Goal: Task Accomplishment & Management: Manage account settings

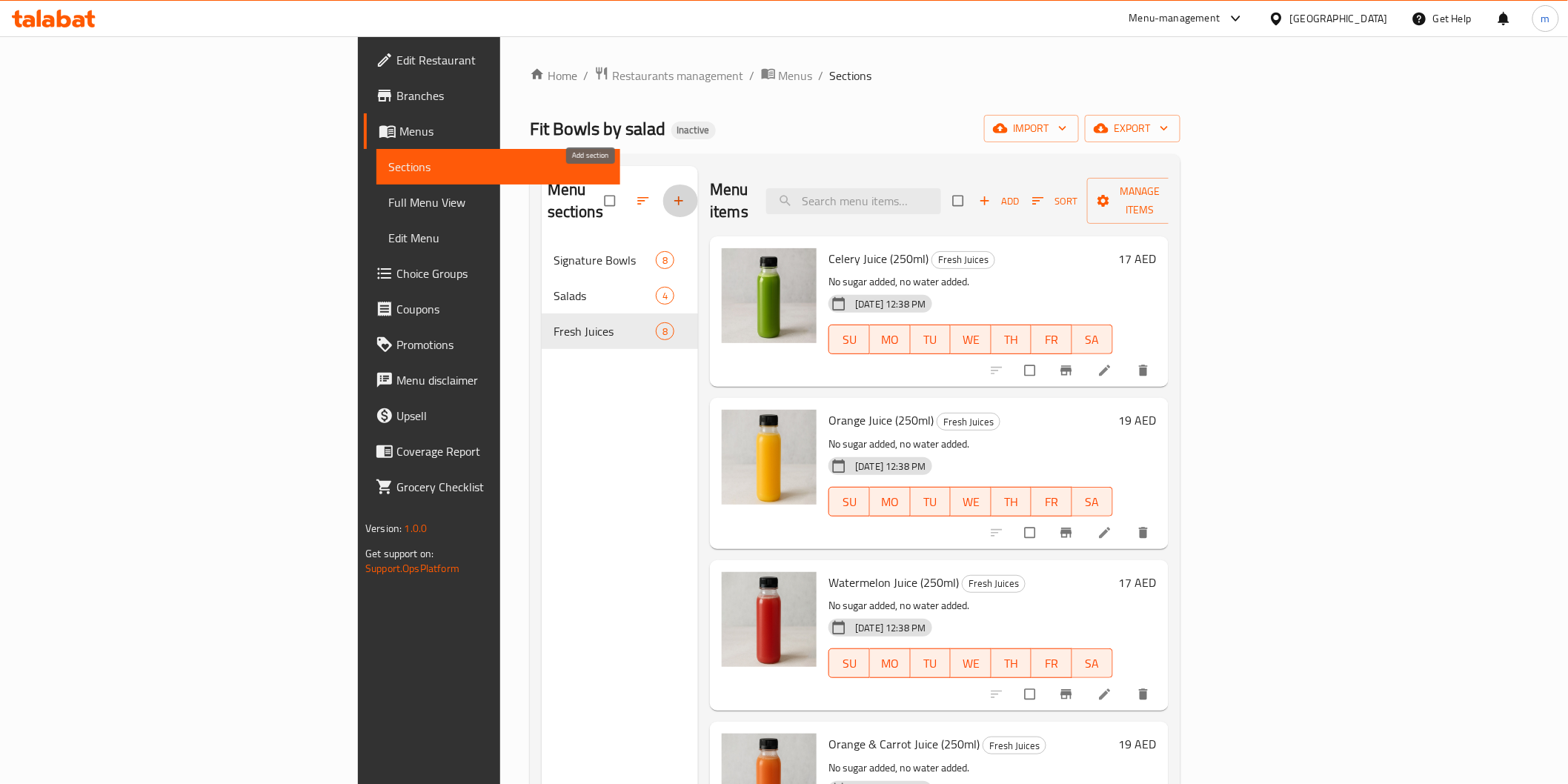
click at [662, 194] on button "button" at bounding box center [680, 200] width 36 height 33
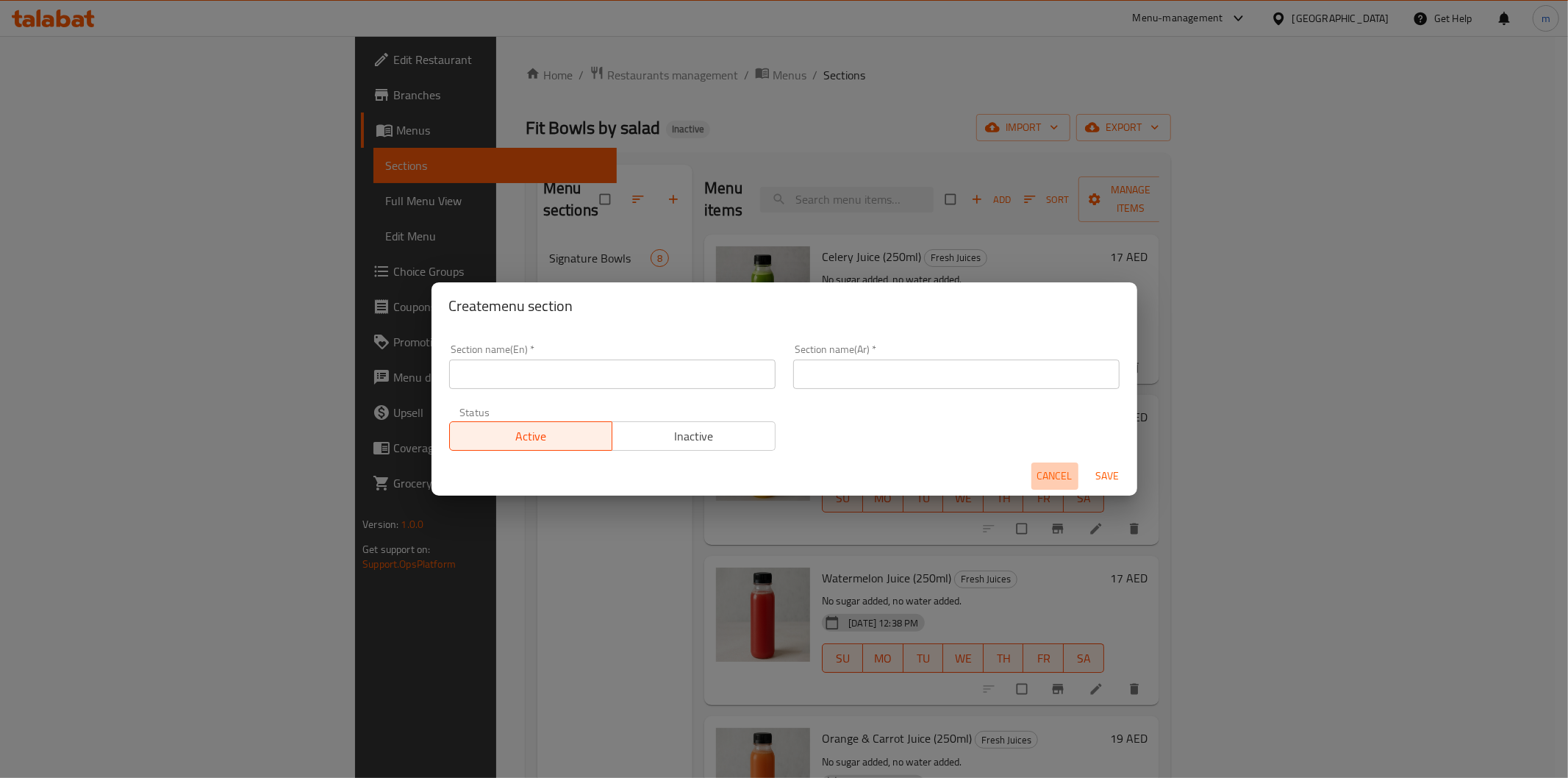
click at [1048, 473] on span "Cancel" at bounding box center [1055, 476] width 35 height 19
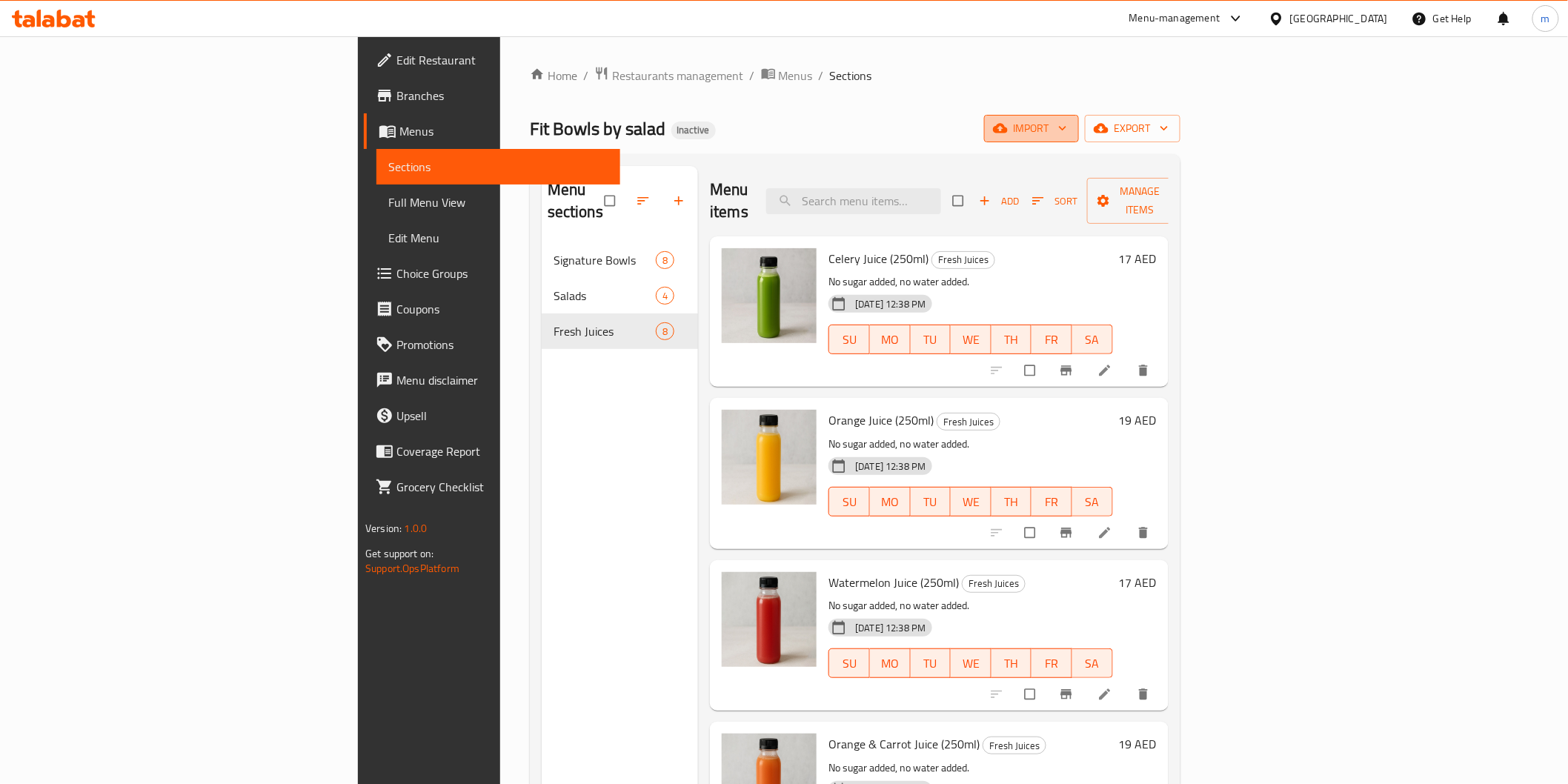
click at [1067, 126] on span "import" at bounding box center [1032, 129] width 71 height 19
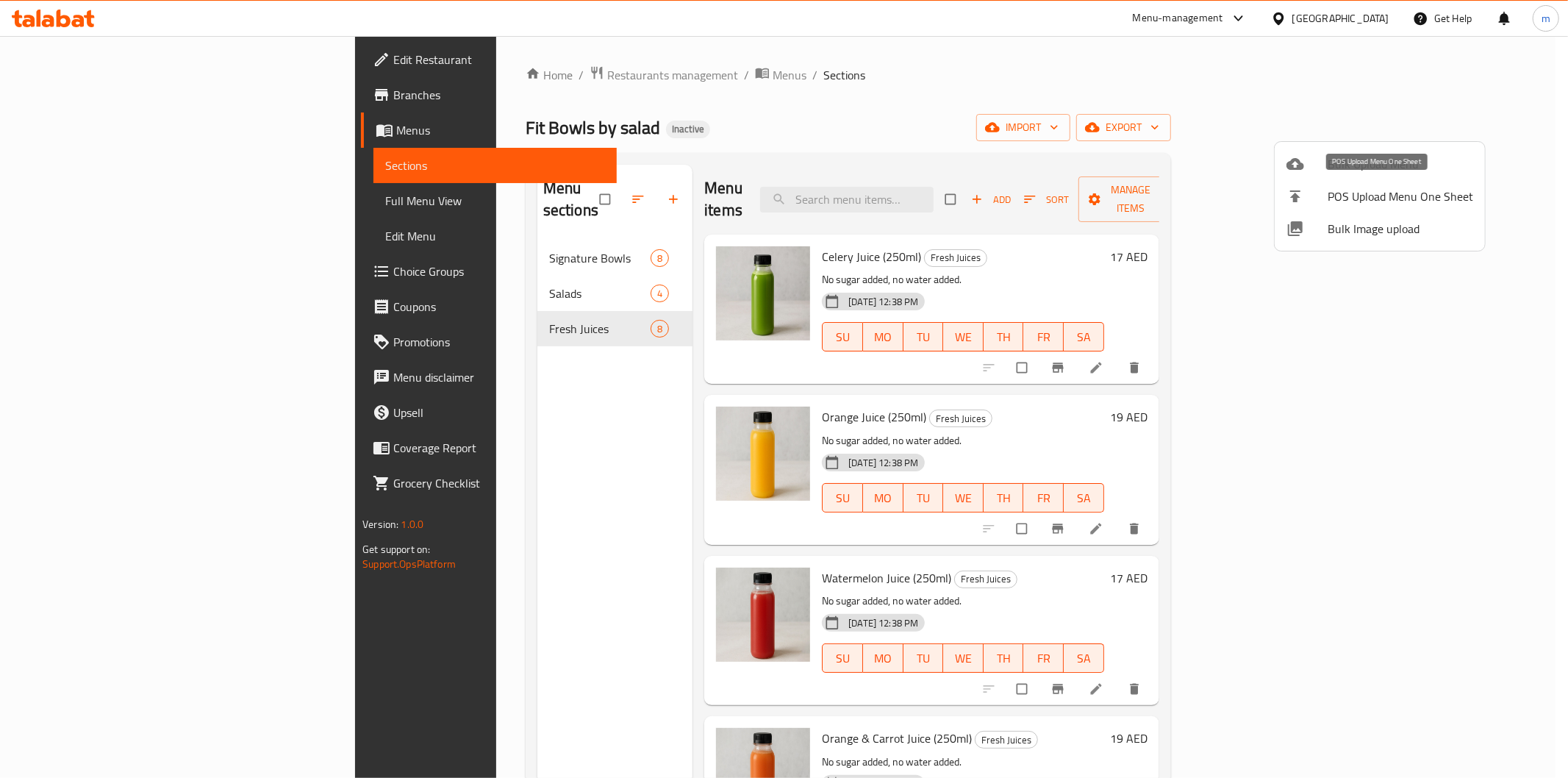
click at [1390, 192] on span "POS Upload Menu One Sheet" at bounding box center [1400, 196] width 146 height 18
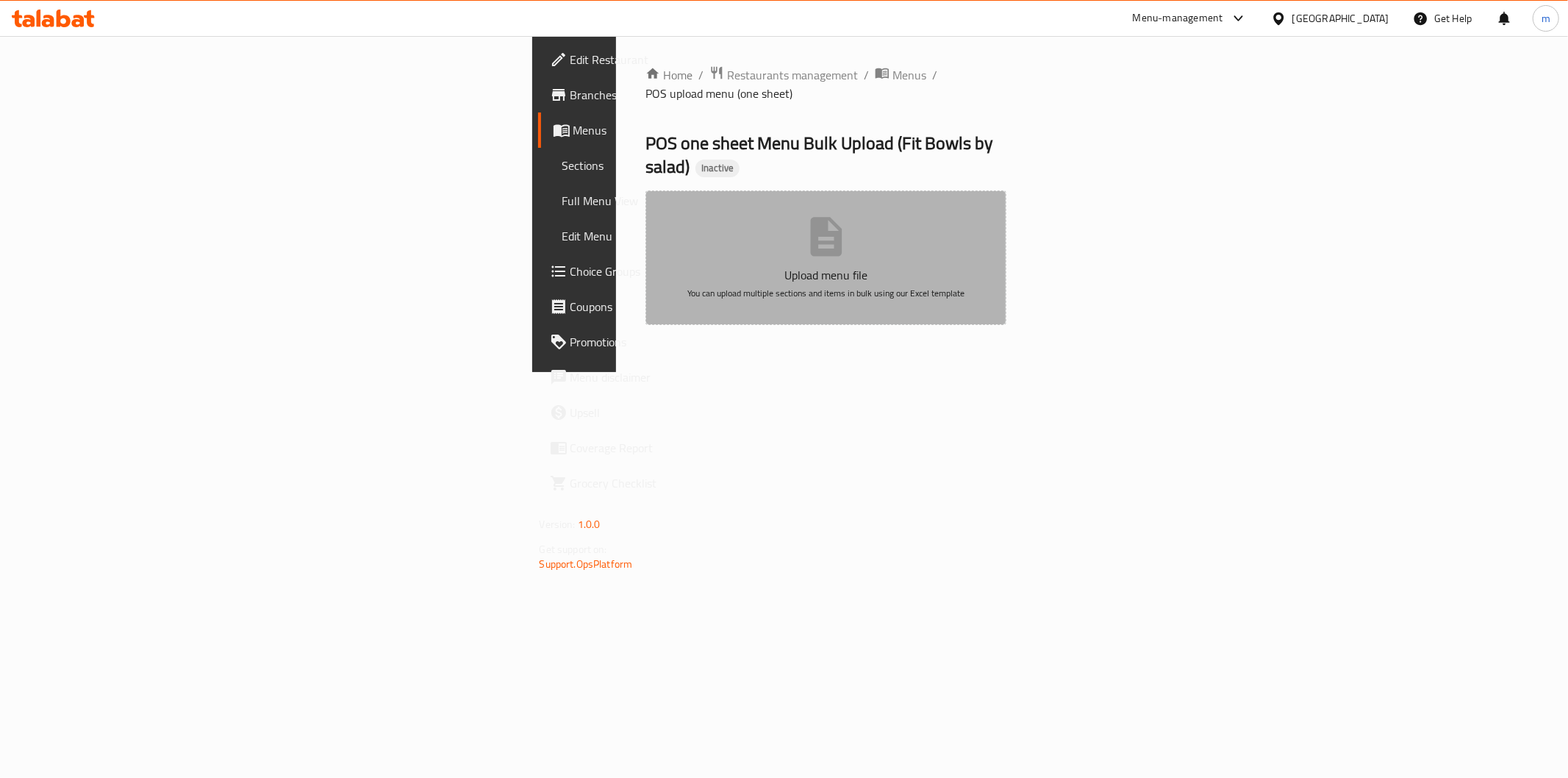
click at [848, 210] on button "Upload menu file You can upload multiple sections and items in bulk using our E…" at bounding box center [826, 257] width 362 height 135
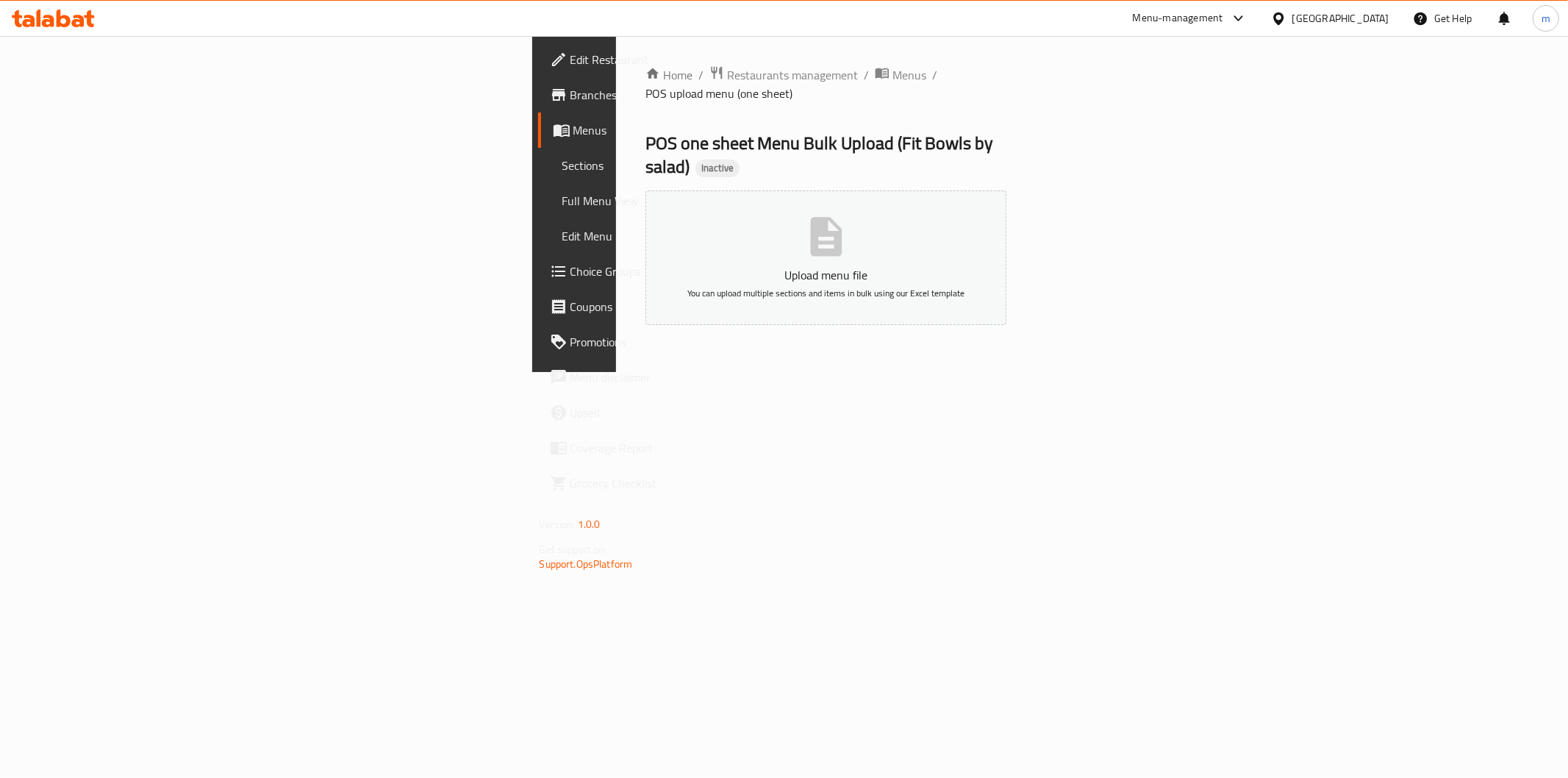
click at [573, 136] on span "Menus" at bounding box center [677, 130] width 209 height 18
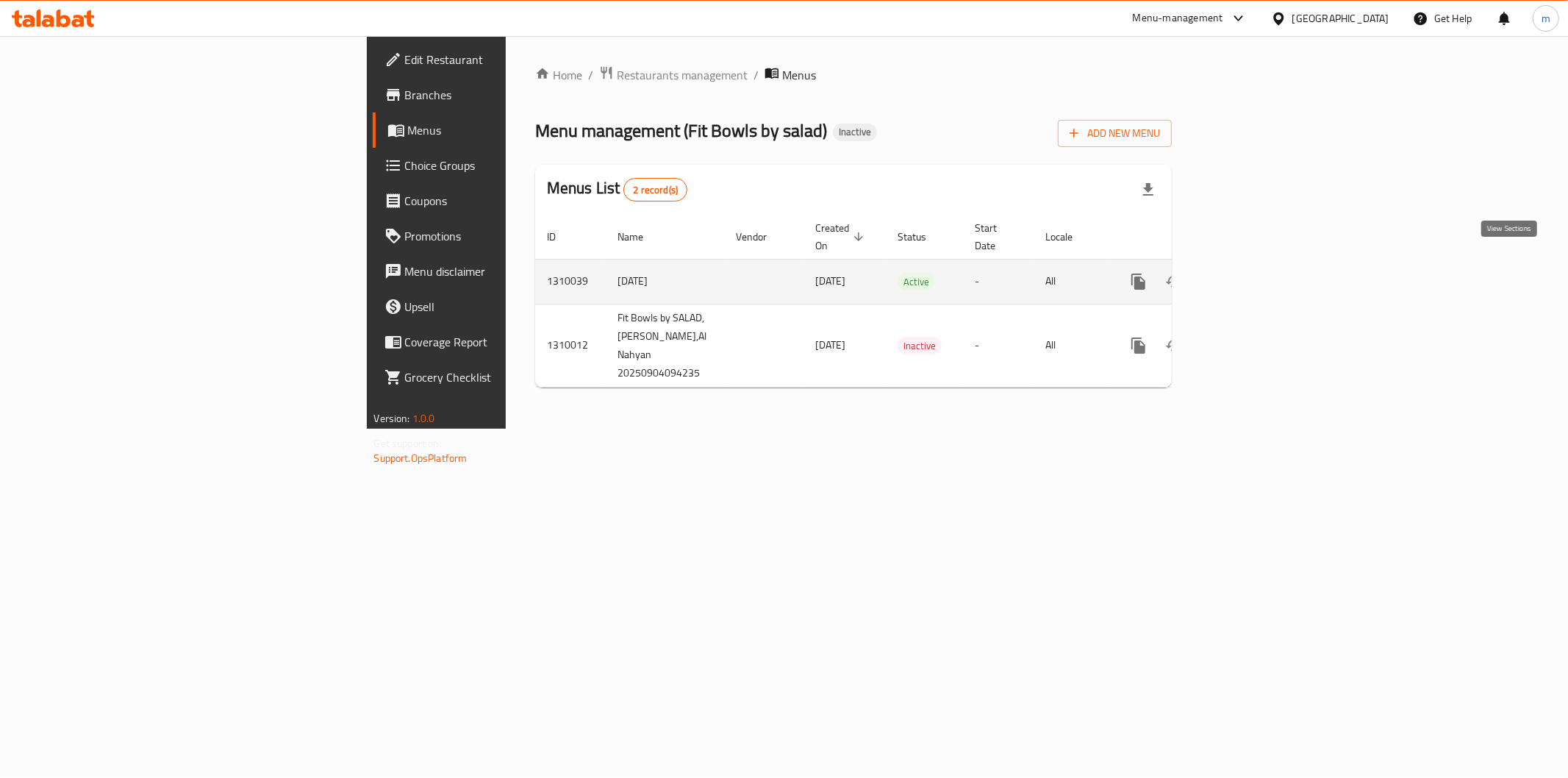
click at [1262, 264] on link "enhanced table" at bounding box center [1244, 281] width 35 height 35
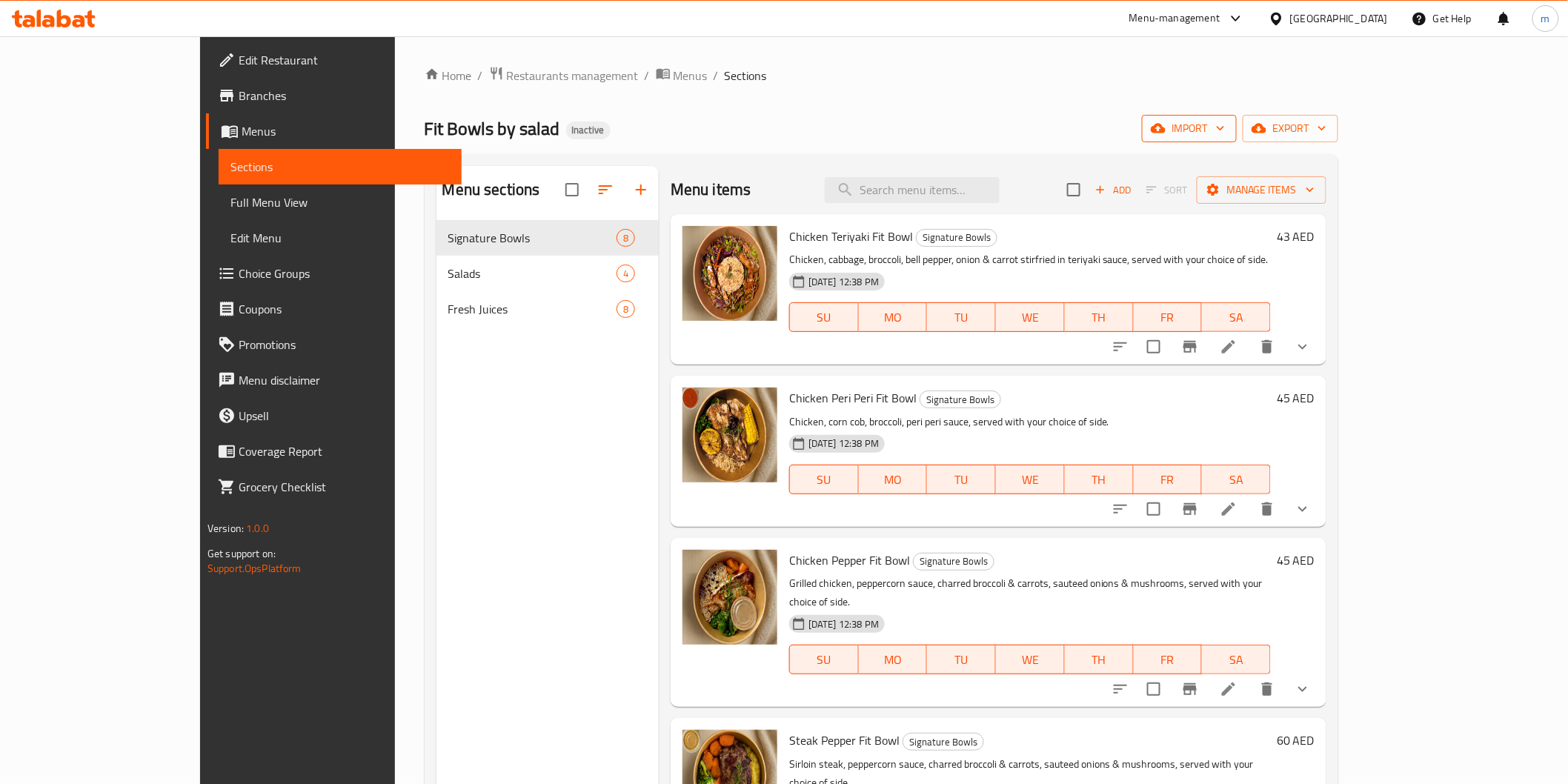
click at [1225, 126] on span "import" at bounding box center [1189, 129] width 71 height 19
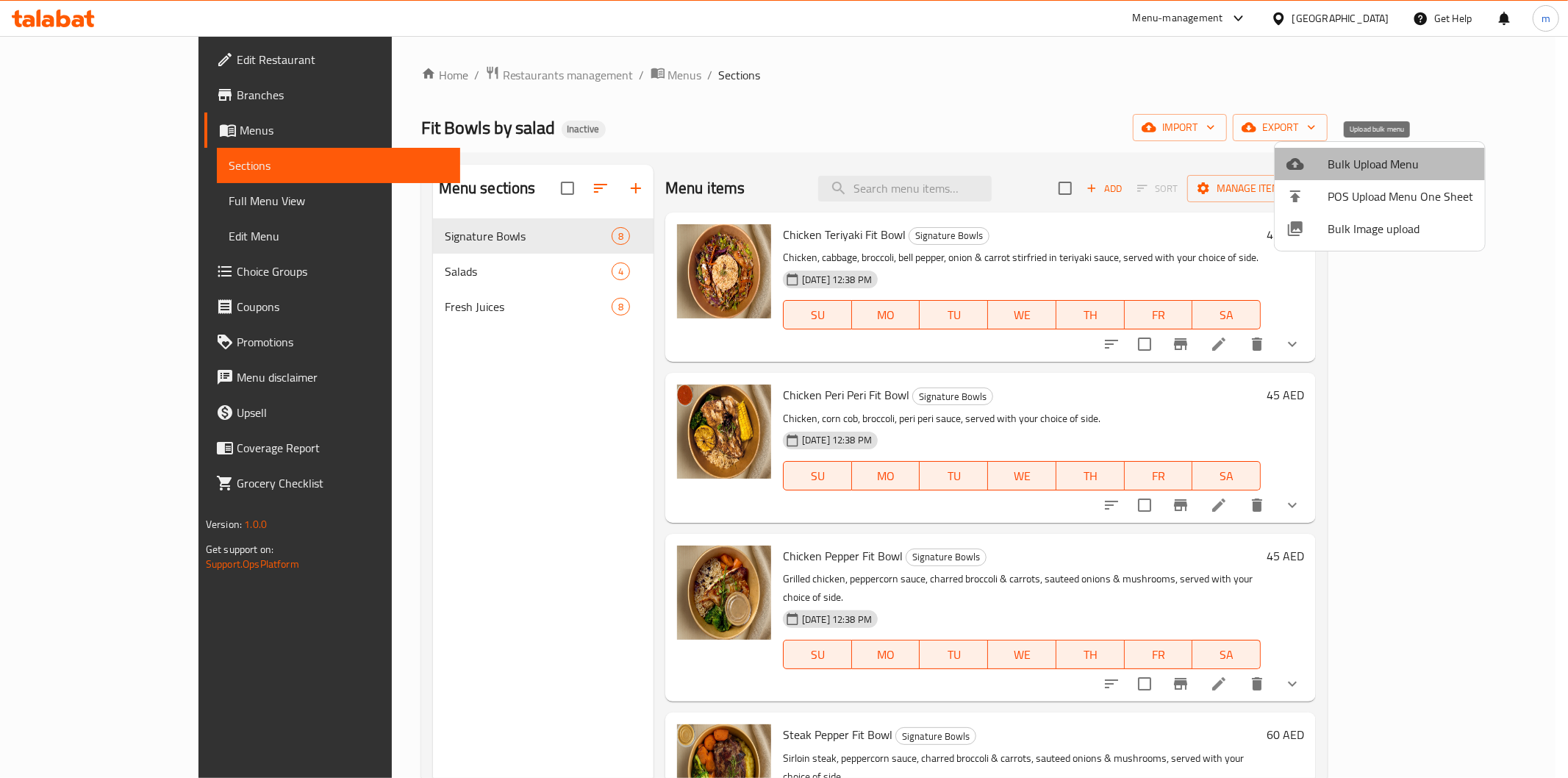
click at [1404, 173] on span "Bulk Upload Menu" at bounding box center [1400, 163] width 146 height 18
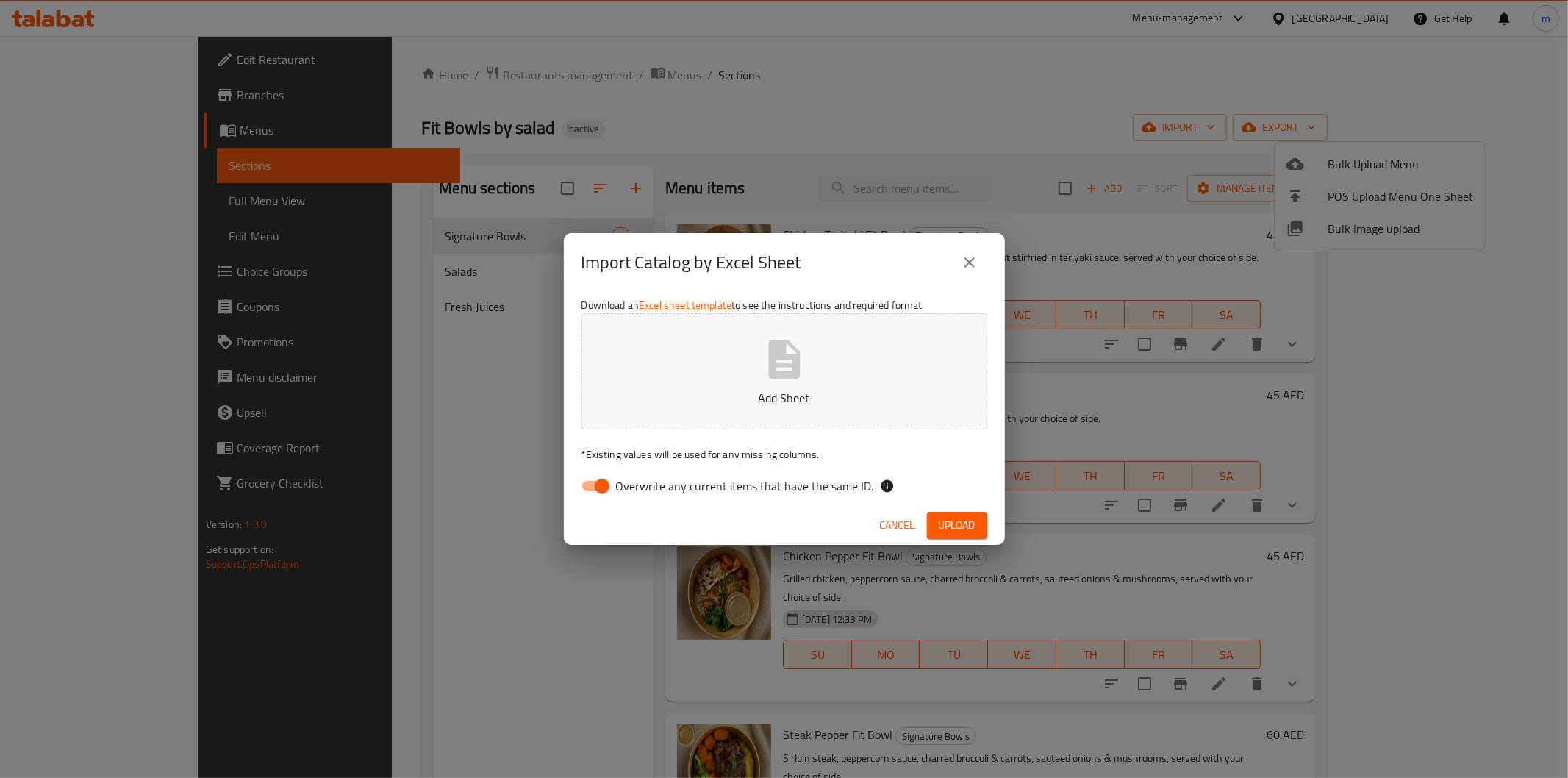
click at [606, 479] on input "Overwrite any current items that have the same ID." at bounding box center [602, 486] width 84 height 28
checkbox input "false"
click at [836, 378] on button "Add Sheet" at bounding box center [784, 370] width 405 height 116
click at [957, 522] on span "Upload" at bounding box center [958, 525] width 37 height 19
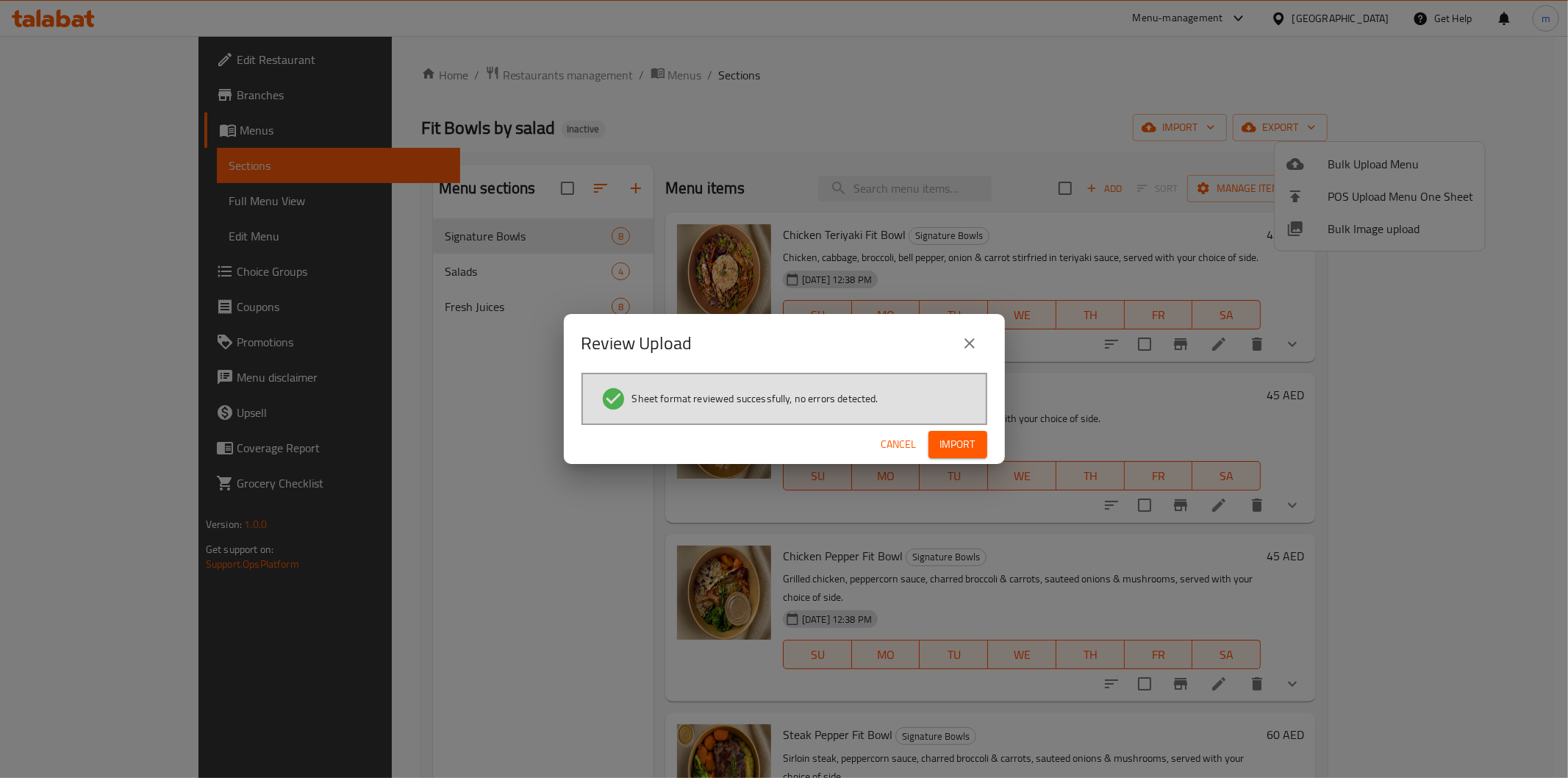
click at [981, 451] on button "Import" at bounding box center [957, 444] width 58 height 27
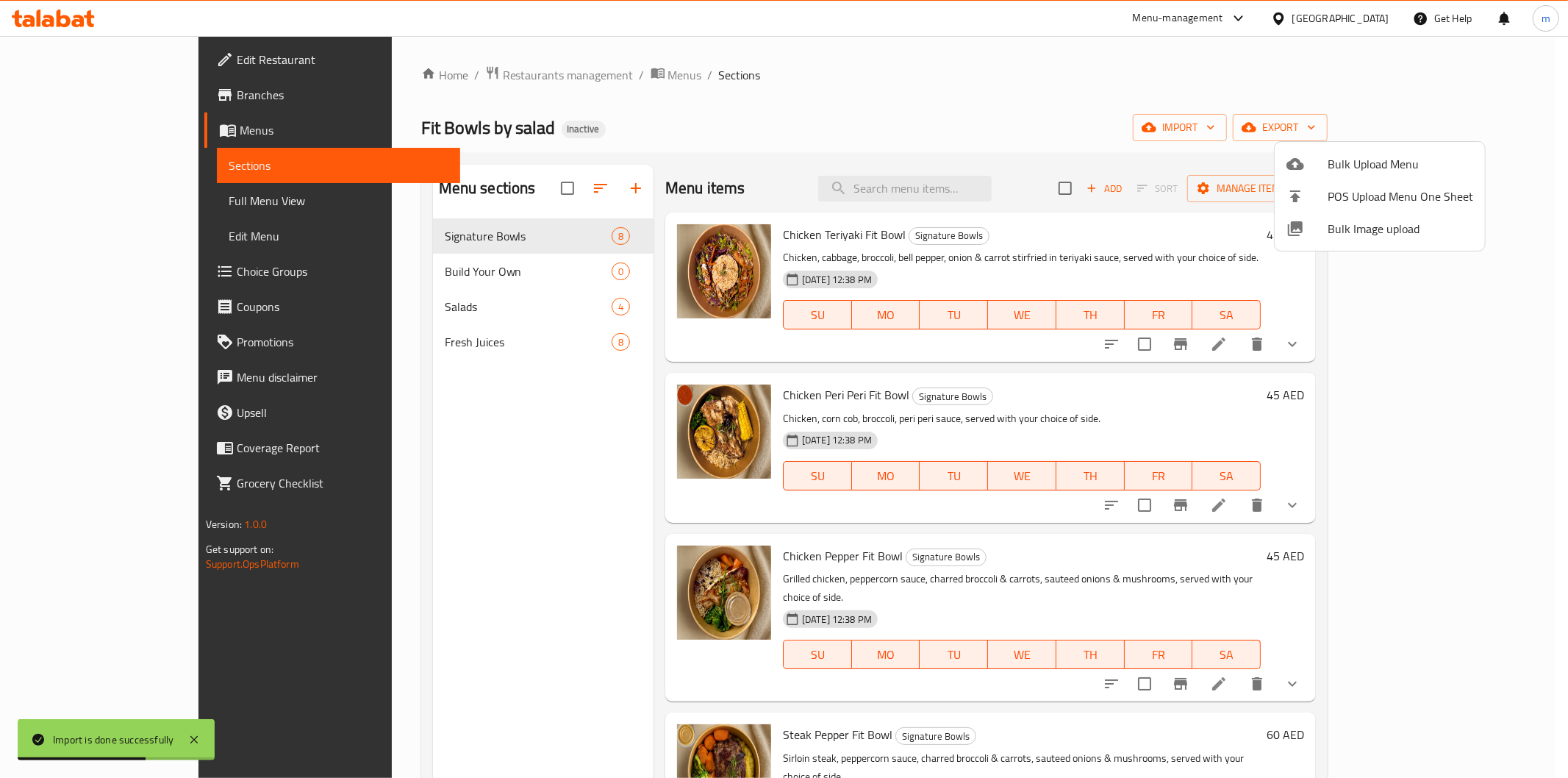
click at [406, 272] on div at bounding box center [784, 389] width 1568 height 778
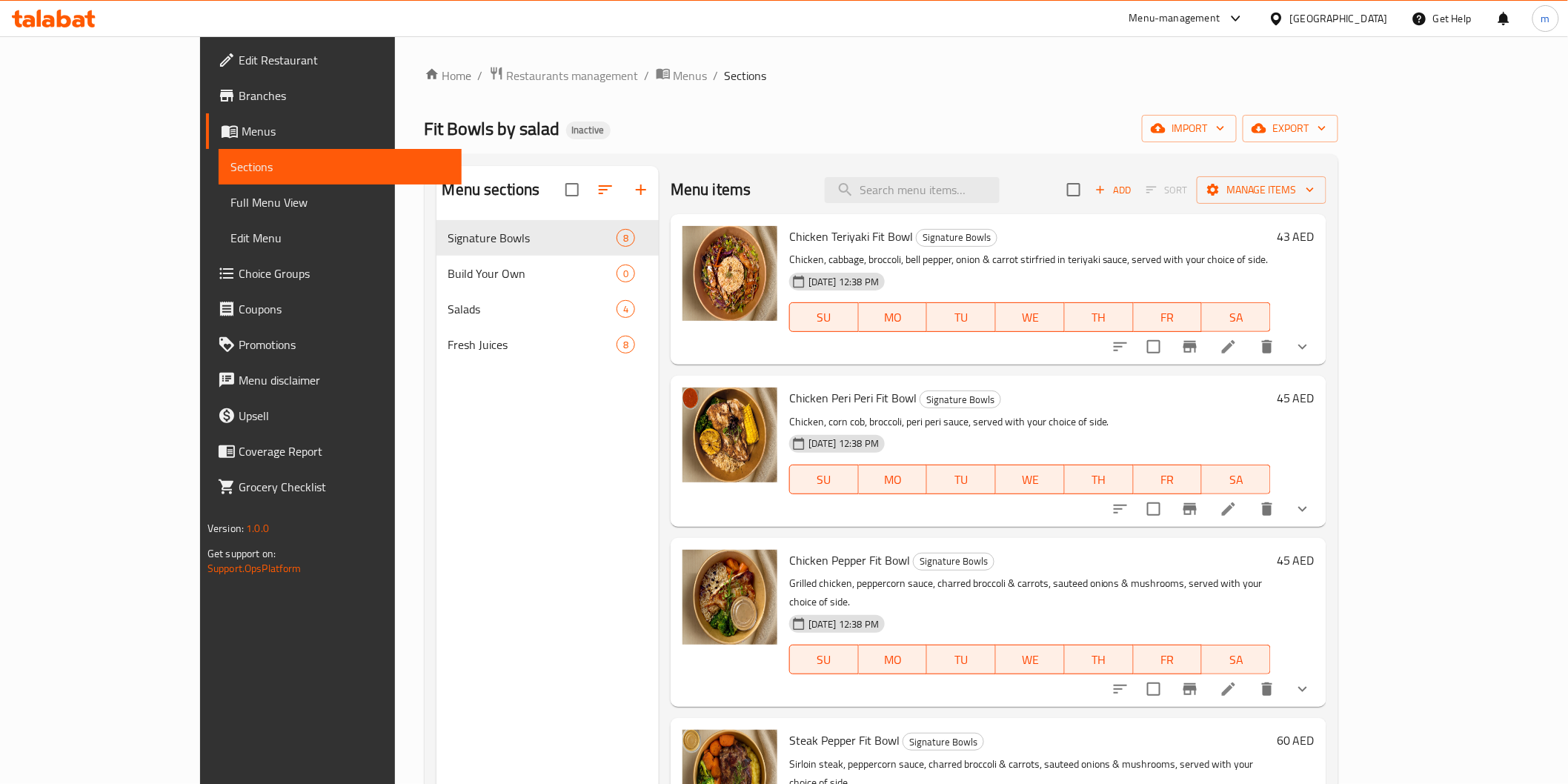
click at [446, 505] on div "Menu sections Signature Bowls 8 Build Your Own 0 Salads 4 Fresh Juices 8" at bounding box center [548, 558] width 223 height 784
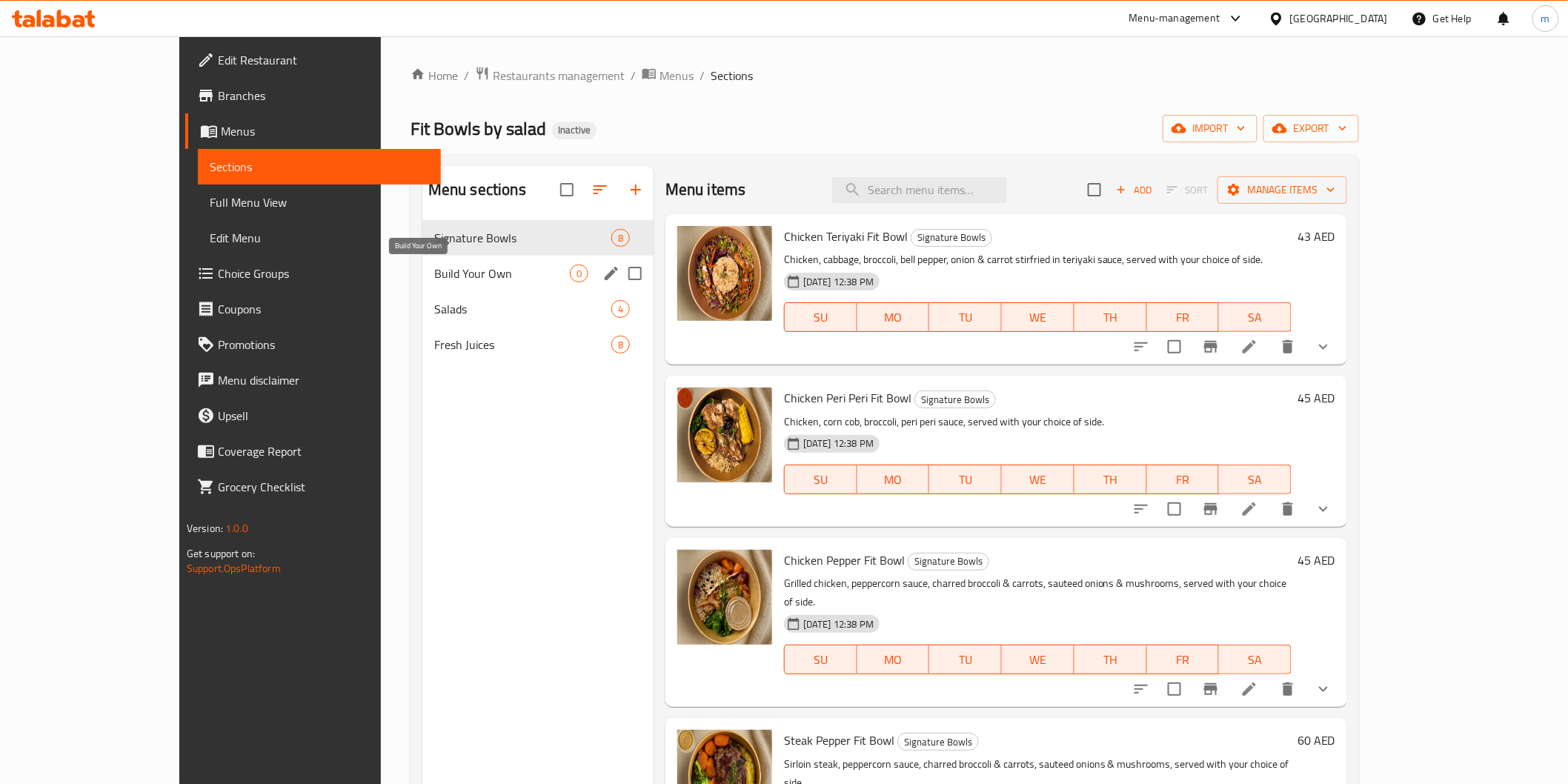
click at [486, 274] on span "Build Your Own" at bounding box center [501, 273] width 136 height 18
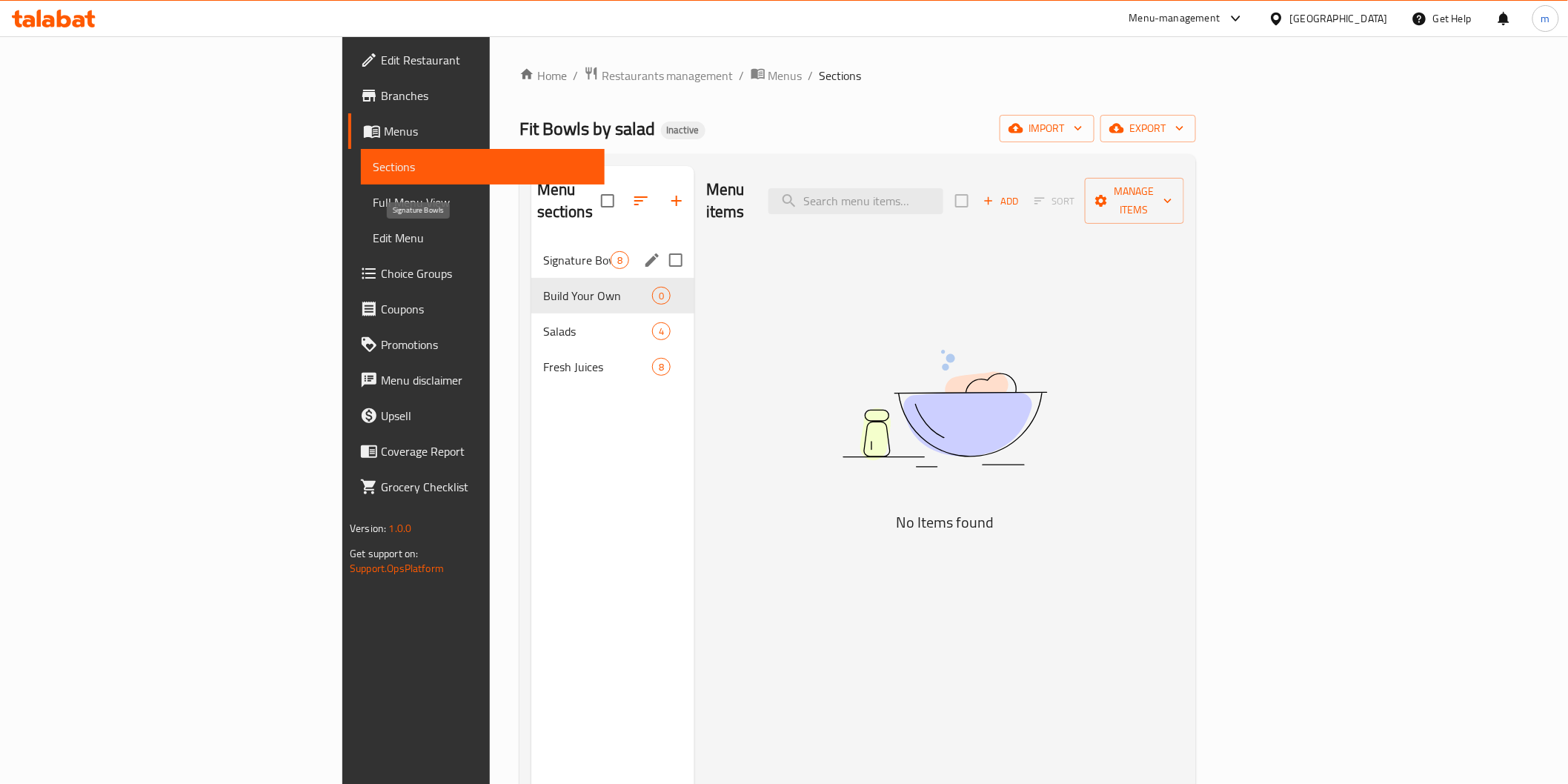
click at [544, 252] on span "Signature Bowls" at bounding box center [577, 260] width 67 height 18
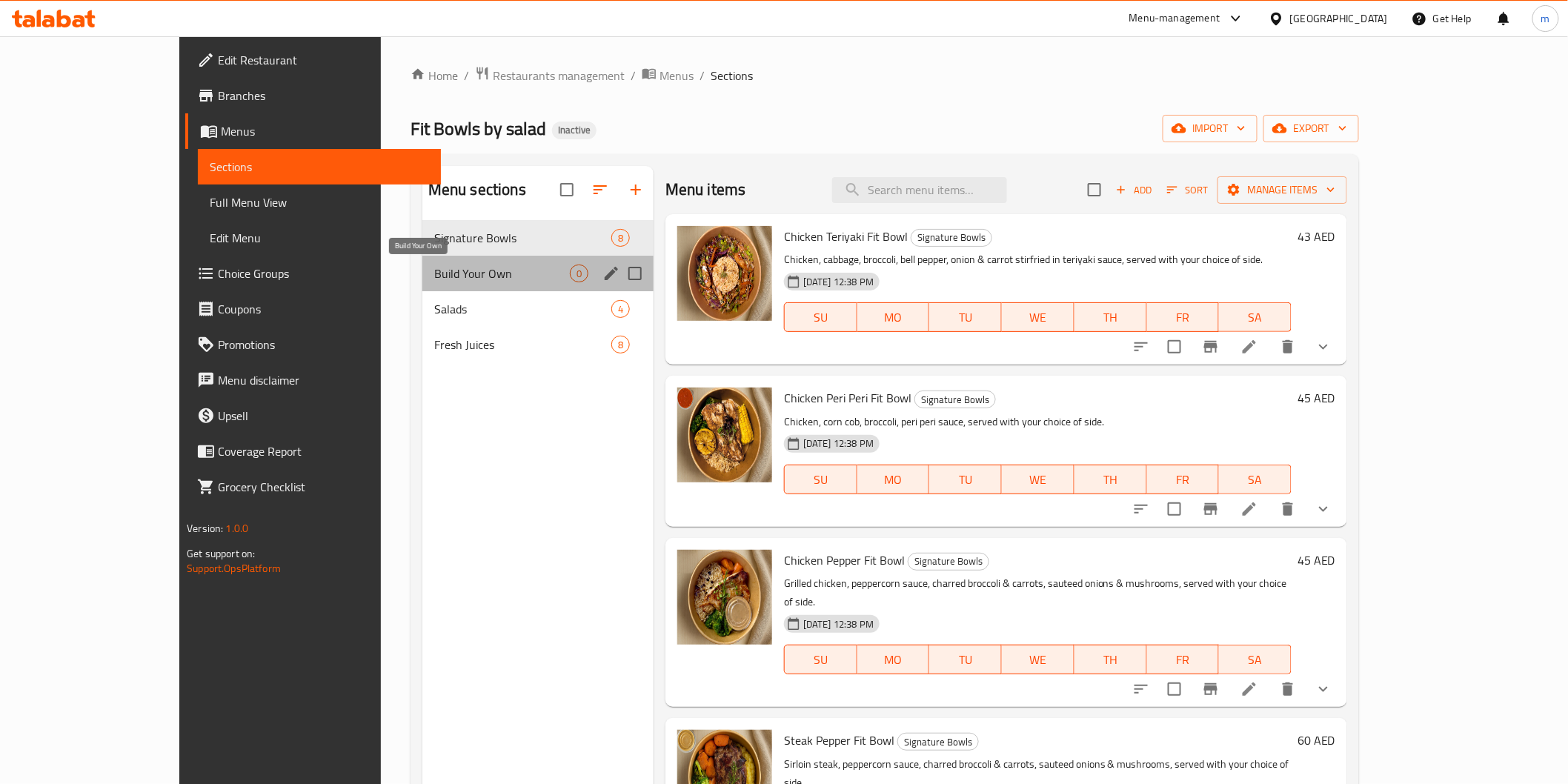
click at [480, 282] on span "Build Your Own" at bounding box center [501, 273] width 136 height 18
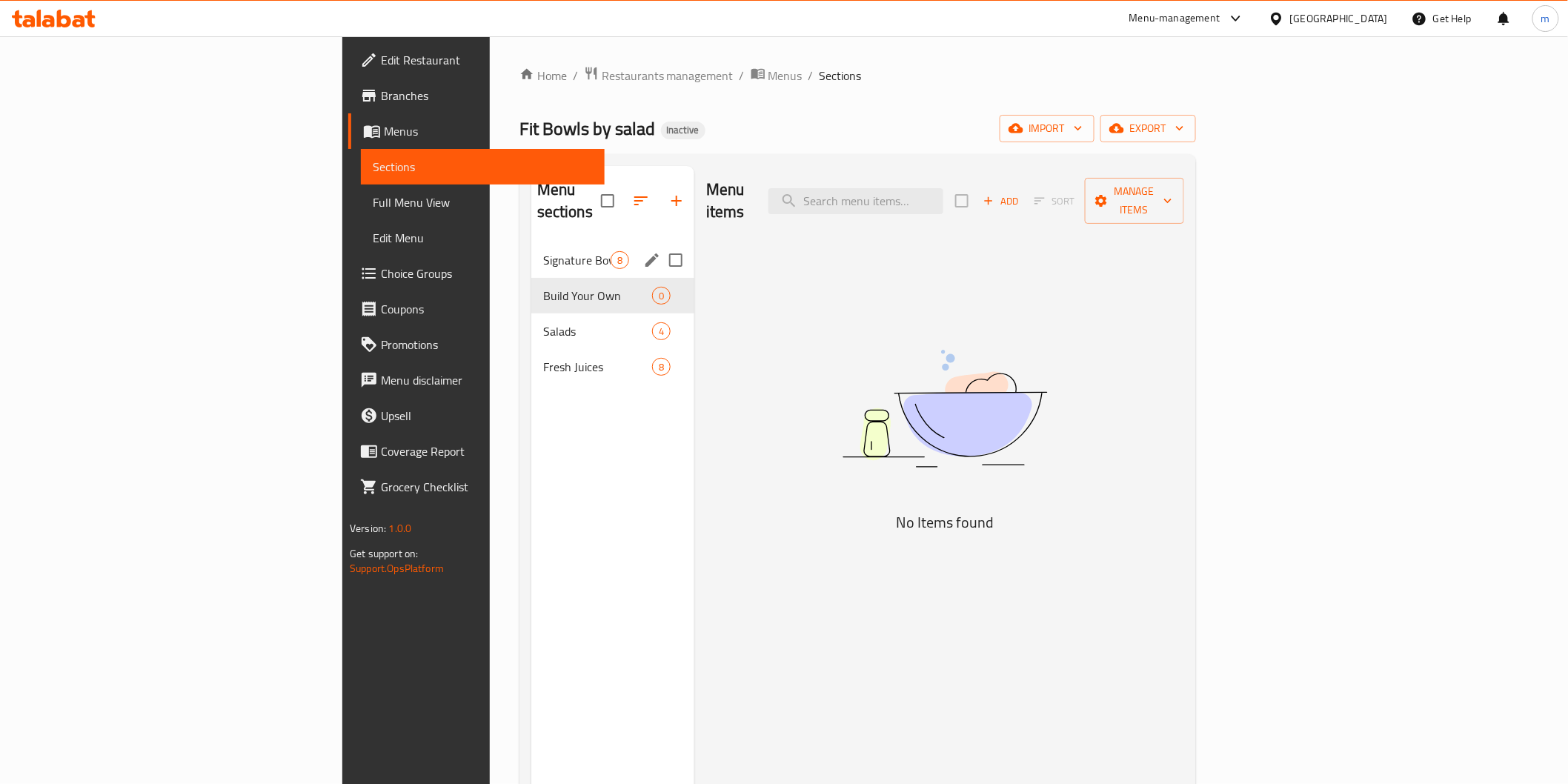
click at [531, 248] on div "Signature Bowls 8" at bounding box center [613, 260] width 163 height 36
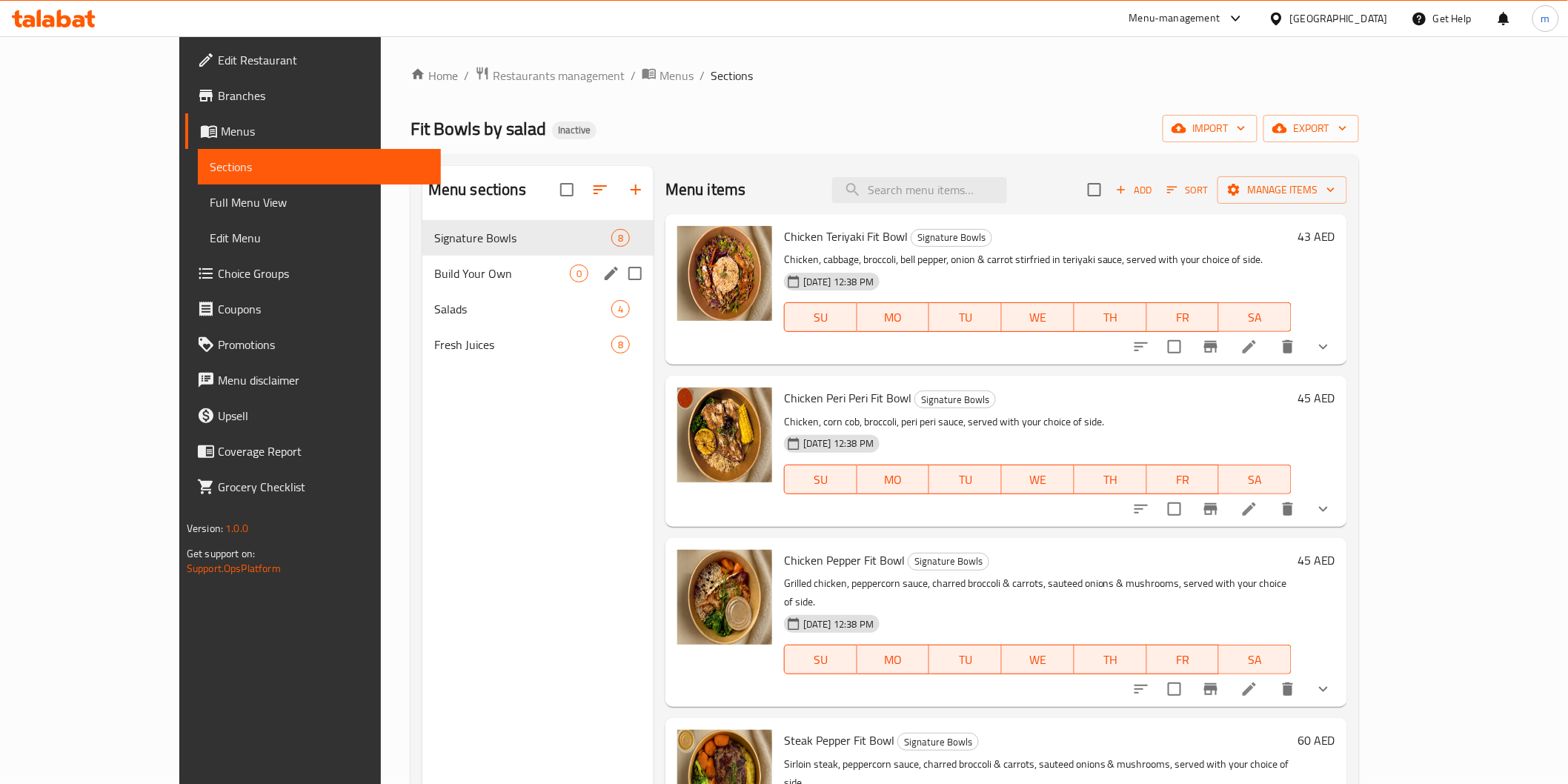
click at [469, 285] on div "Build Your Own 0" at bounding box center [537, 273] width 231 height 36
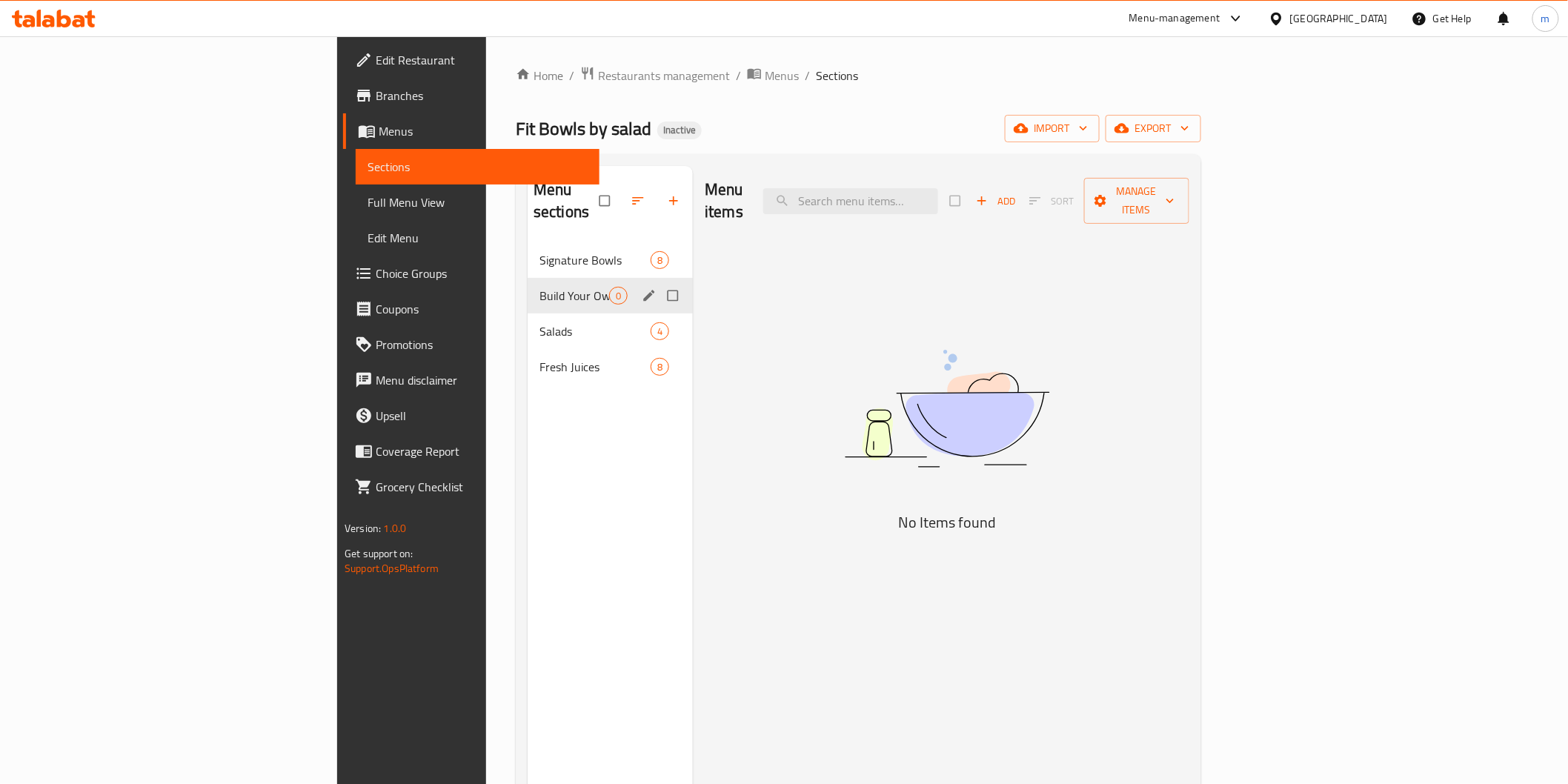
click at [659, 282] on input "Menu sections" at bounding box center [674, 296] width 31 height 28
checkbox input "true"
click at [620, 195] on icon "button" at bounding box center [628, 201] width 15 height 15
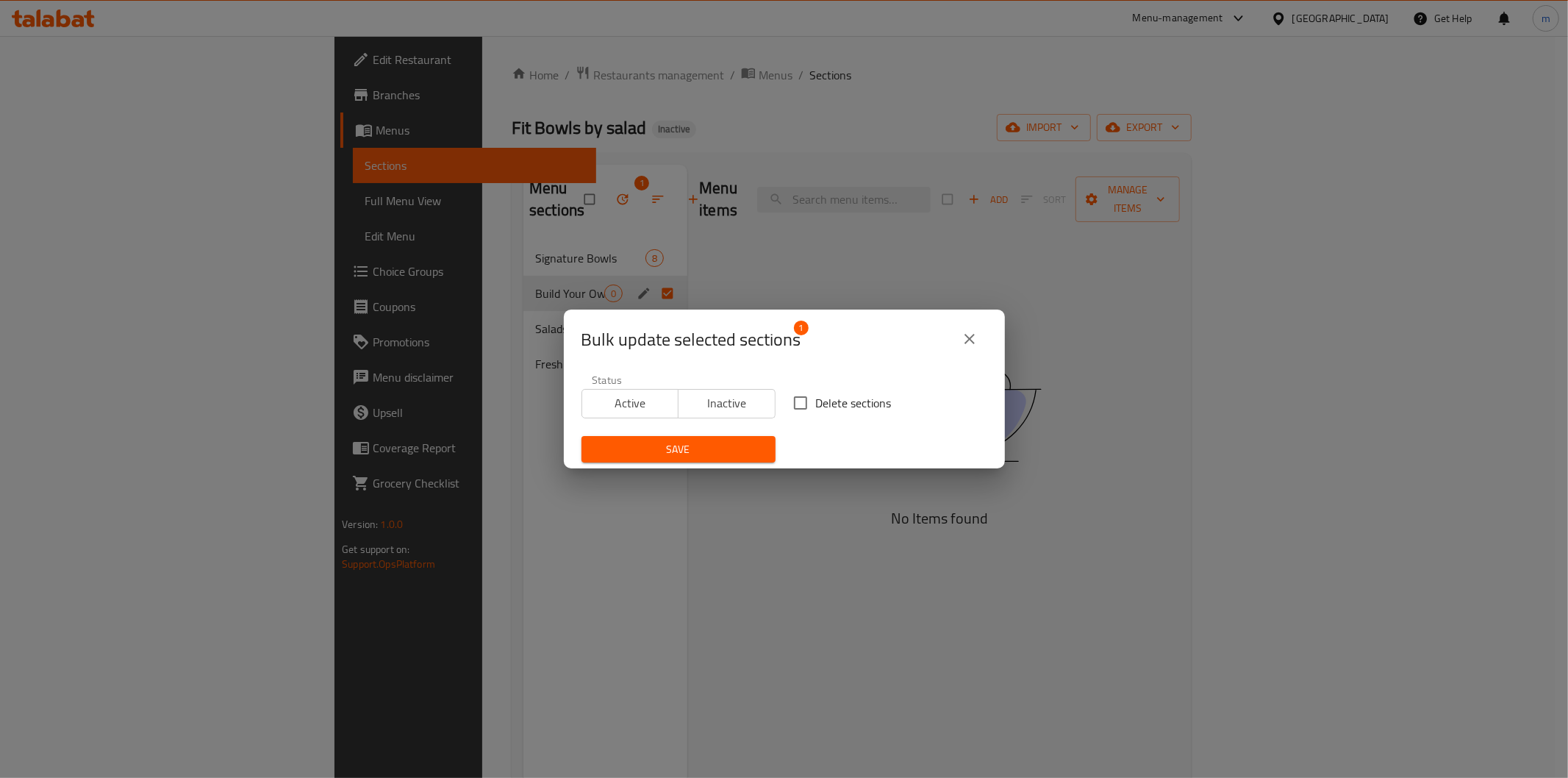
click at [801, 406] on input "Delete sections" at bounding box center [800, 402] width 31 height 31
checkbox input "true"
click at [695, 454] on span "Save" at bounding box center [678, 449] width 171 height 19
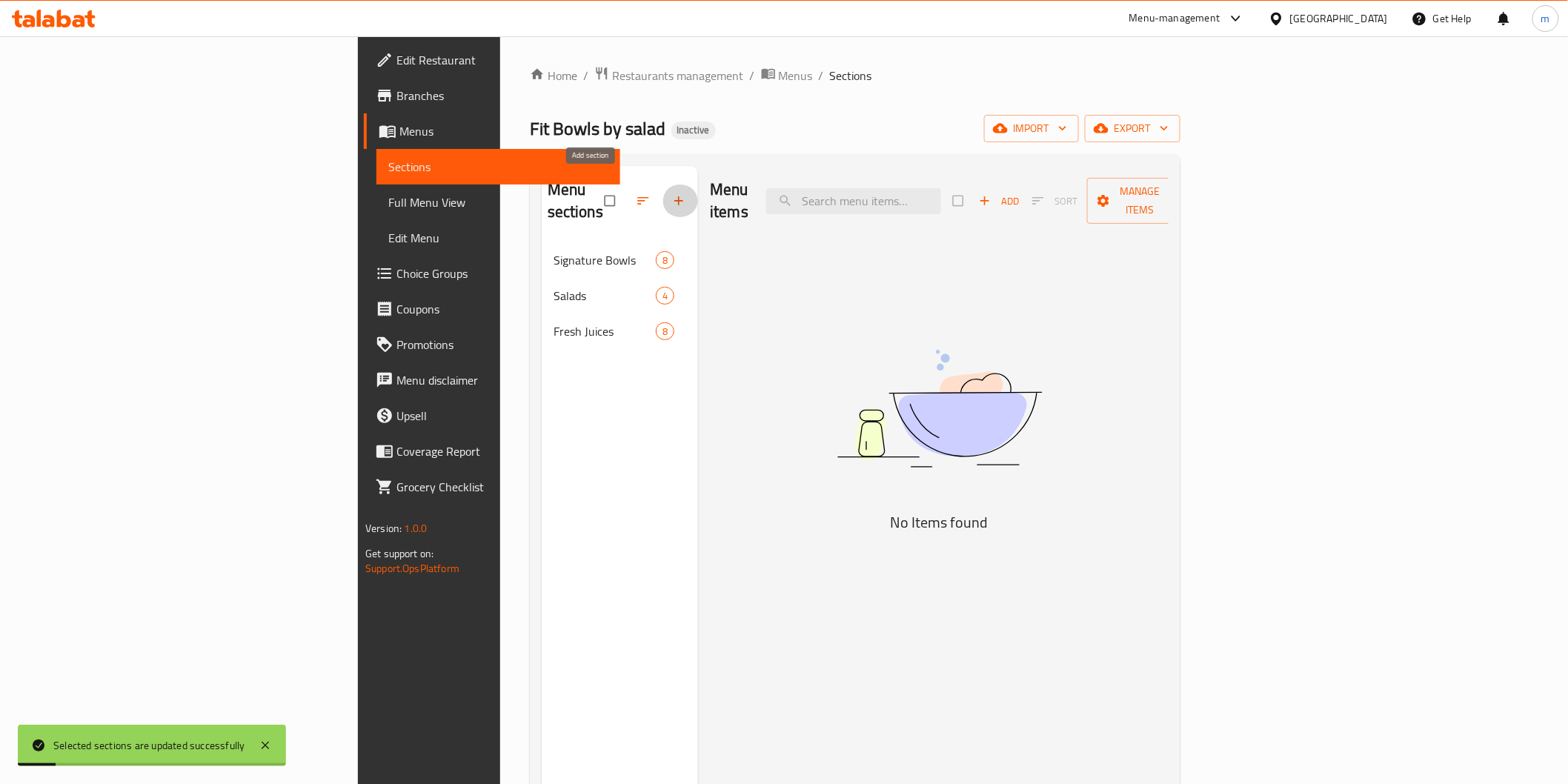
click at [672, 194] on icon "button" at bounding box center [679, 201] width 15 height 15
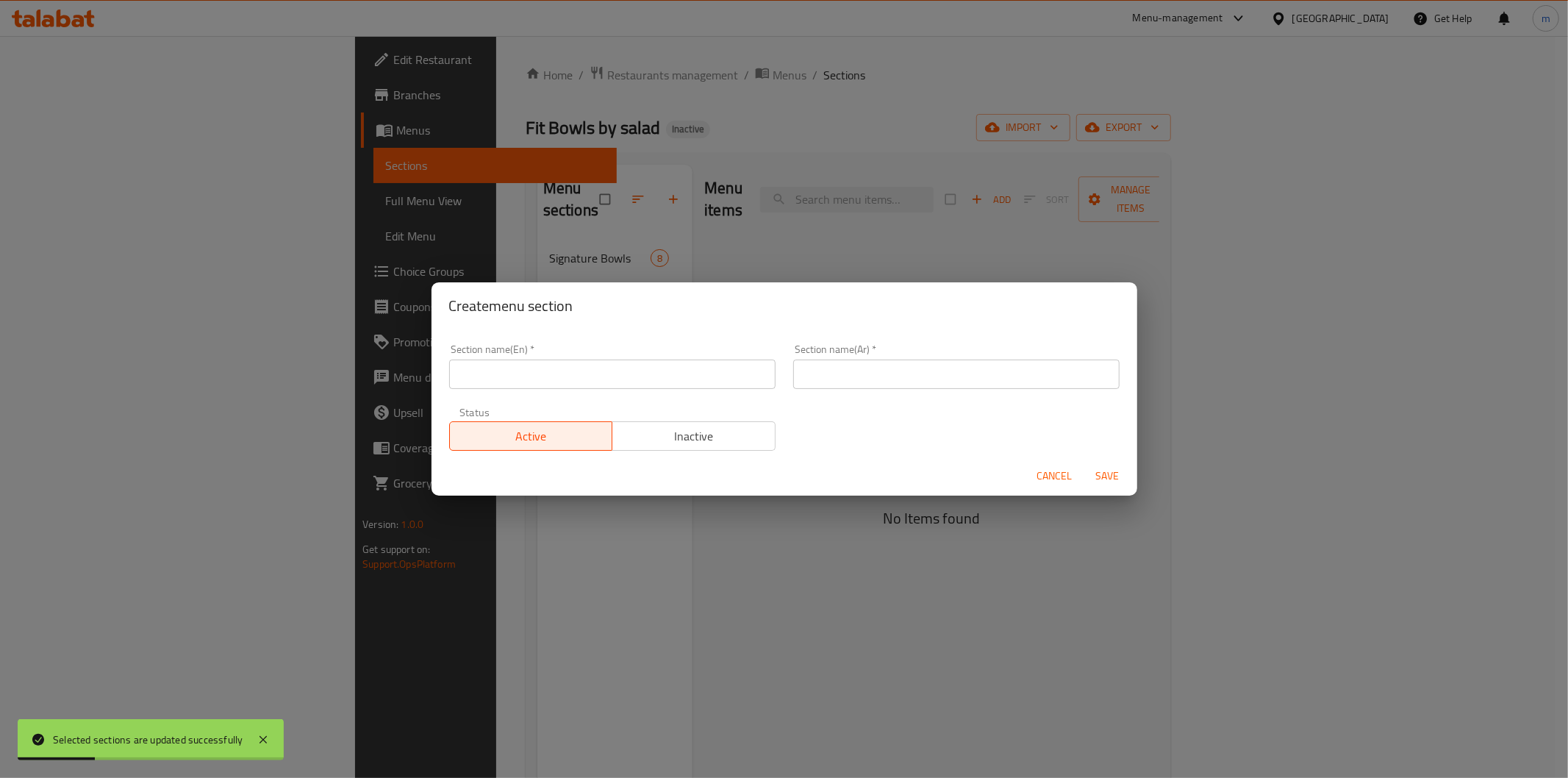
click at [1059, 474] on span "Cancel" at bounding box center [1055, 476] width 35 height 19
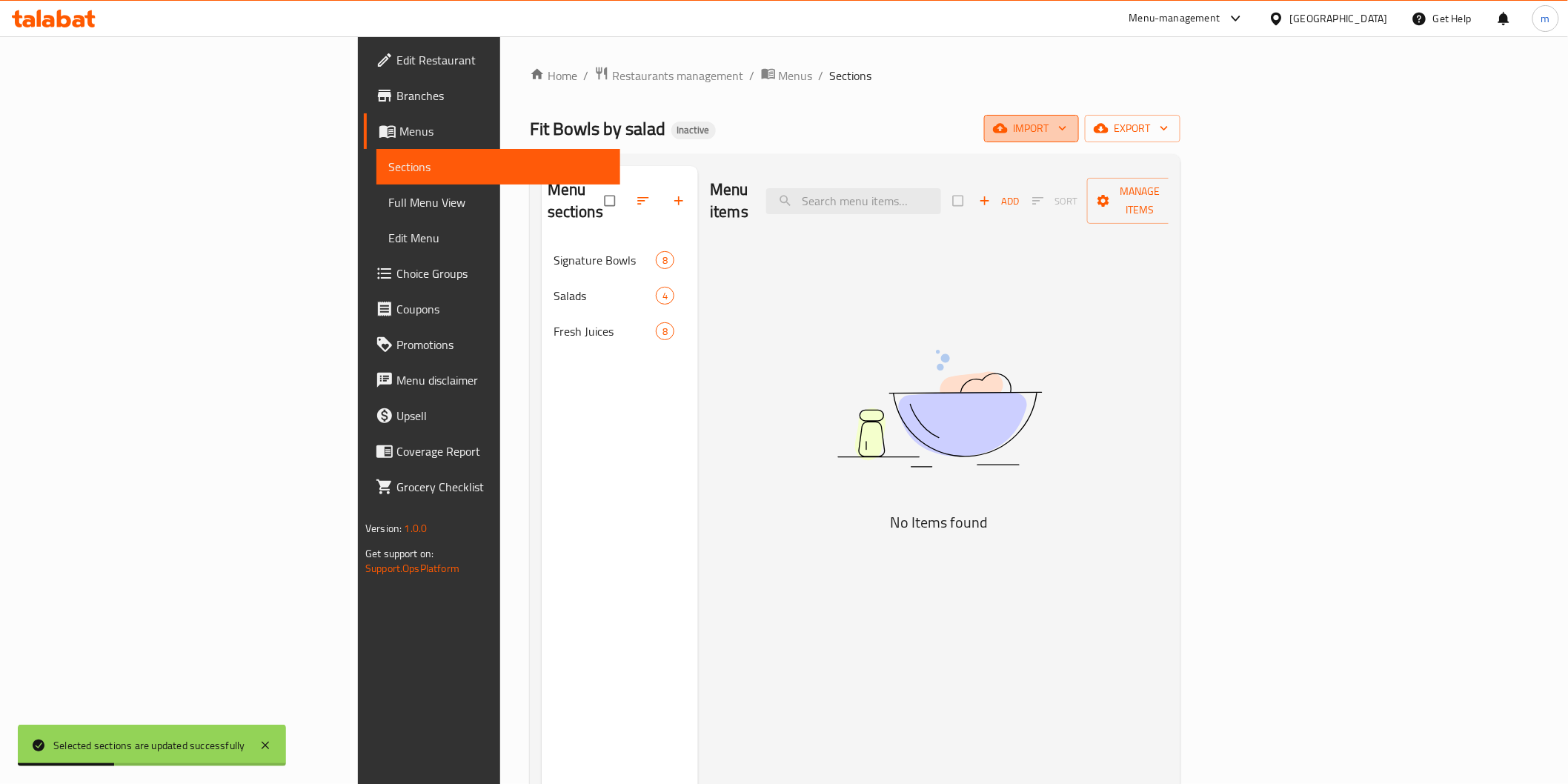
click at [1067, 128] on span "import" at bounding box center [1032, 129] width 71 height 19
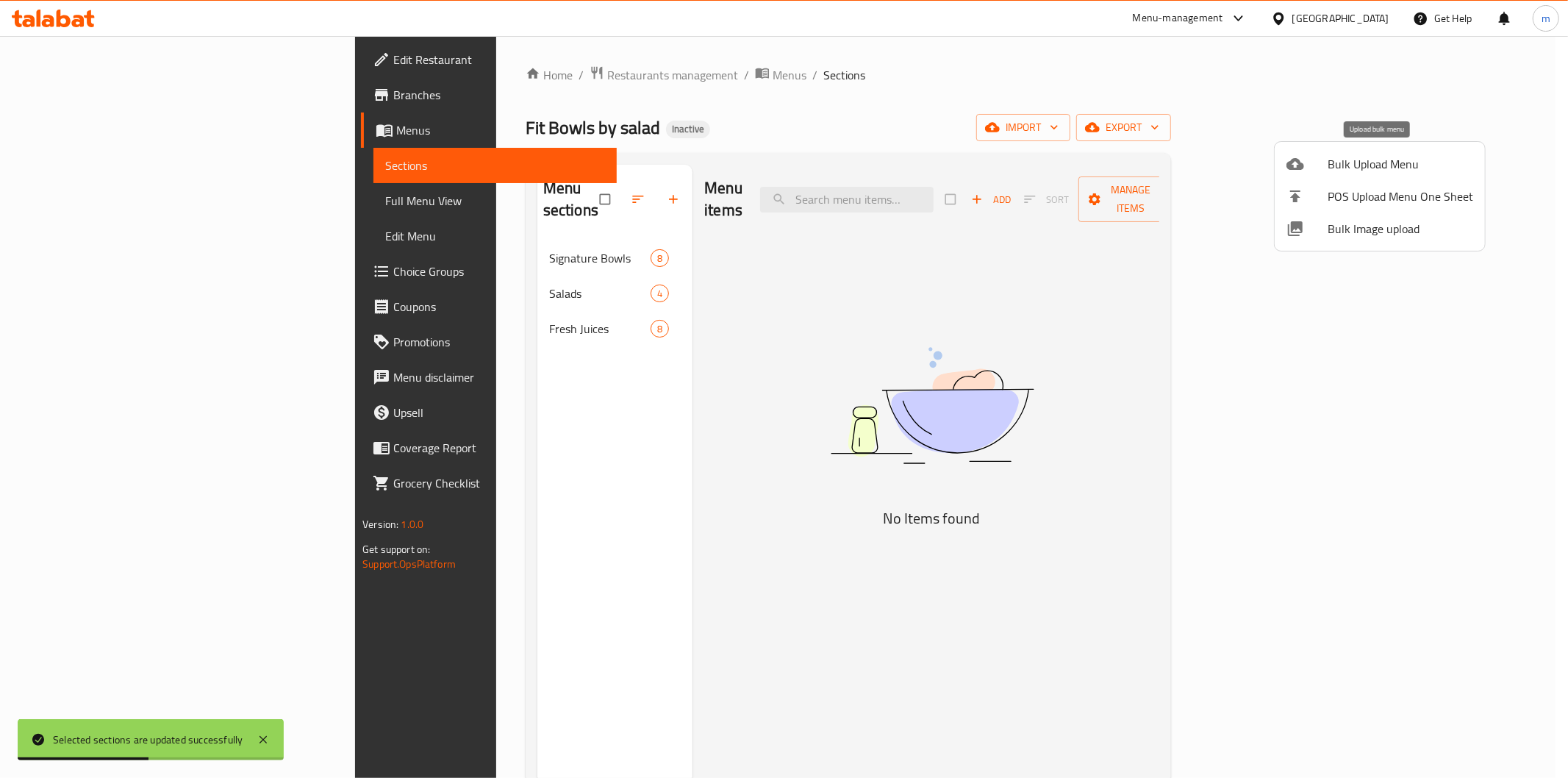
click at [1363, 164] on span "Bulk Upload Menu" at bounding box center [1400, 163] width 146 height 18
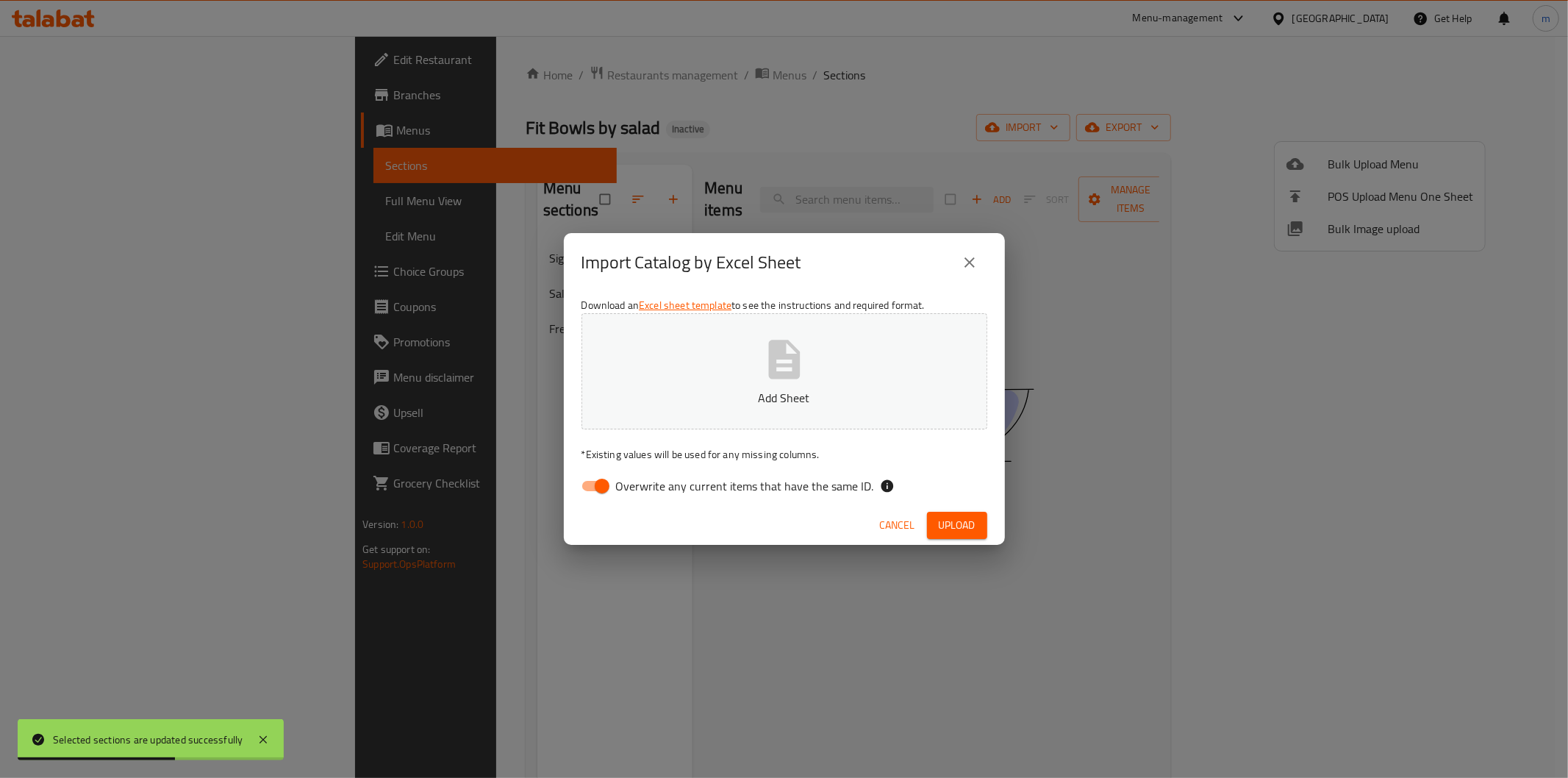
click at [606, 478] on input "Overwrite any current items that have the same ID." at bounding box center [602, 486] width 84 height 28
checkbox input "false"
click at [680, 391] on p "Add Sheet" at bounding box center [784, 397] width 360 height 18
click at [967, 520] on span "Upload" at bounding box center [958, 525] width 37 height 19
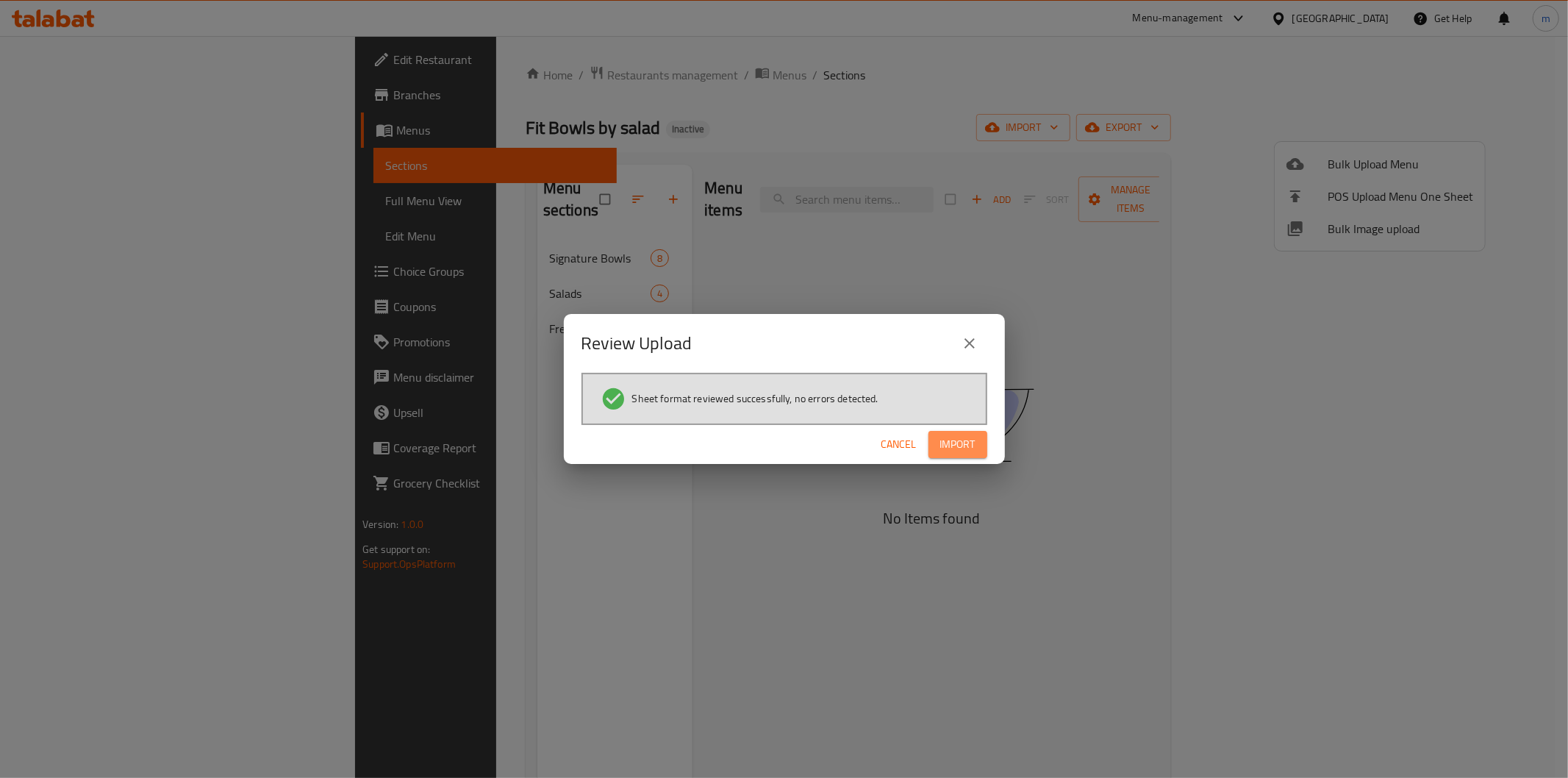
click at [959, 449] on span "Import" at bounding box center [958, 445] width 35 height 19
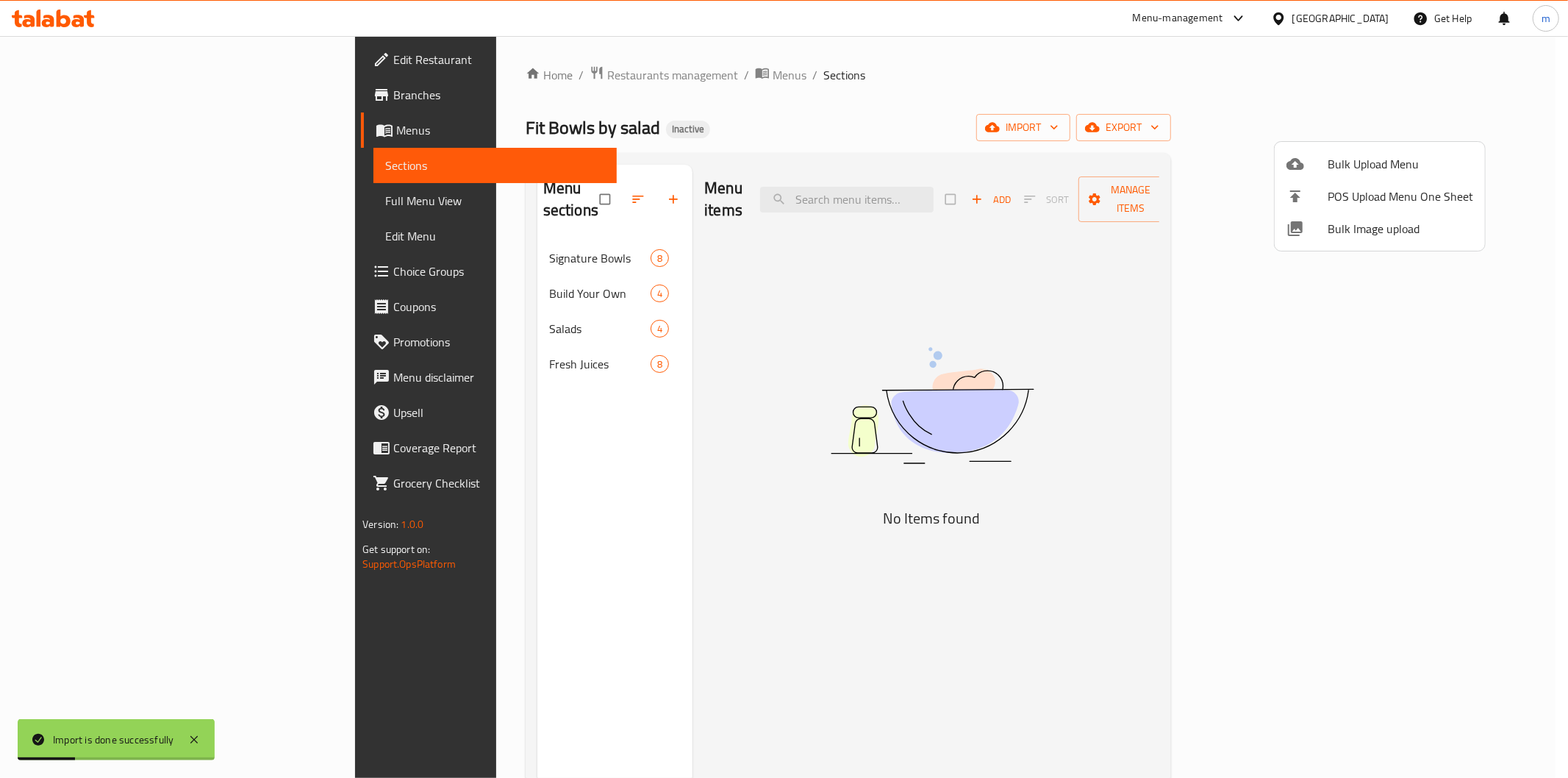
click at [518, 278] on div at bounding box center [784, 389] width 1568 height 778
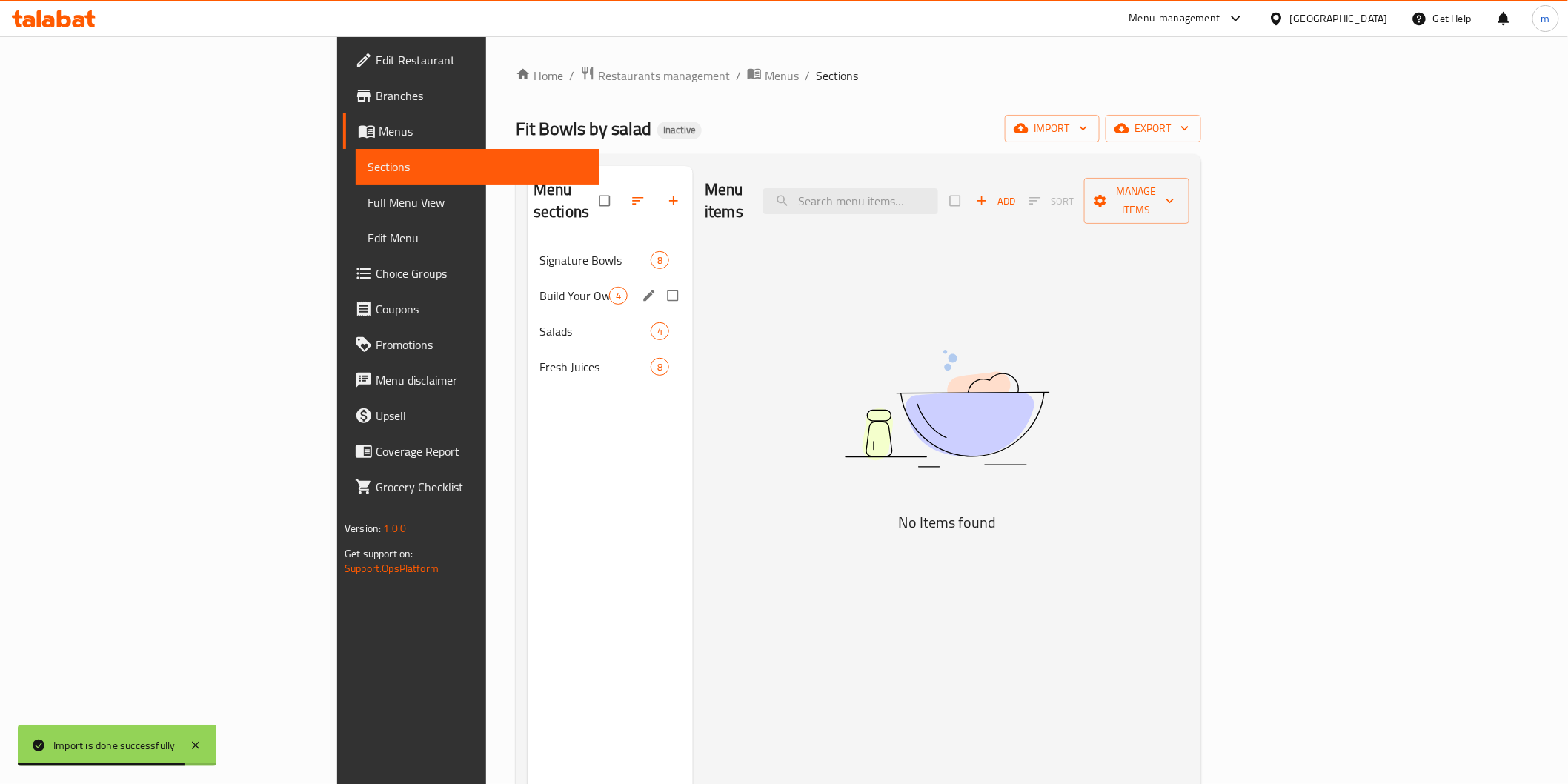
click at [540, 287] on span "Build Your Own" at bounding box center [574, 296] width 69 height 18
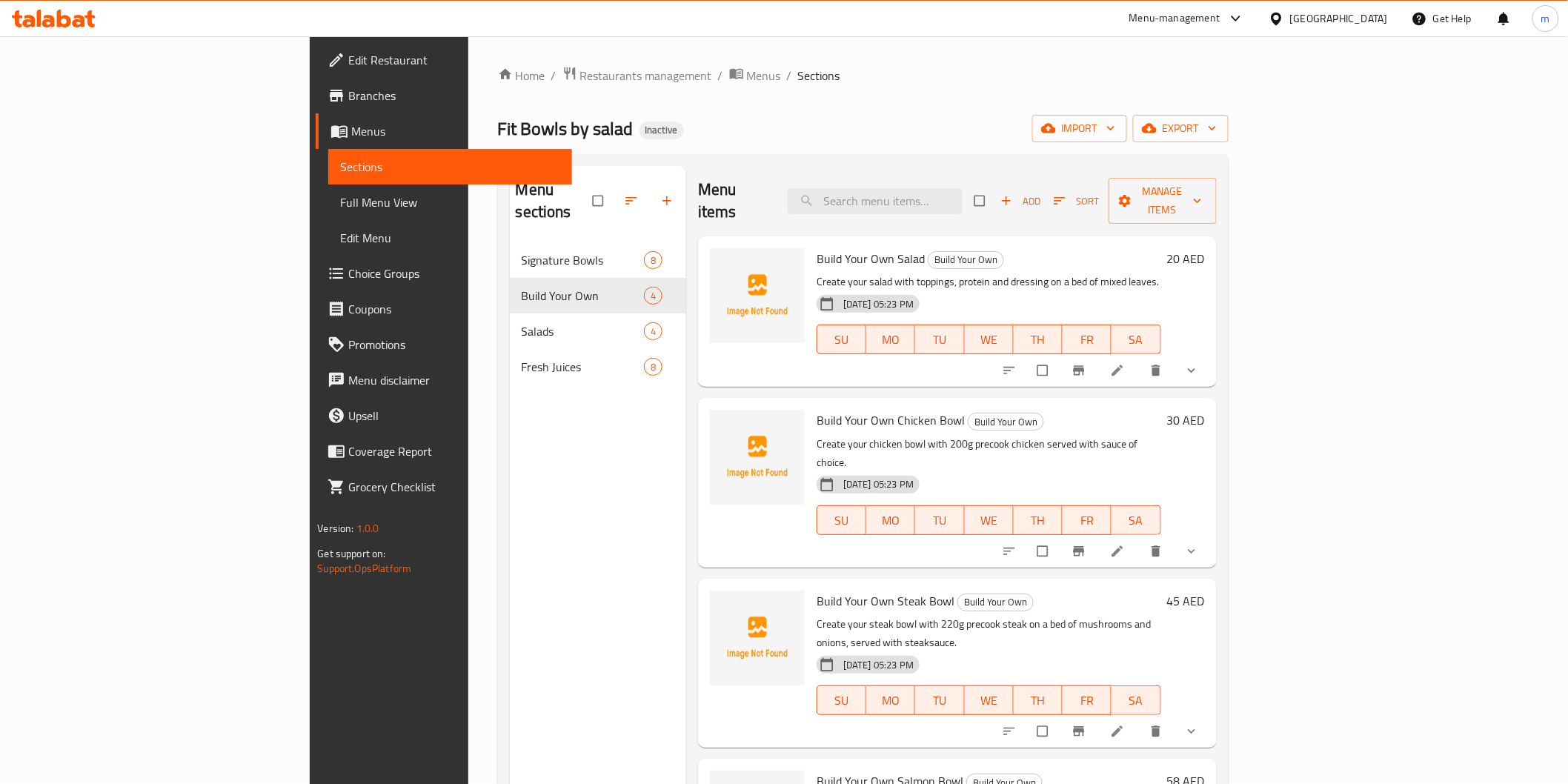
click at [1199, 363] on icon "show more" at bounding box center [1192, 370] width 15 height 15
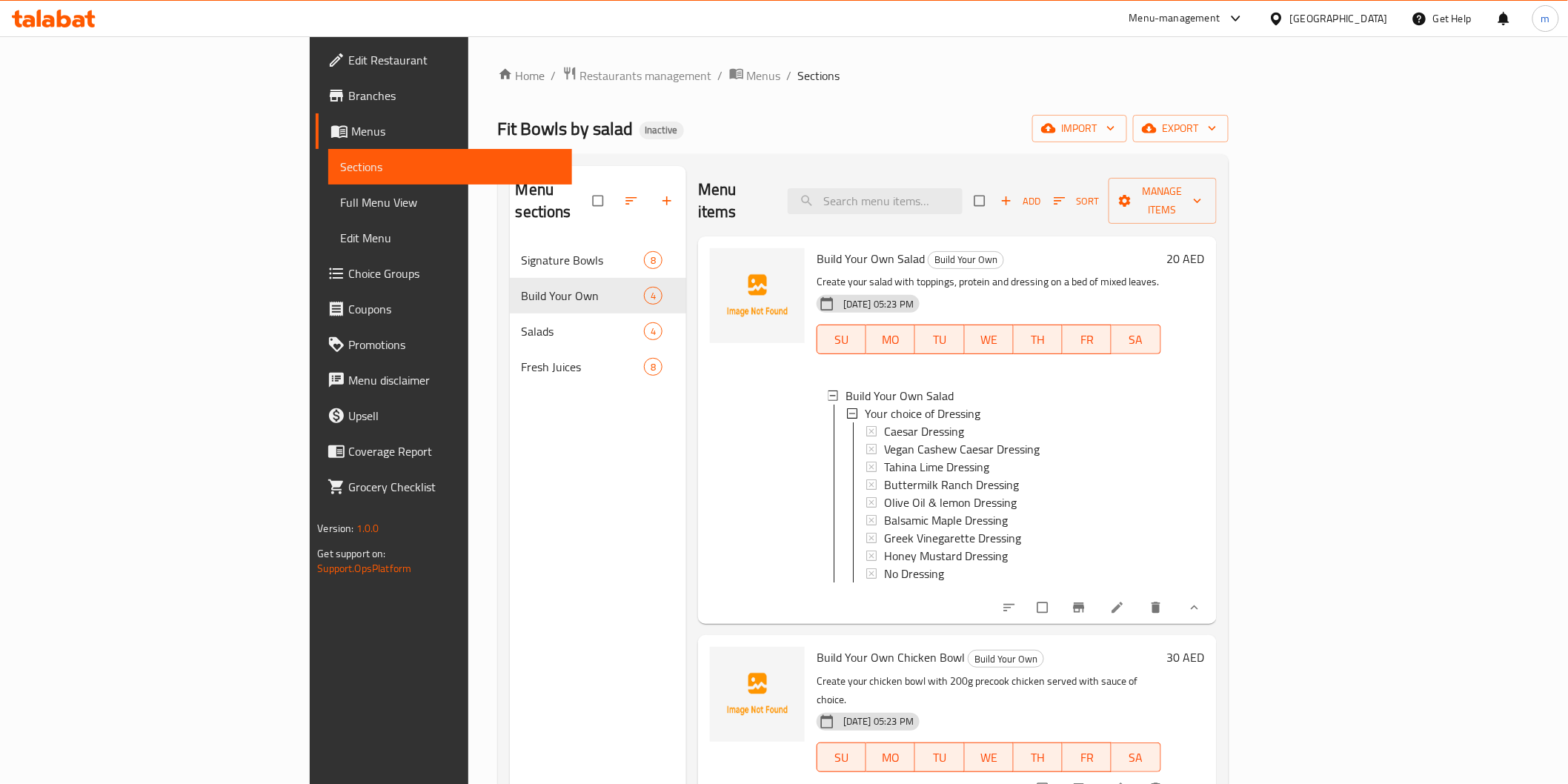
click at [1202, 601] on icon "show more" at bounding box center [1195, 608] width 15 height 15
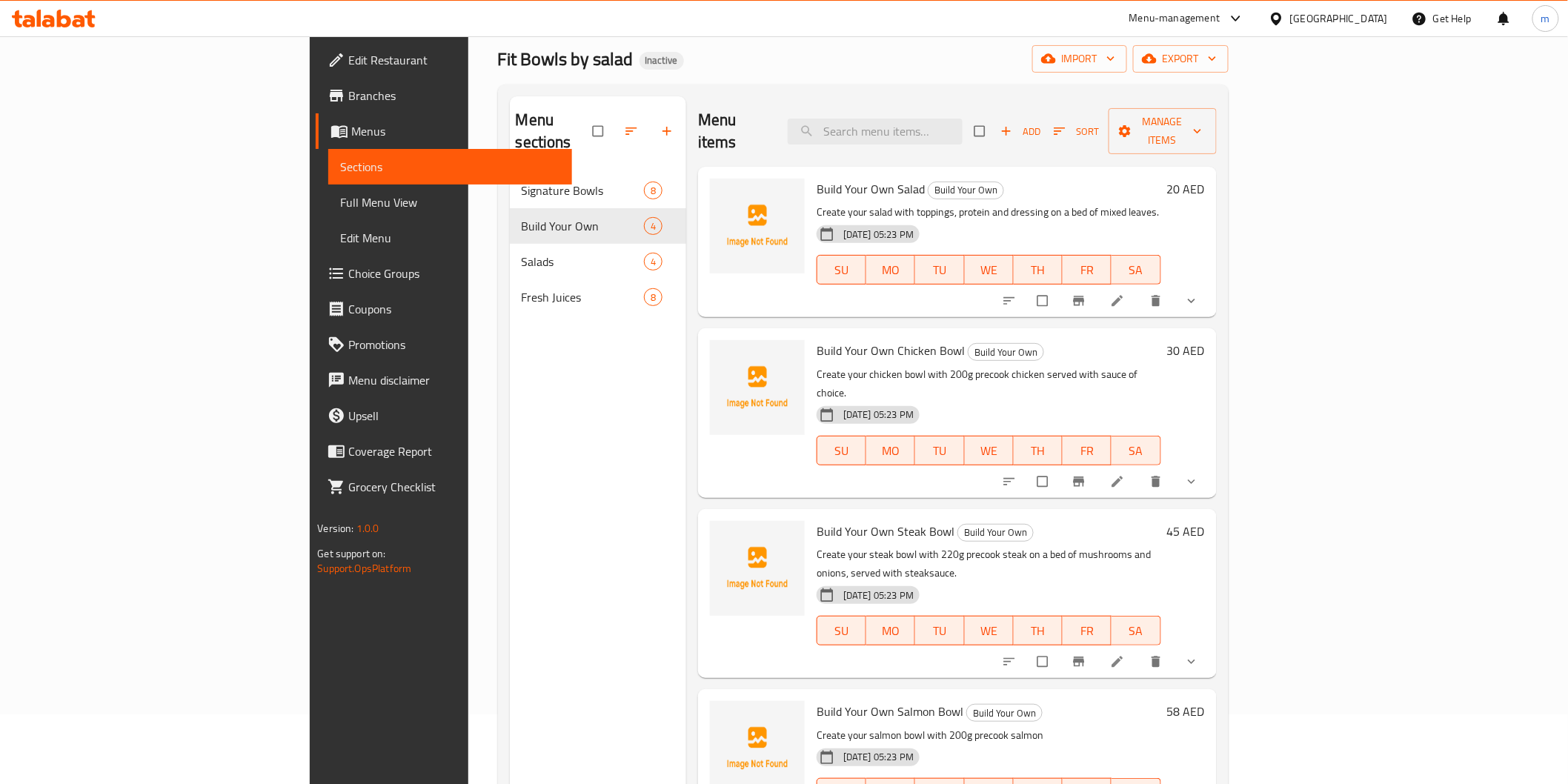
scroll to position [165, 0]
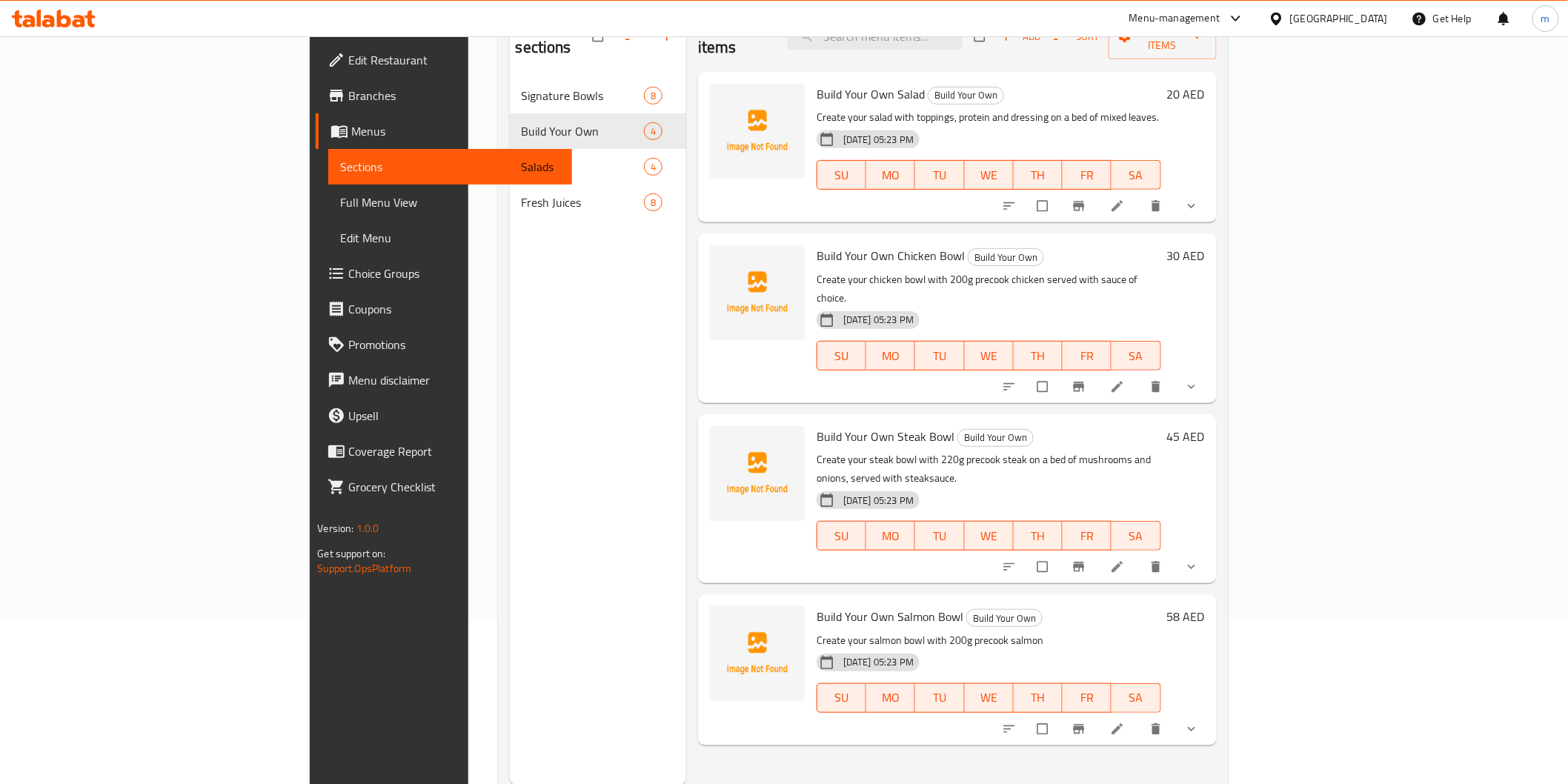
click at [1123, 561] on icon at bounding box center [1117, 567] width 11 height 11
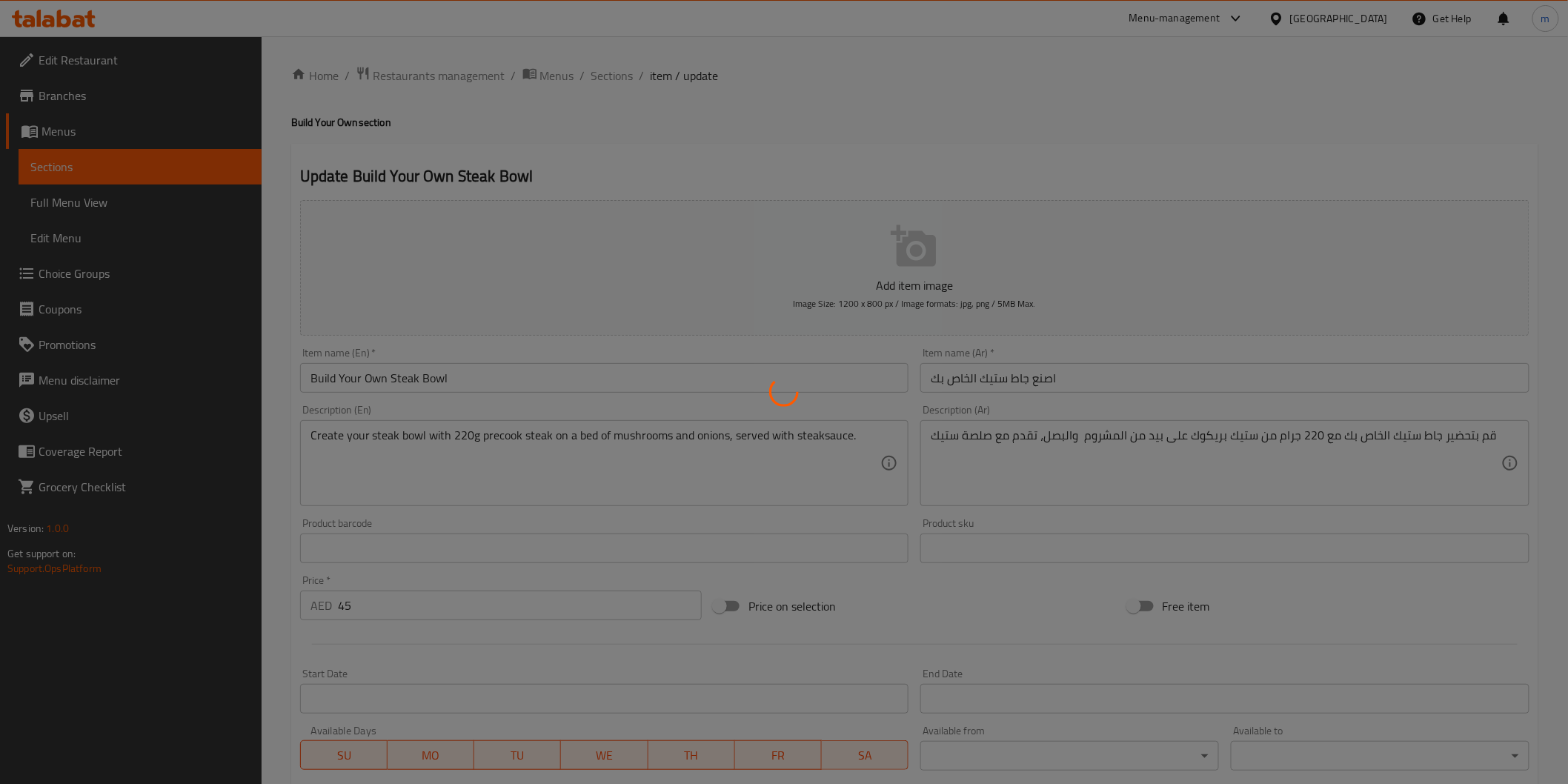
type input "تفضيلات الطبخ"
type input "1"
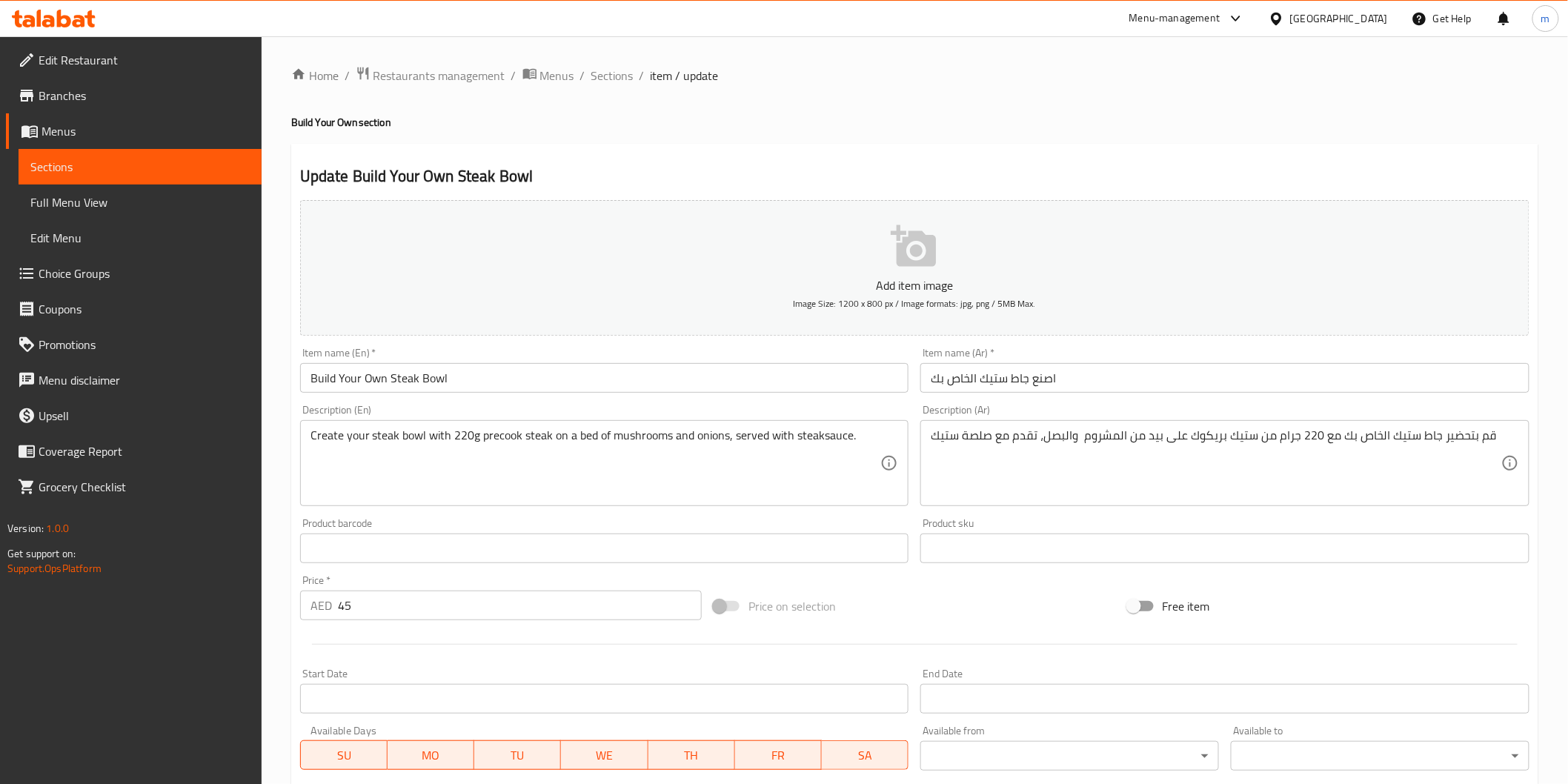
click at [1045, 376] on input "اصنع جاط ستيك الخاص بك" at bounding box center [1225, 378] width 609 height 30
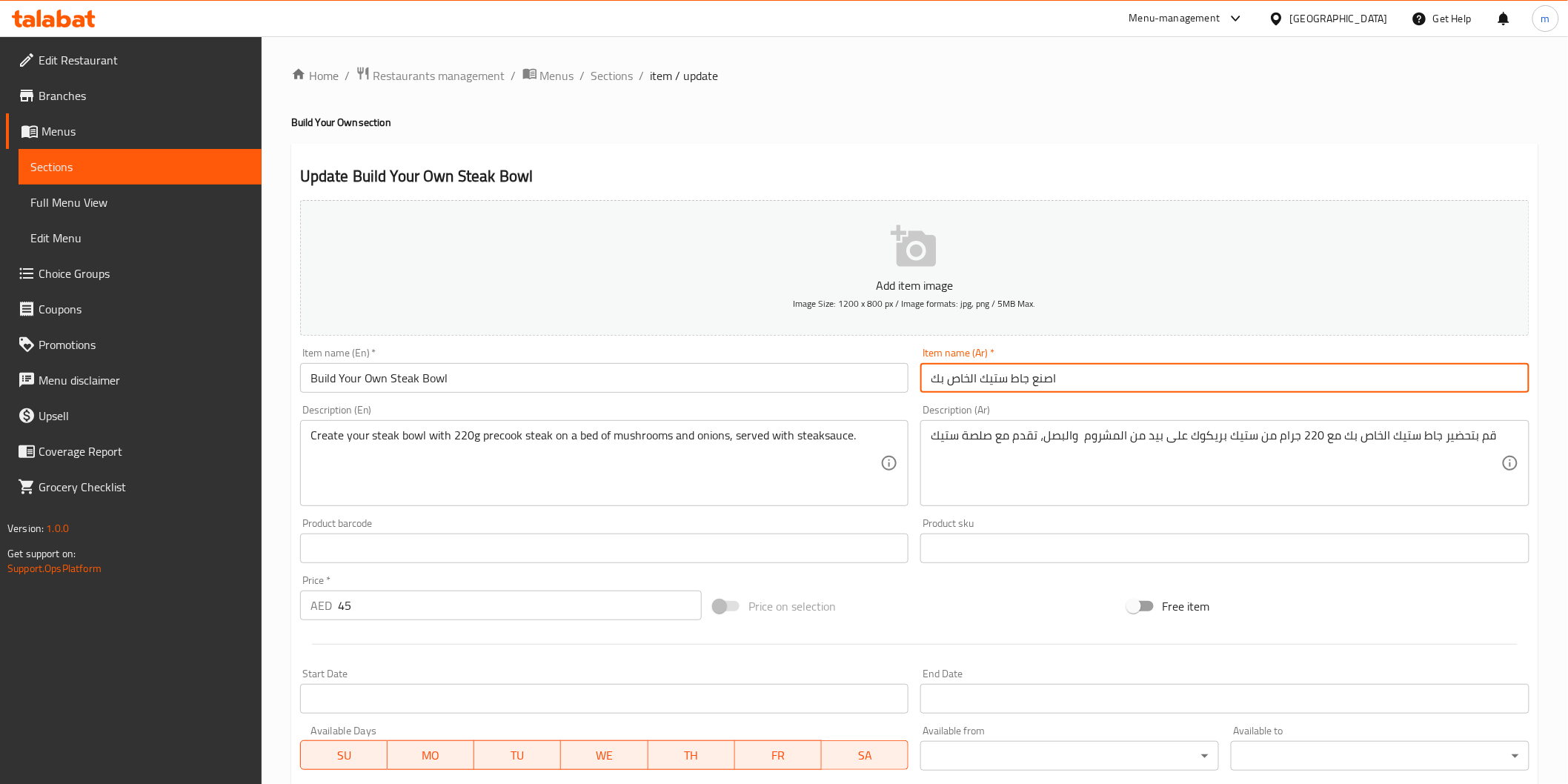
click at [1045, 376] on input "اصنع جاط ستيك الخاص بك" at bounding box center [1225, 378] width 609 height 30
click at [1050, 378] on input "اشئ جاط ستيك الخاص بك" at bounding box center [1225, 378] width 609 height 30
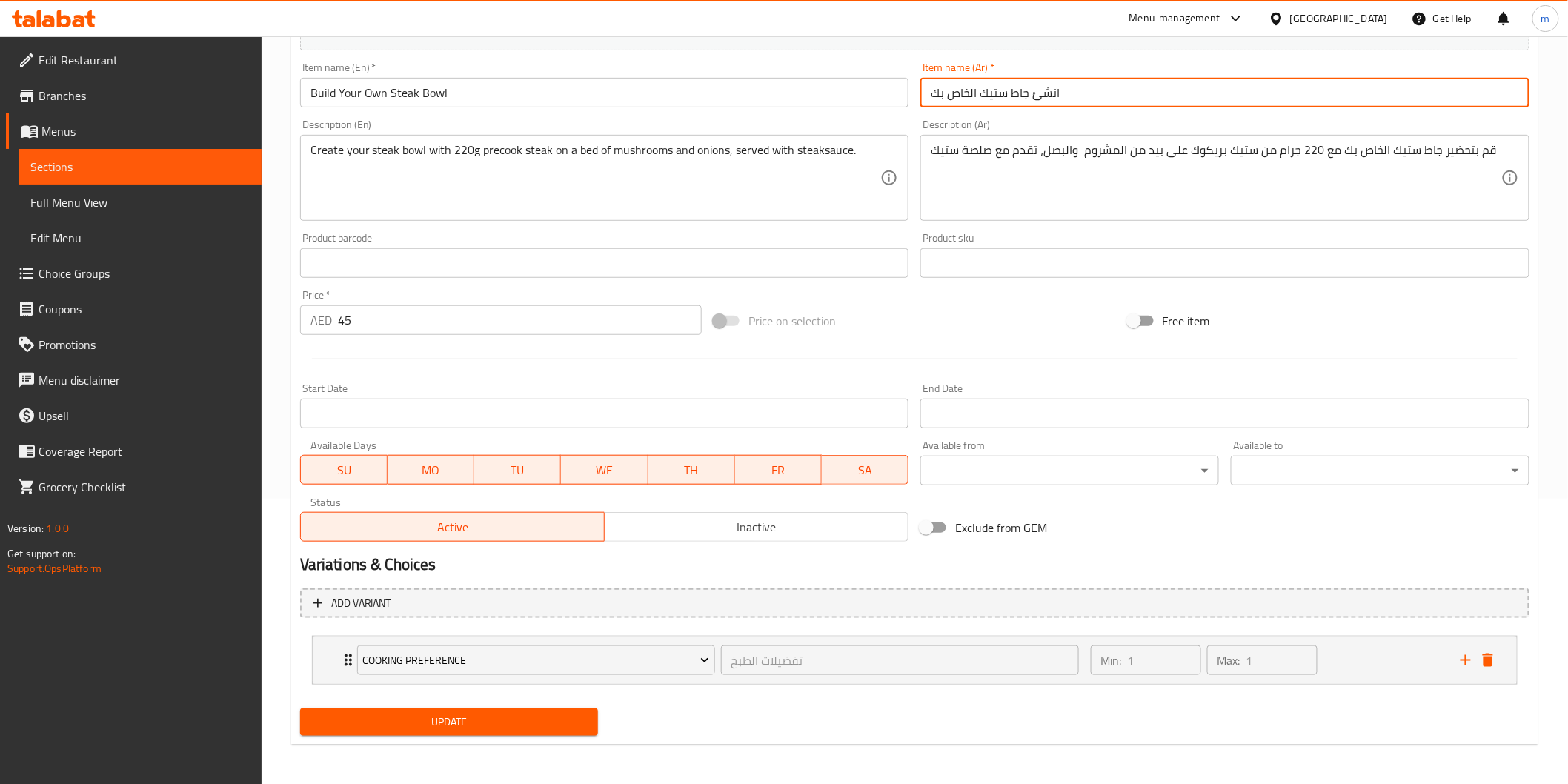
scroll to position [285, 0]
type input "انشئ جاط ستيك الخاص بك"
click at [544, 717] on span "Update" at bounding box center [449, 722] width 275 height 19
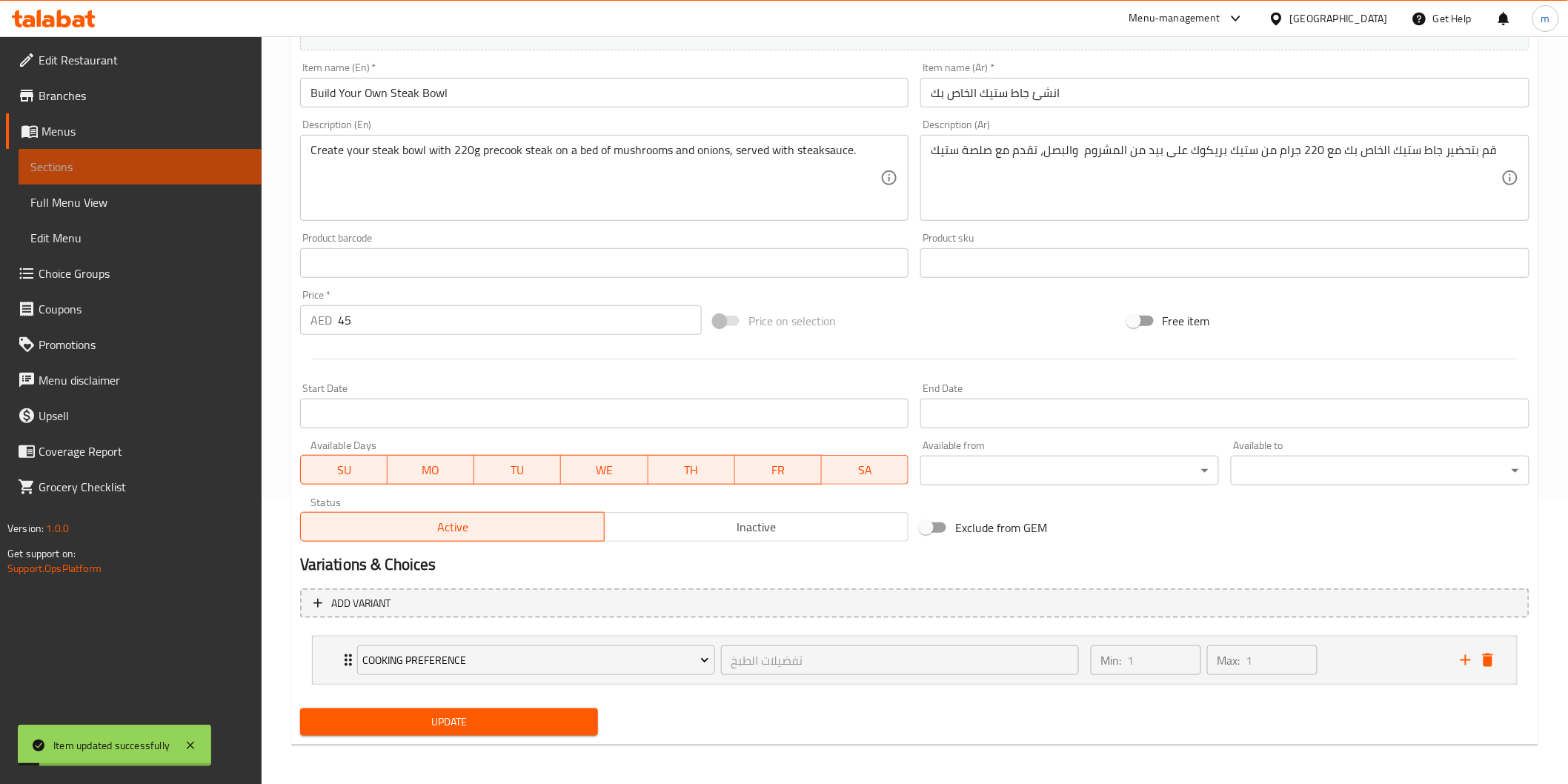
click at [138, 172] on span "Sections" at bounding box center [139, 167] width 219 height 18
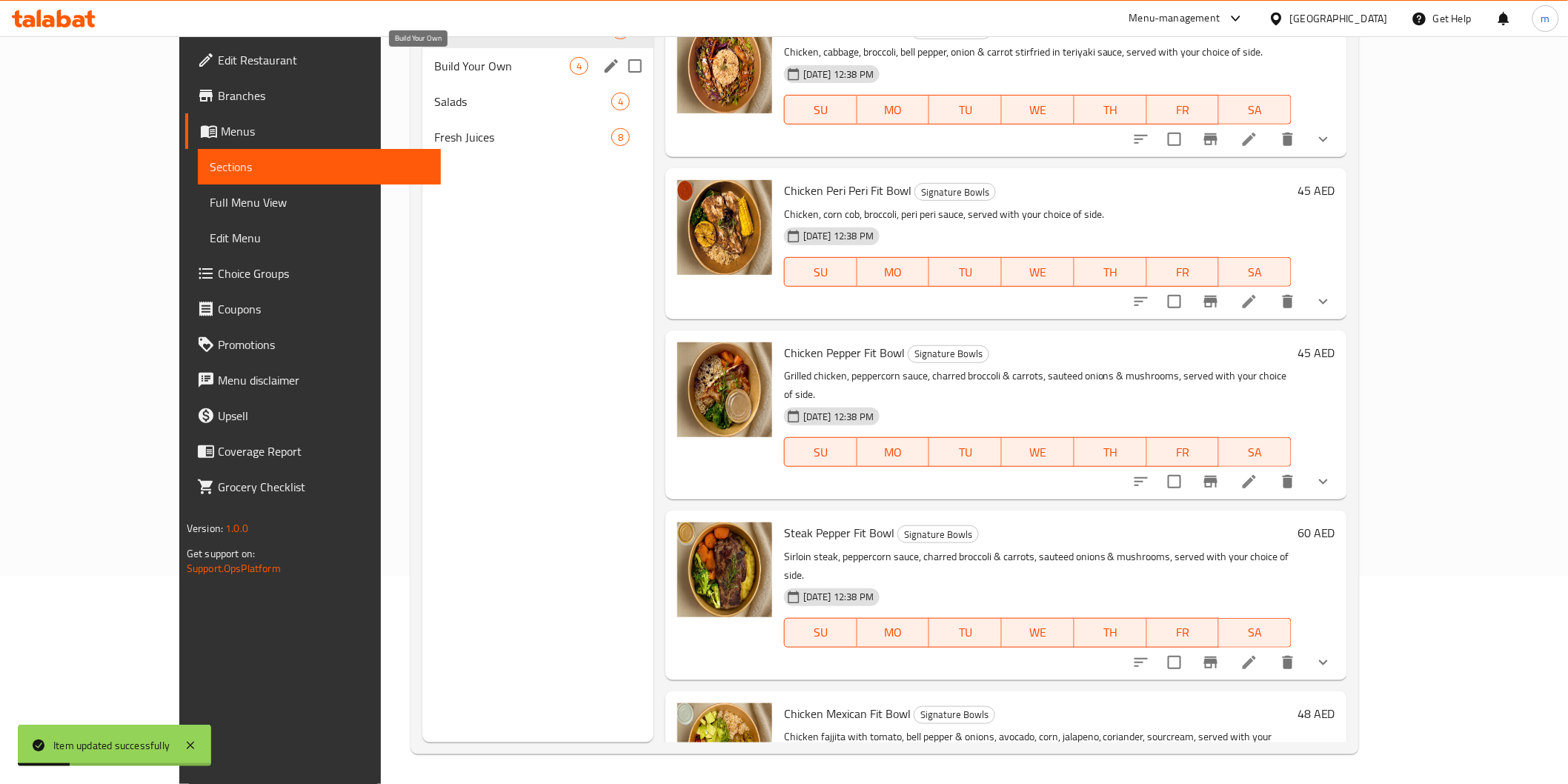
click at [434, 63] on span "Build Your Own" at bounding box center [501, 65] width 136 height 18
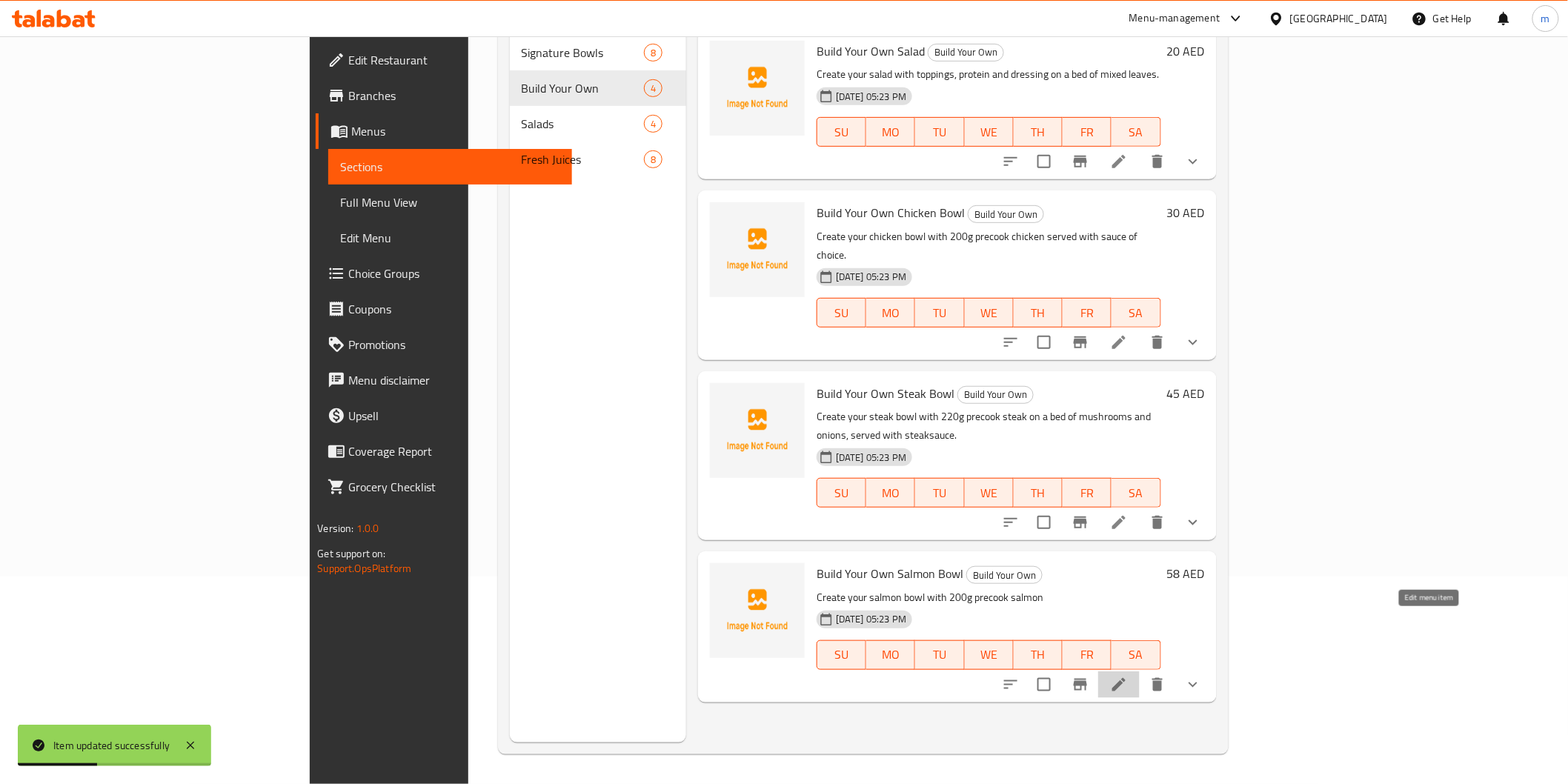
click at [1128, 675] on icon at bounding box center [1119, 684] width 18 height 18
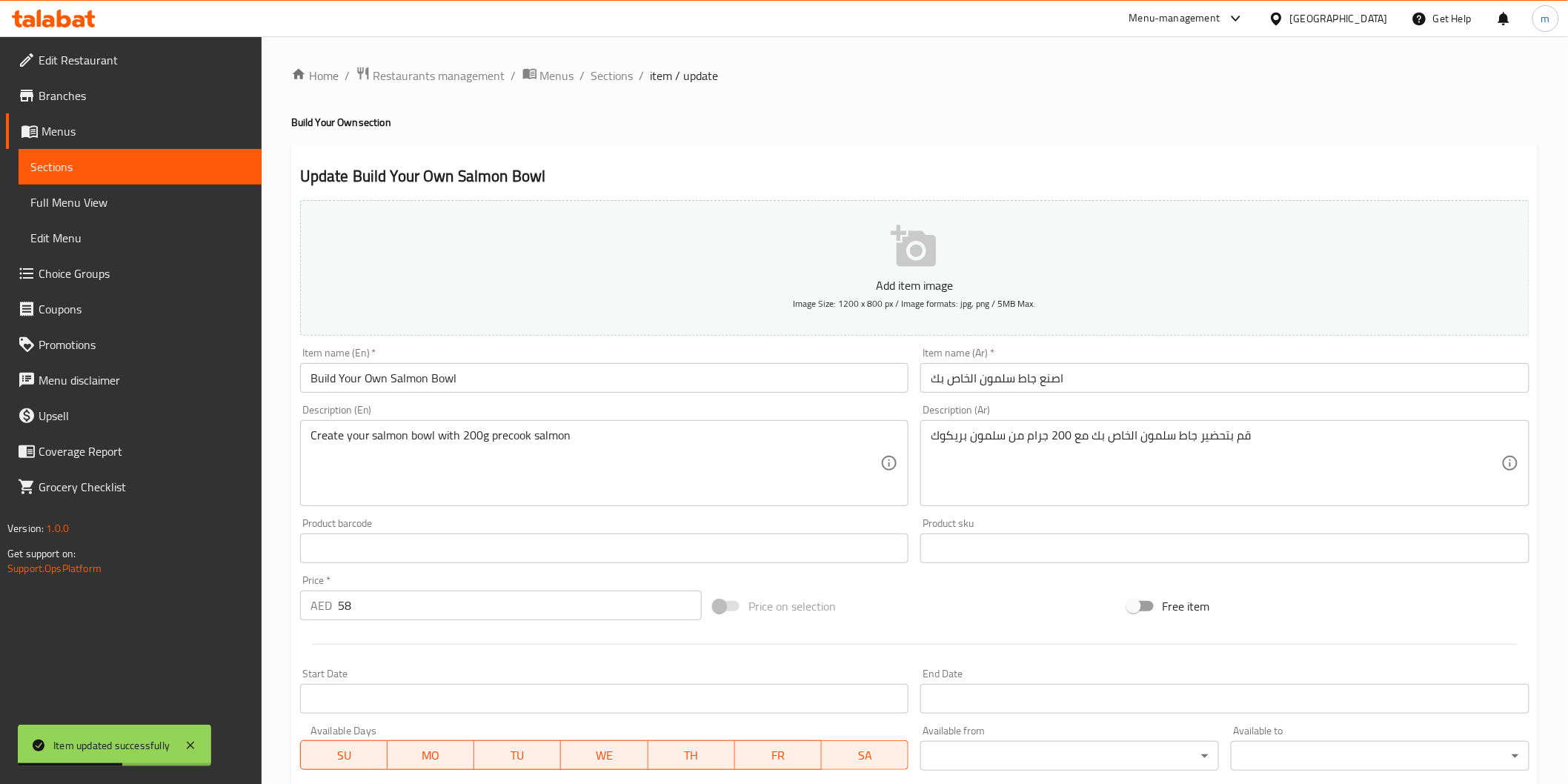
click at [1050, 384] on input "اصنع جاط سلمون الخاص بك" at bounding box center [1225, 378] width 609 height 30
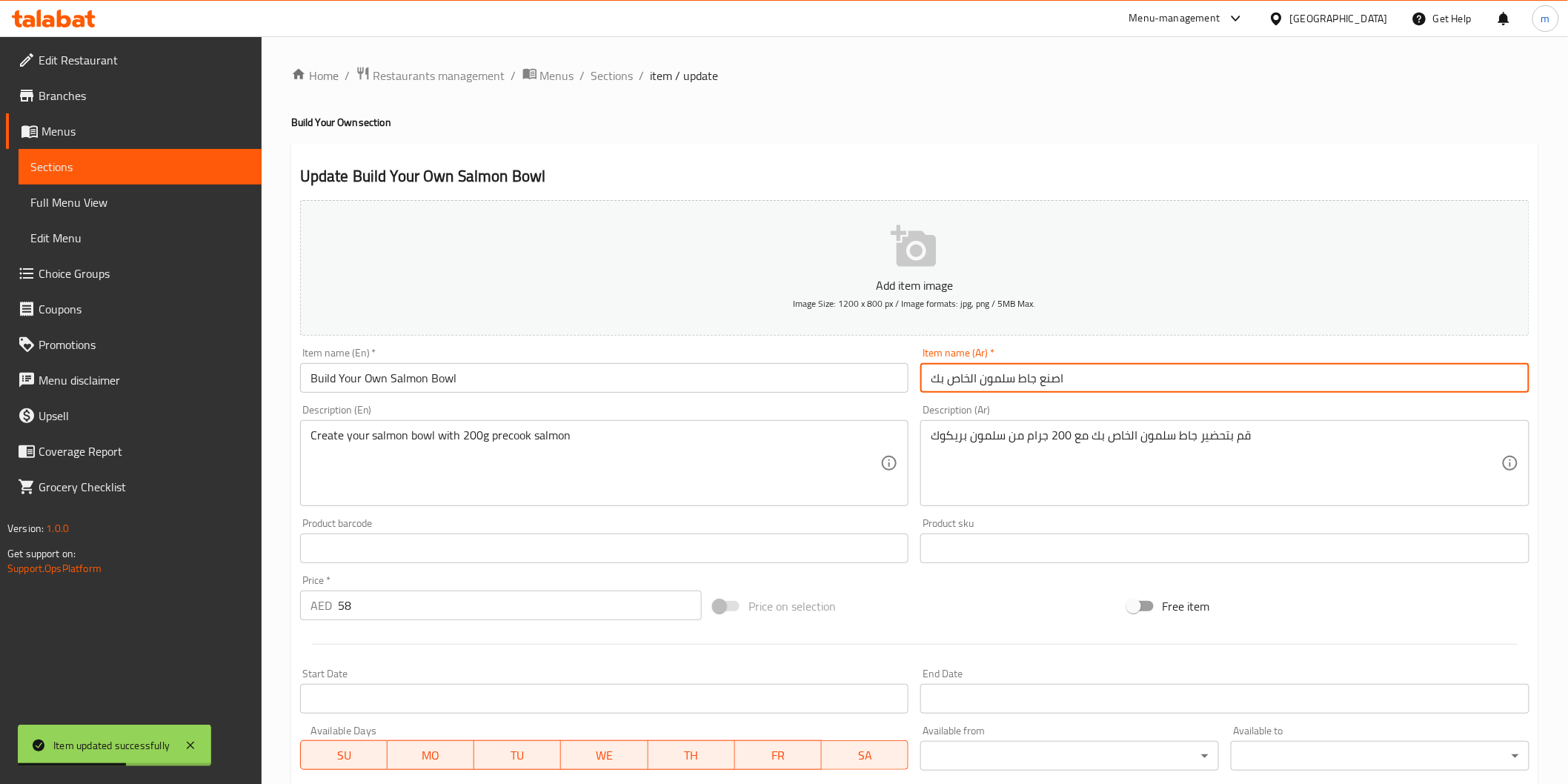
click at [1050, 384] on input "اصنع جاط سلمون الخاص بك" at bounding box center [1225, 378] width 609 height 30
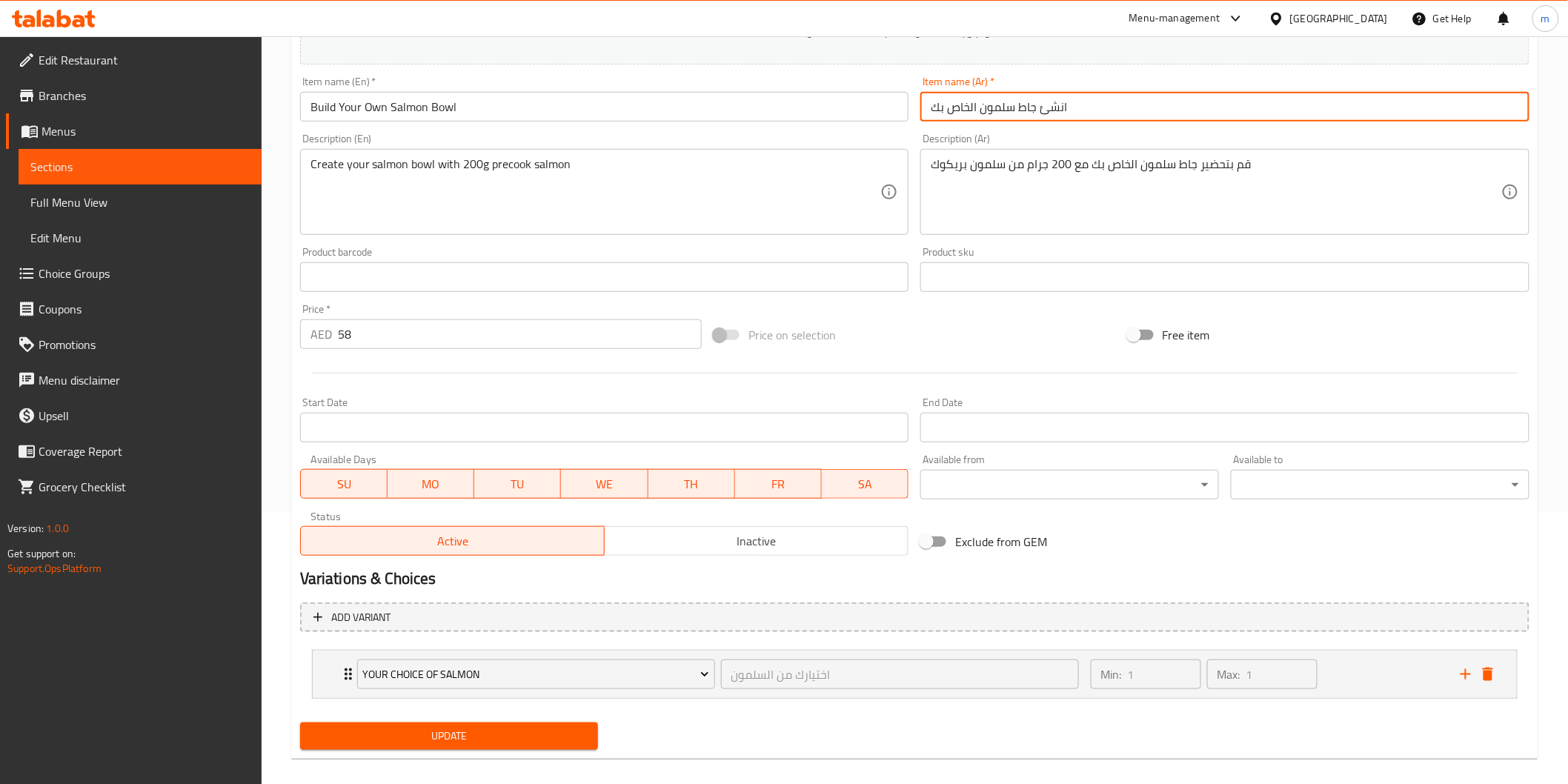
scroll to position [285, 0]
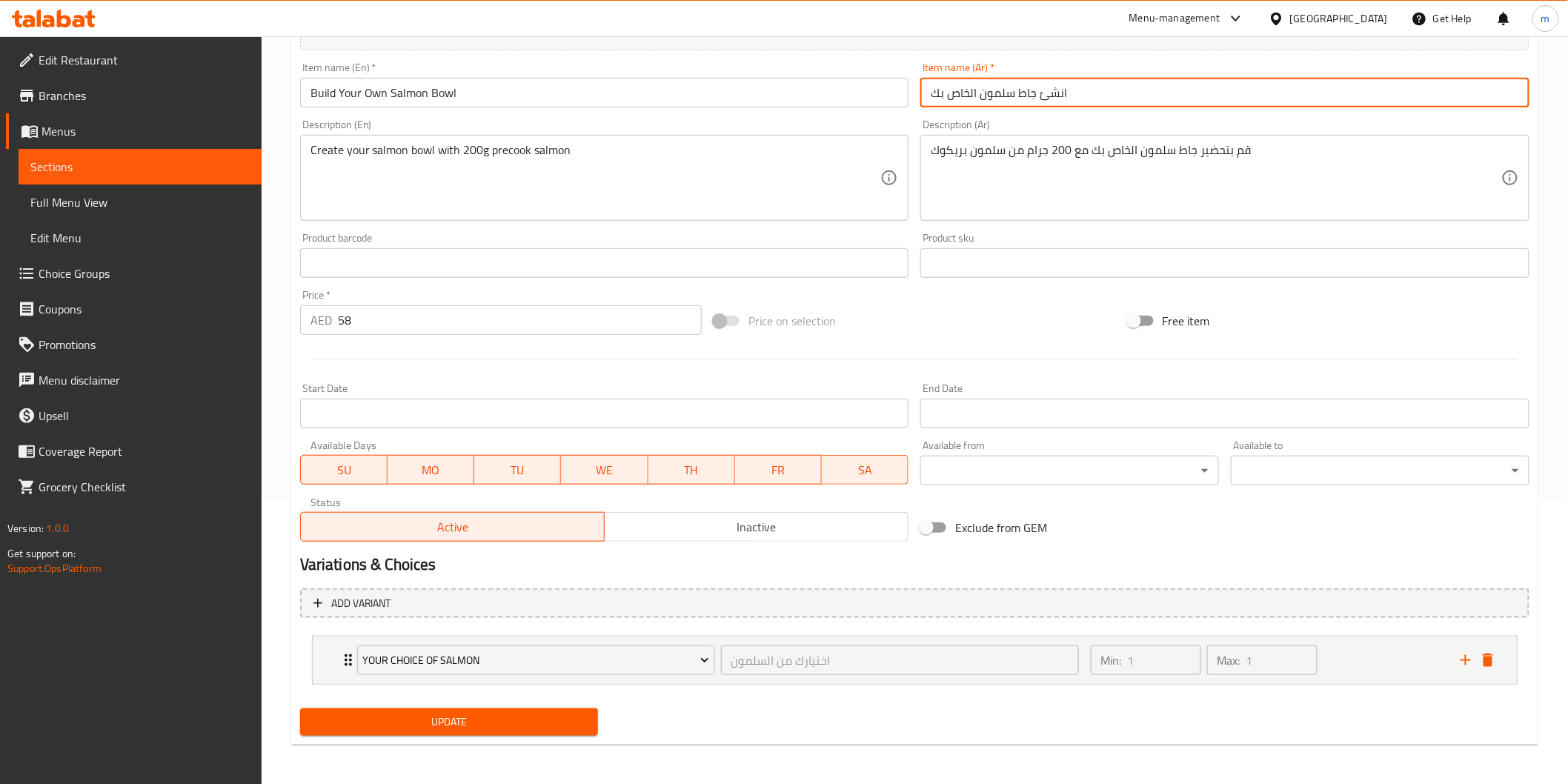
type input "انشئ جاط سلمون الخاص بك"
click at [419, 709] on button "Update" at bounding box center [449, 721] width 298 height 27
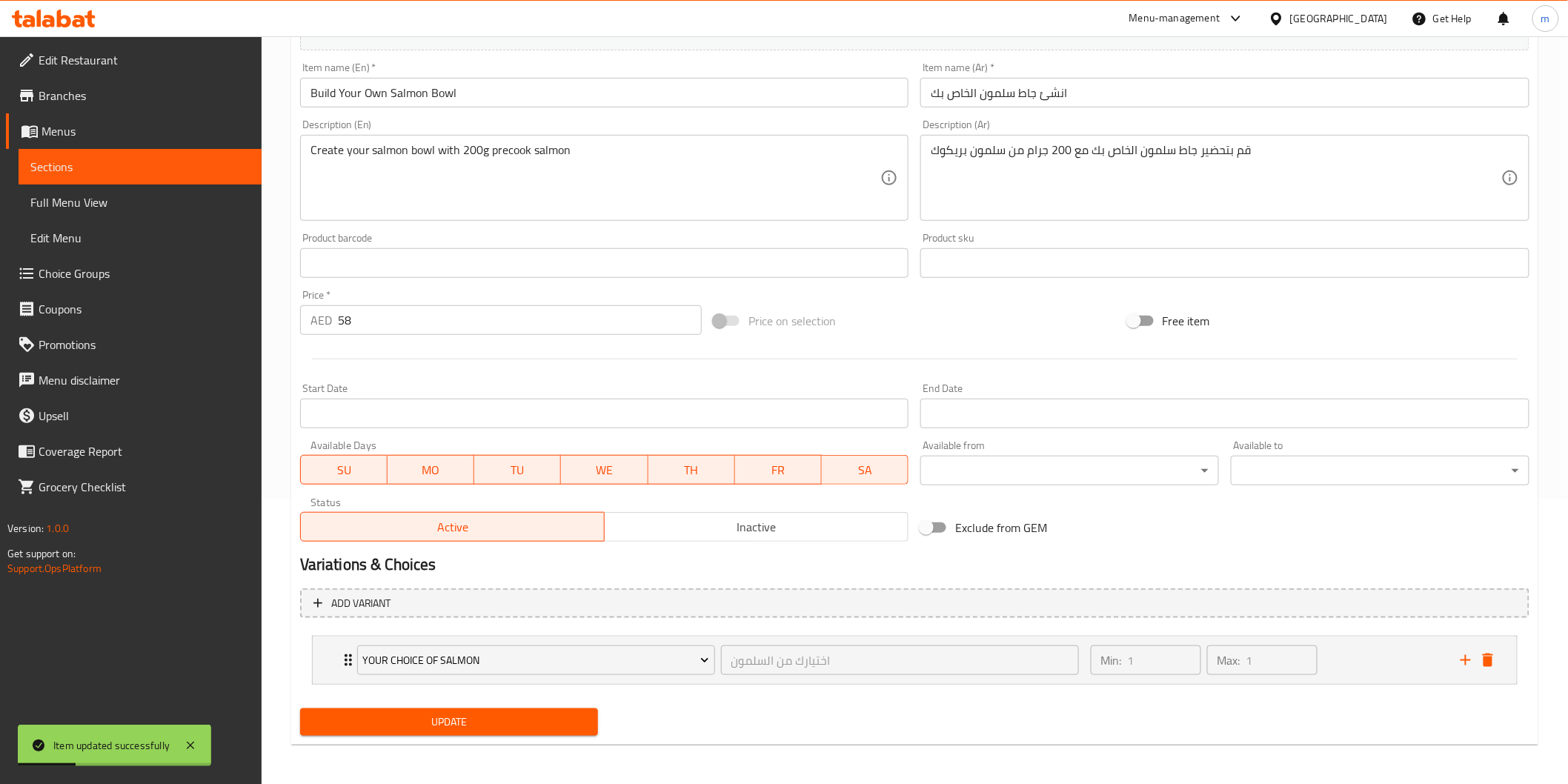
click at [151, 158] on span "Sections" at bounding box center [139, 167] width 219 height 18
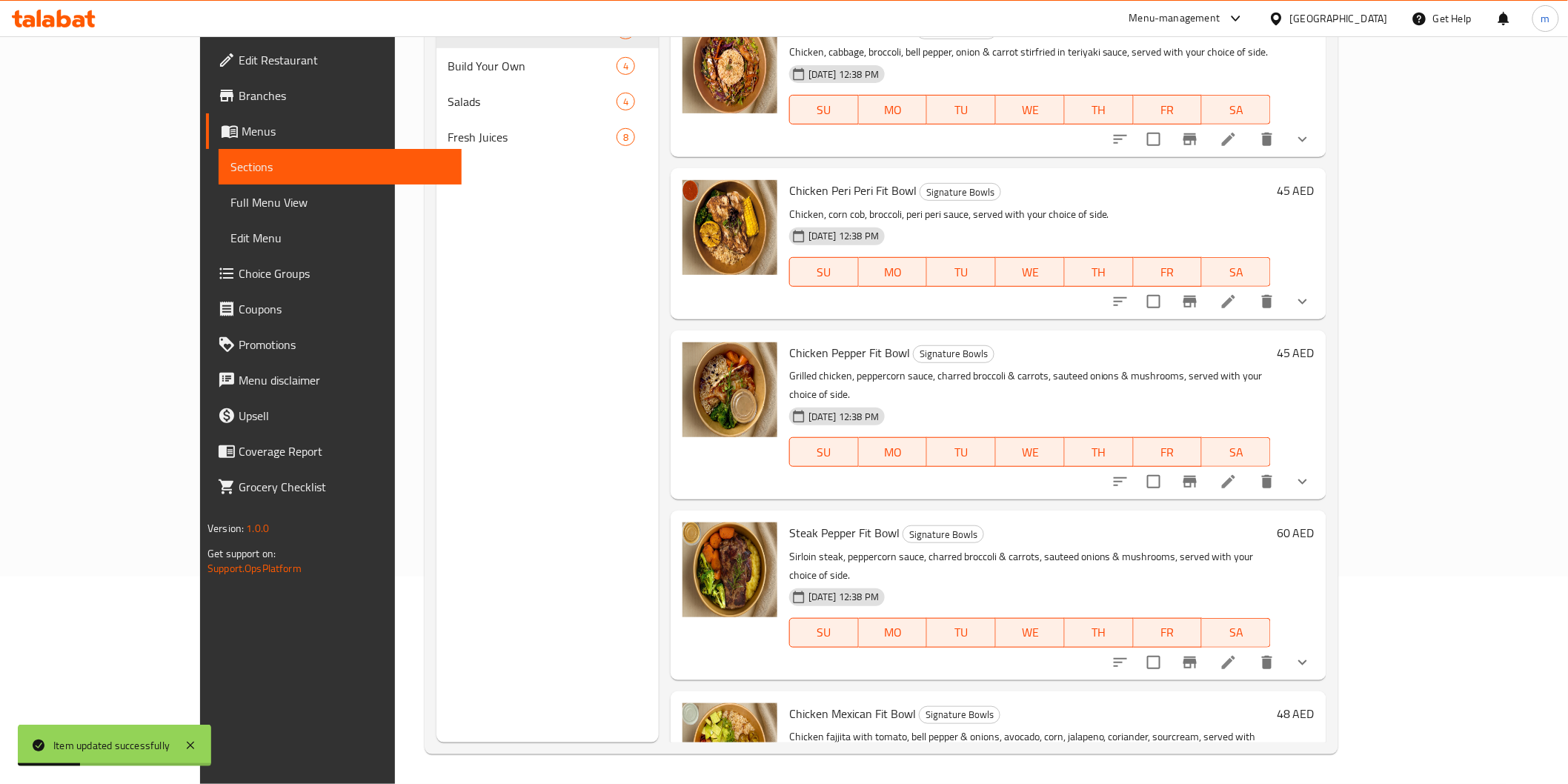
scroll to position [208, 0]
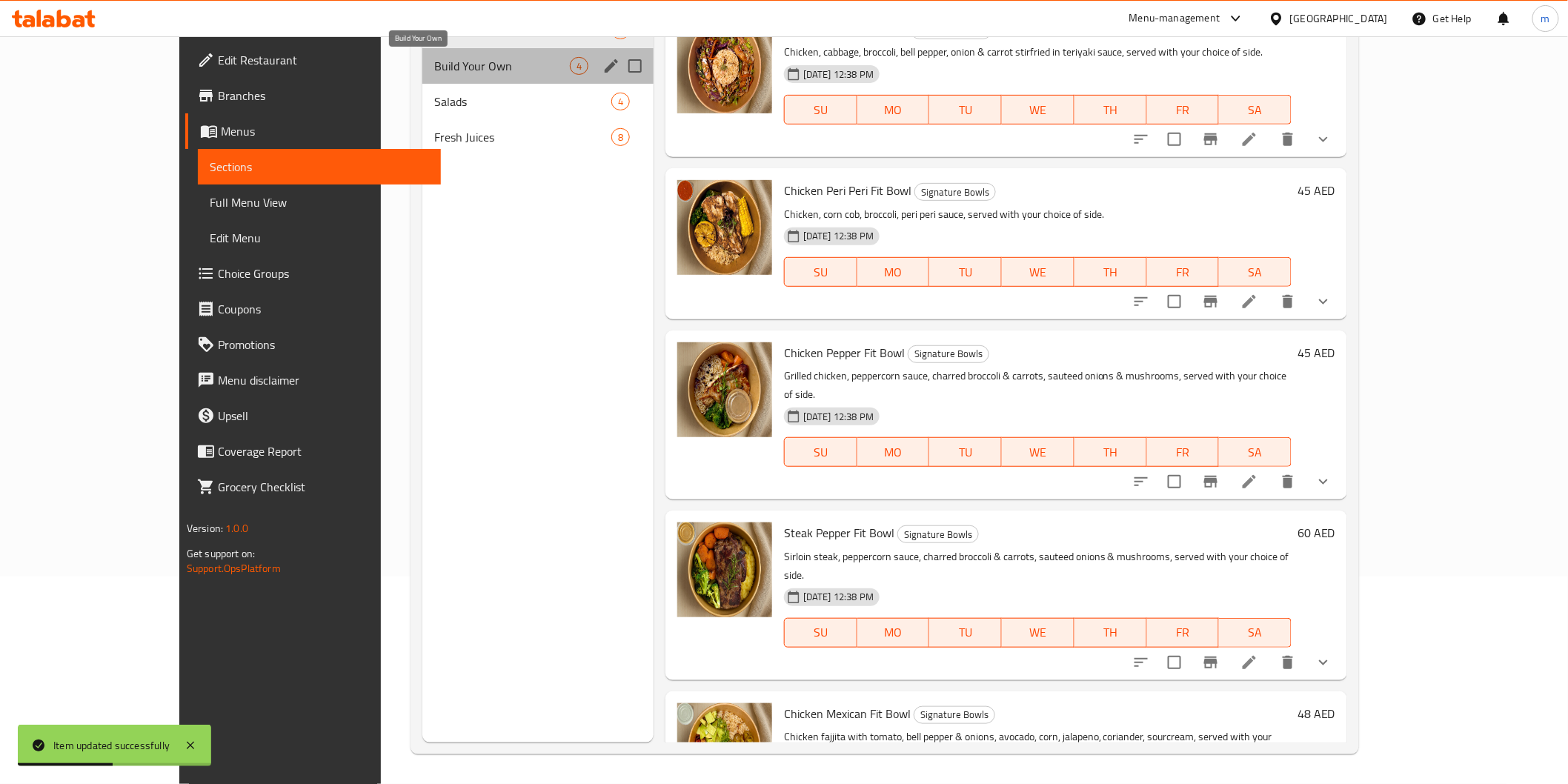
click at [434, 71] on span "Build Your Own" at bounding box center [501, 65] width 136 height 18
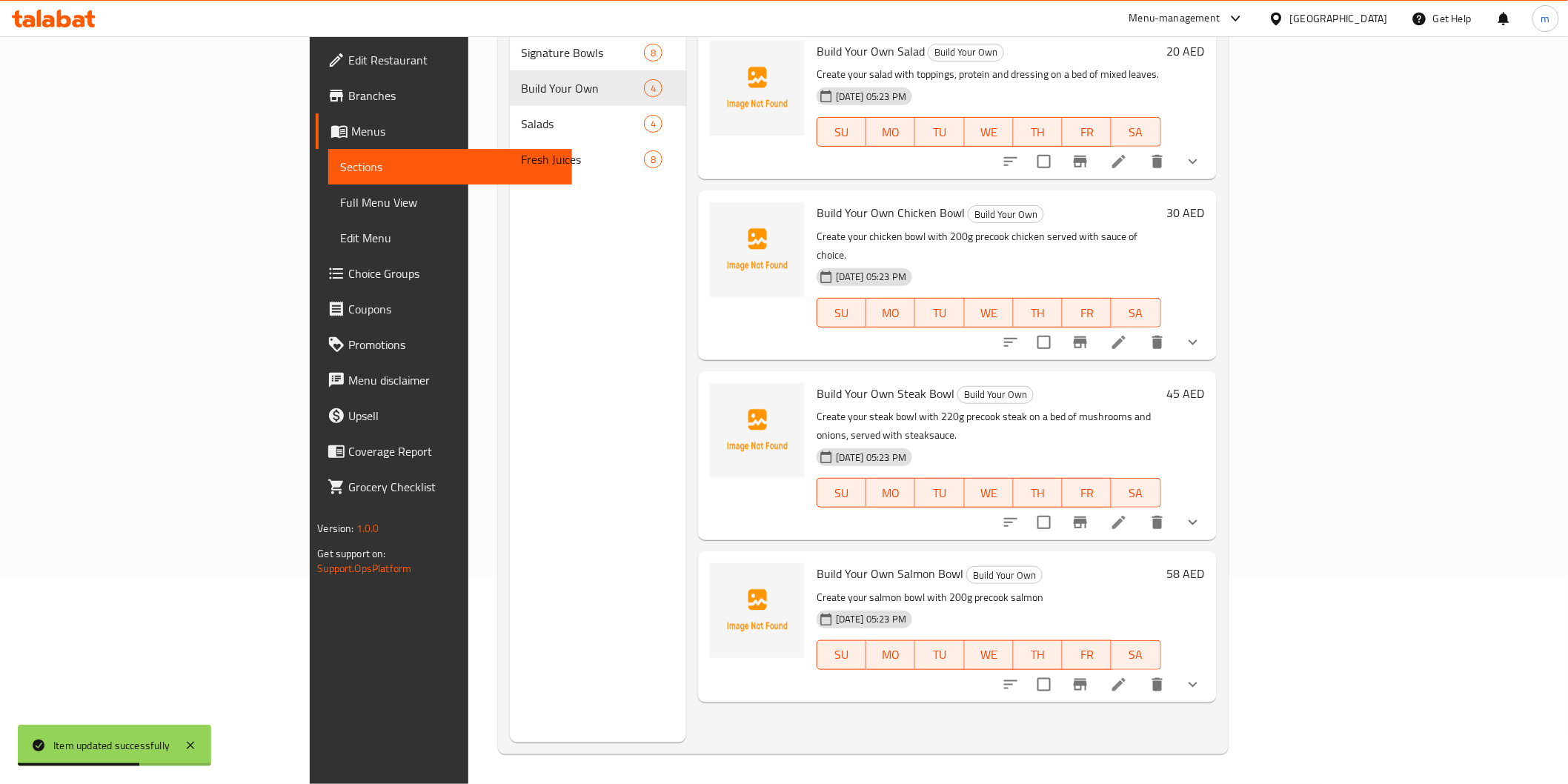
click at [1216, 630] on div "Build Your Own Salmon Bowl Build Your Own Create your salmon bowl with 200g pre…" at bounding box center [957, 626] width 518 height 151
click at [1202, 675] on icon "show more" at bounding box center [1193, 684] width 18 height 18
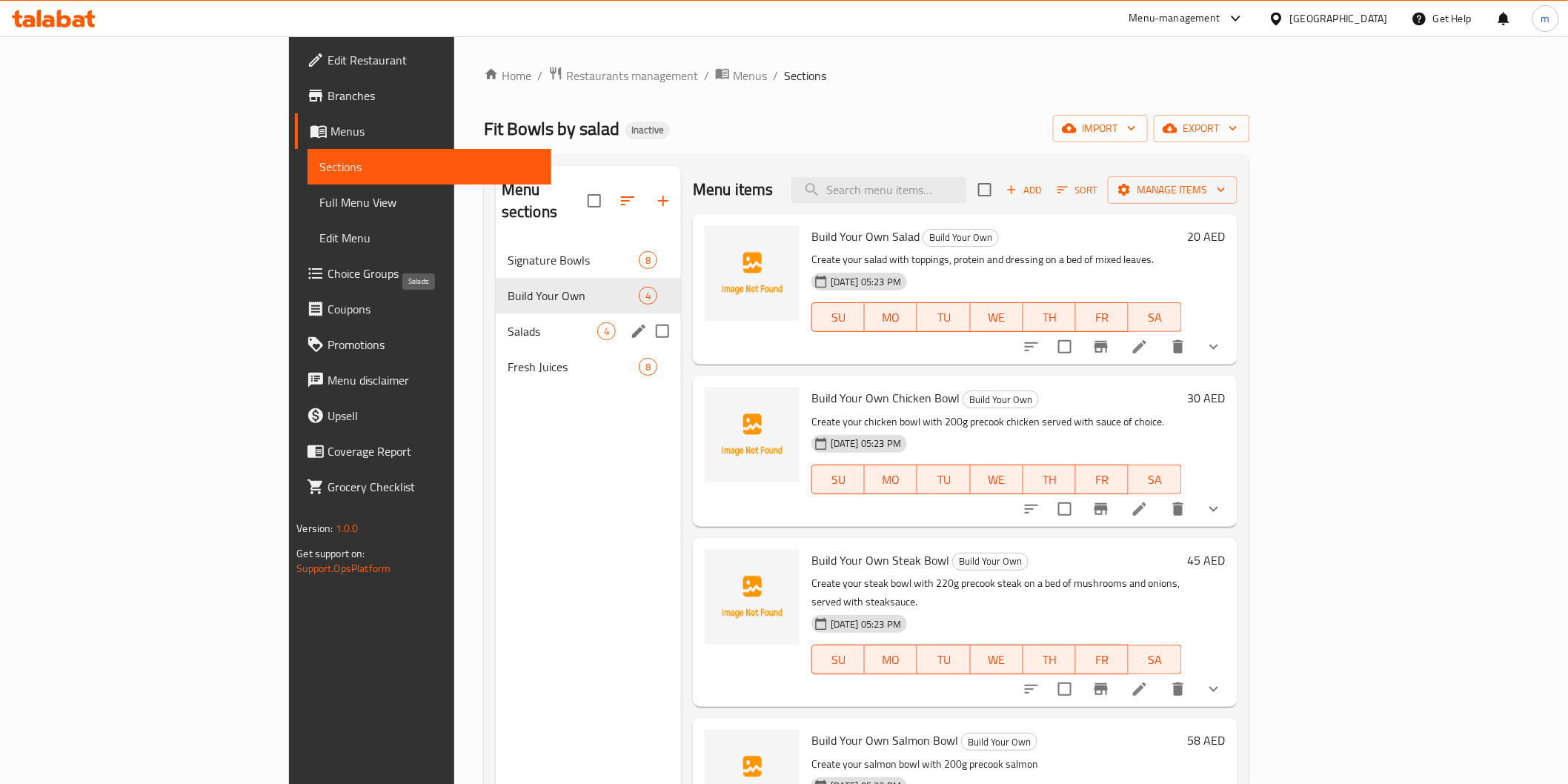
click at [508, 323] on span "Salads" at bounding box center [553, 331] width 90 height 18
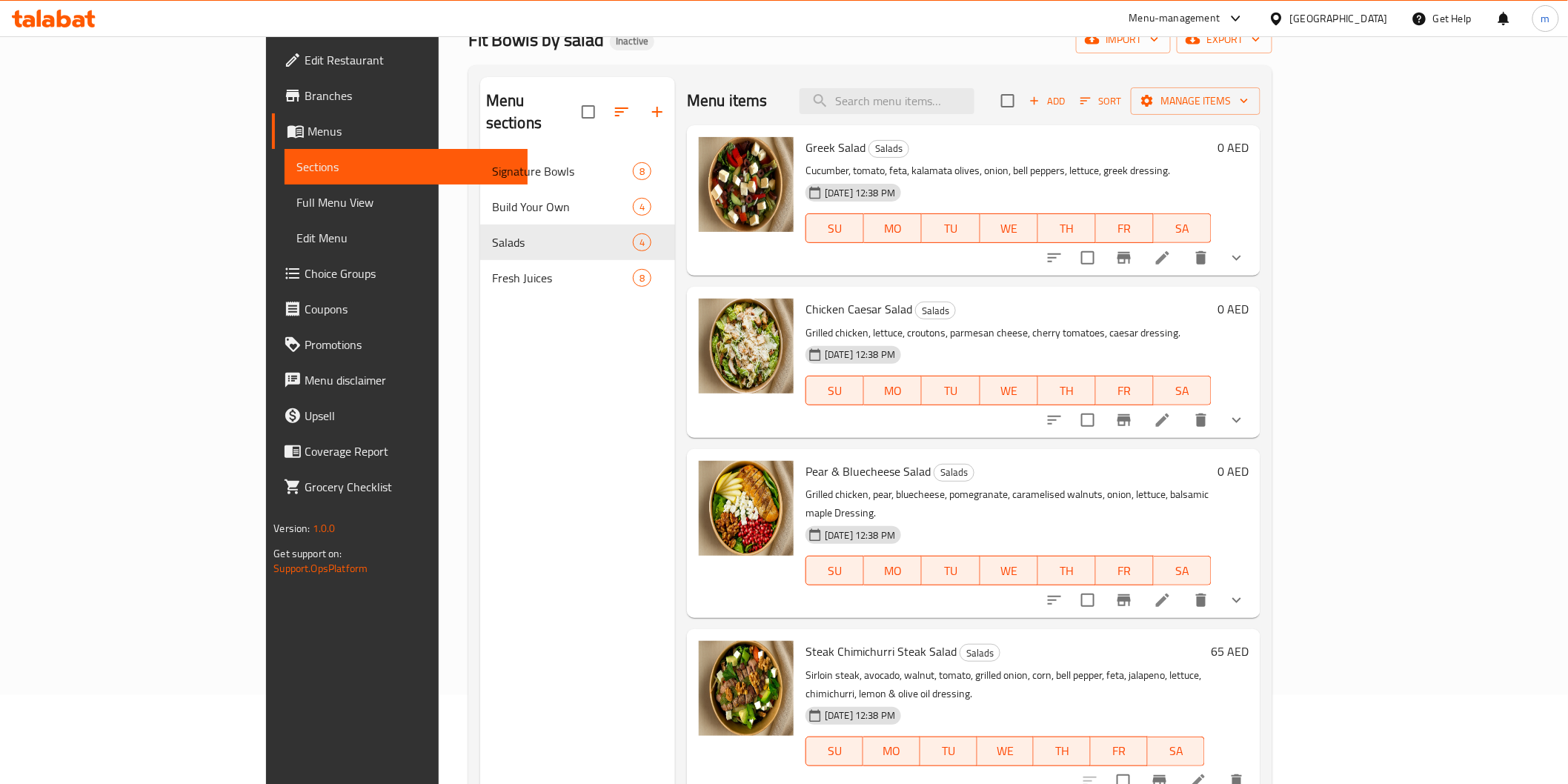
scroll to position [208, 0]
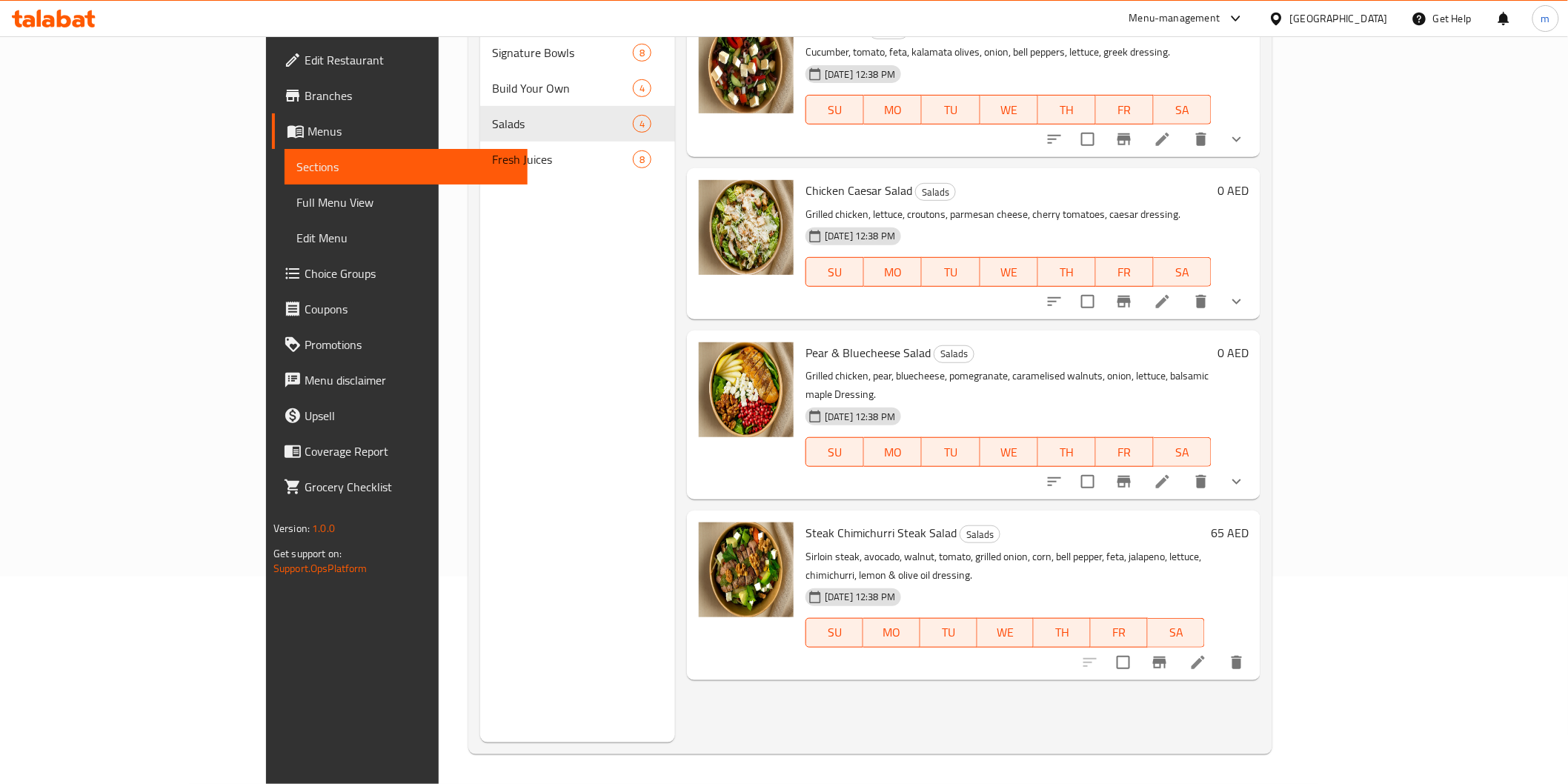
click at [1219, 649] on li at bounding box center [1198, 662] width 41 height 27
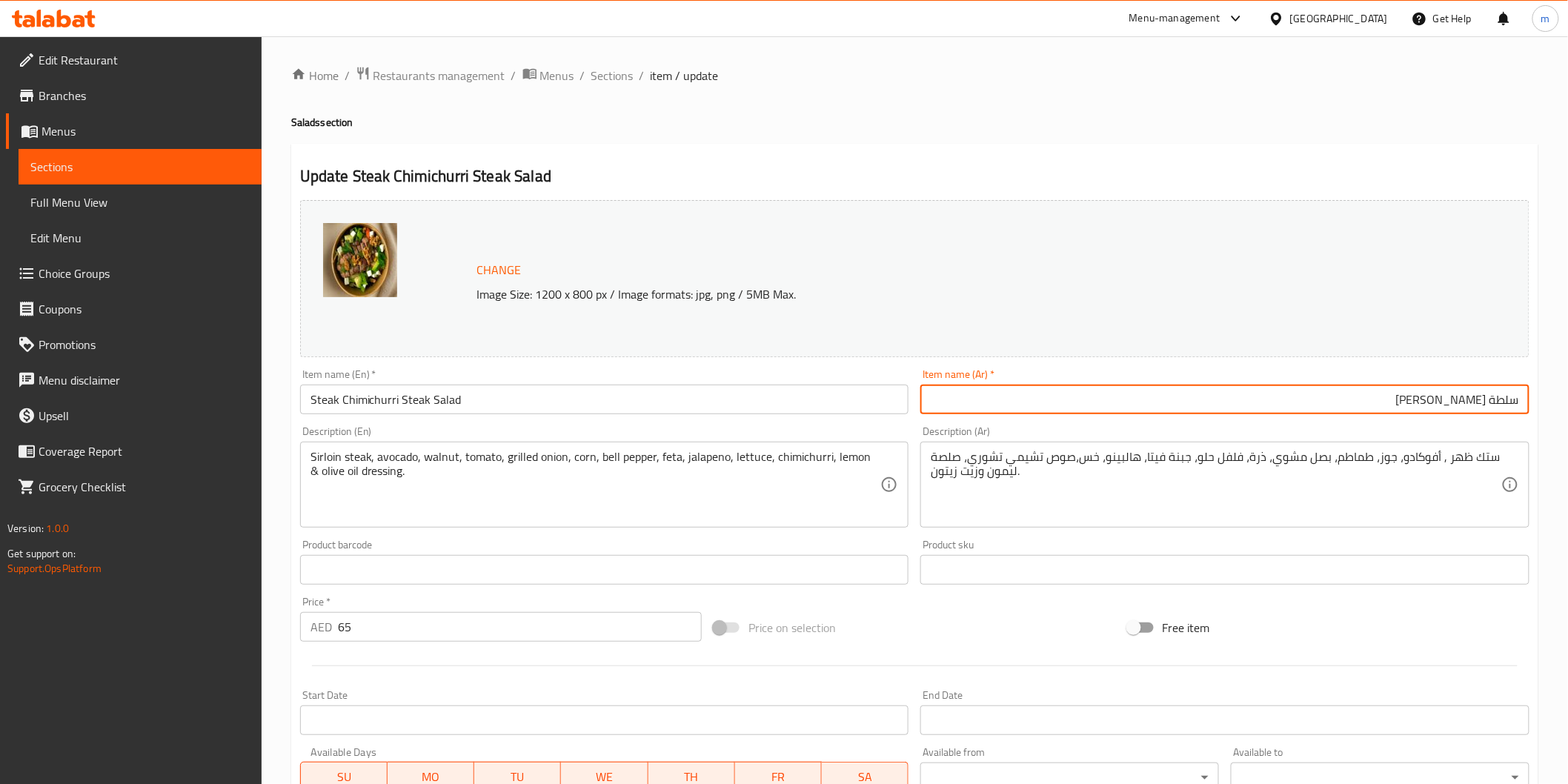
click at [1519, 398] on input "سلطة [PERSON_NAME]" at bounding box center [1225, 399] width 609 height 30
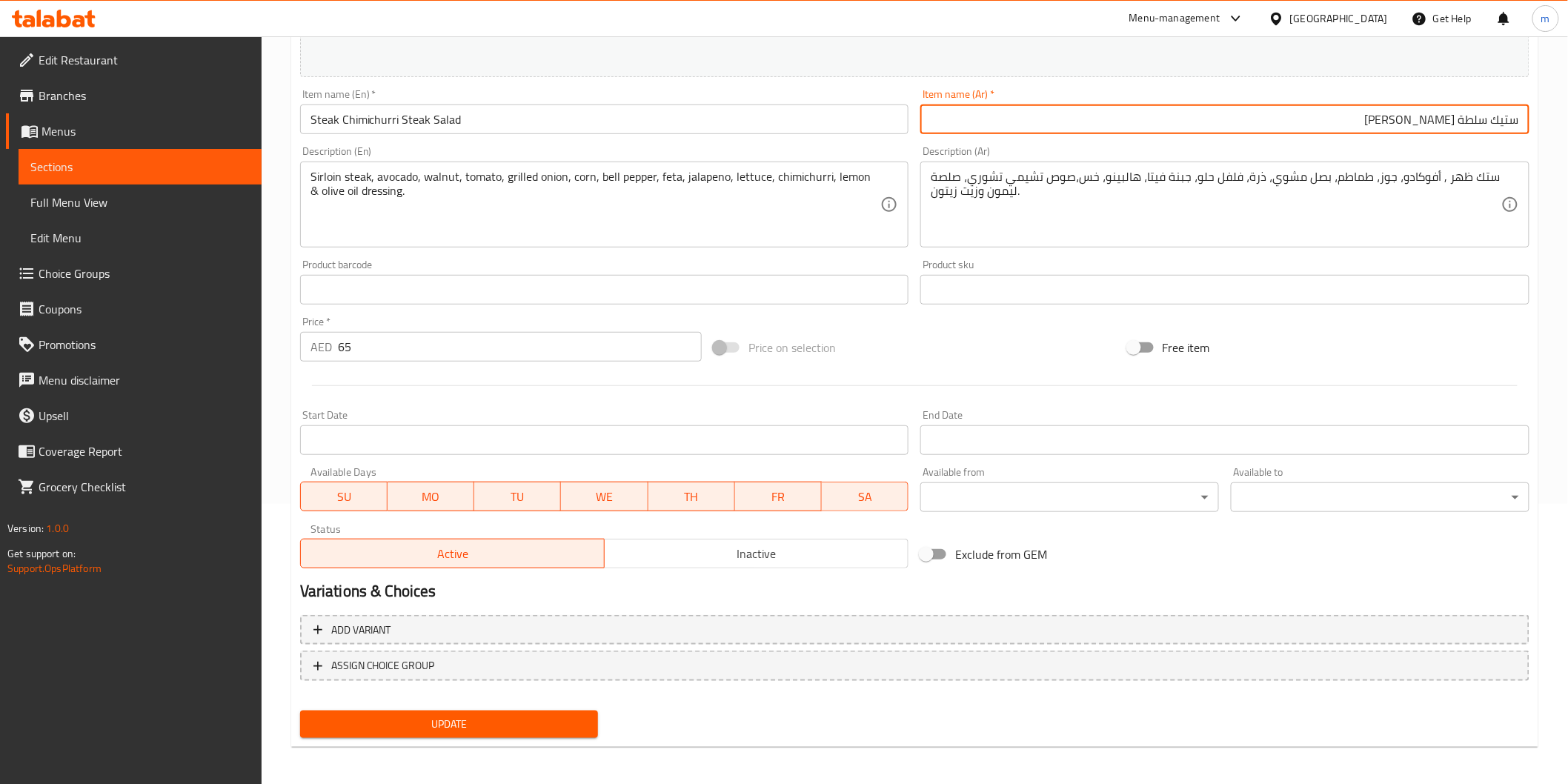
scroll to position [282, 0]
type input "ستيك سلطة [PERSON_NAME]"
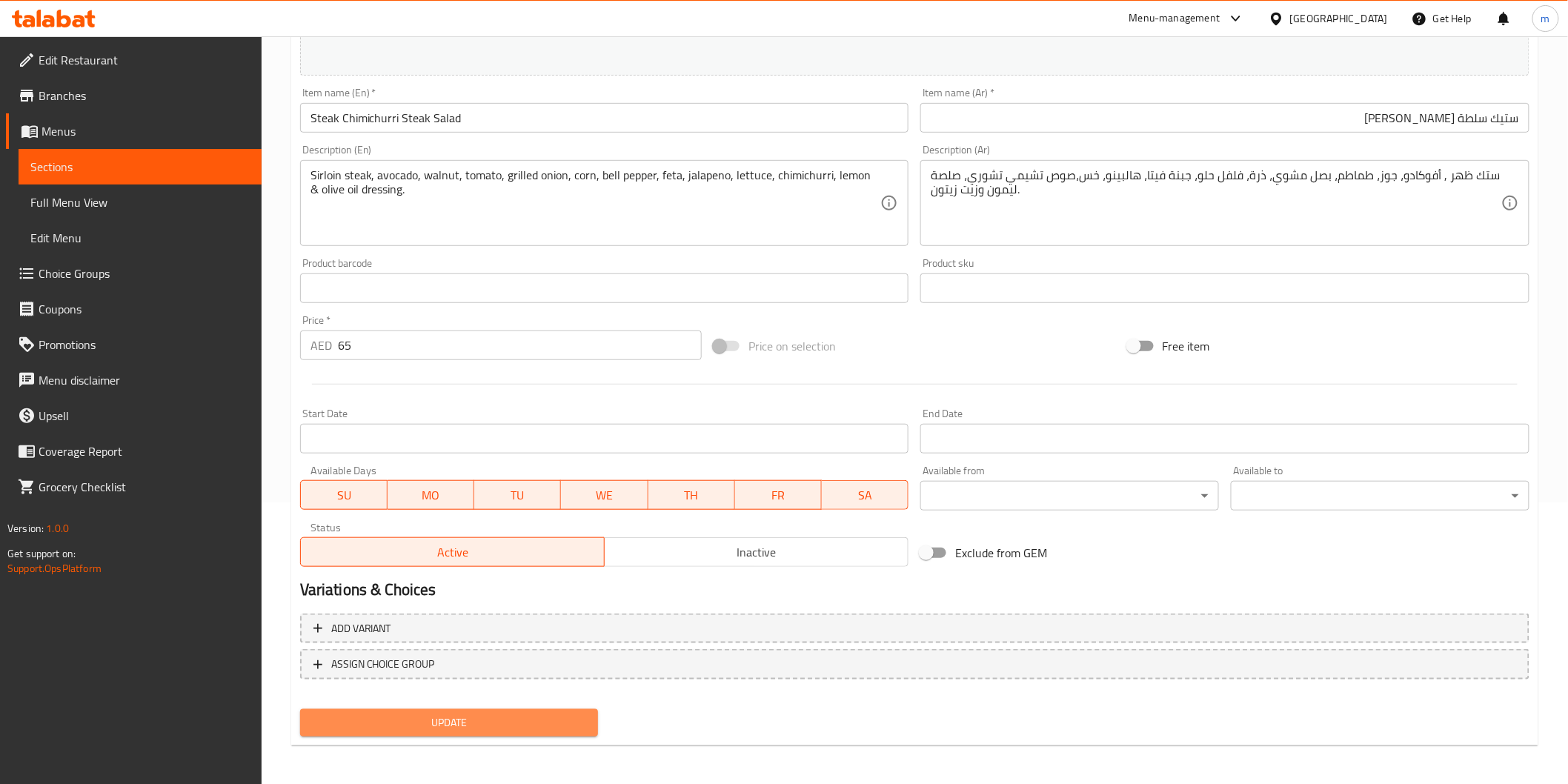
click at [551, 709] on button "Update" at bounding box center [449, 722] width 298 height 27
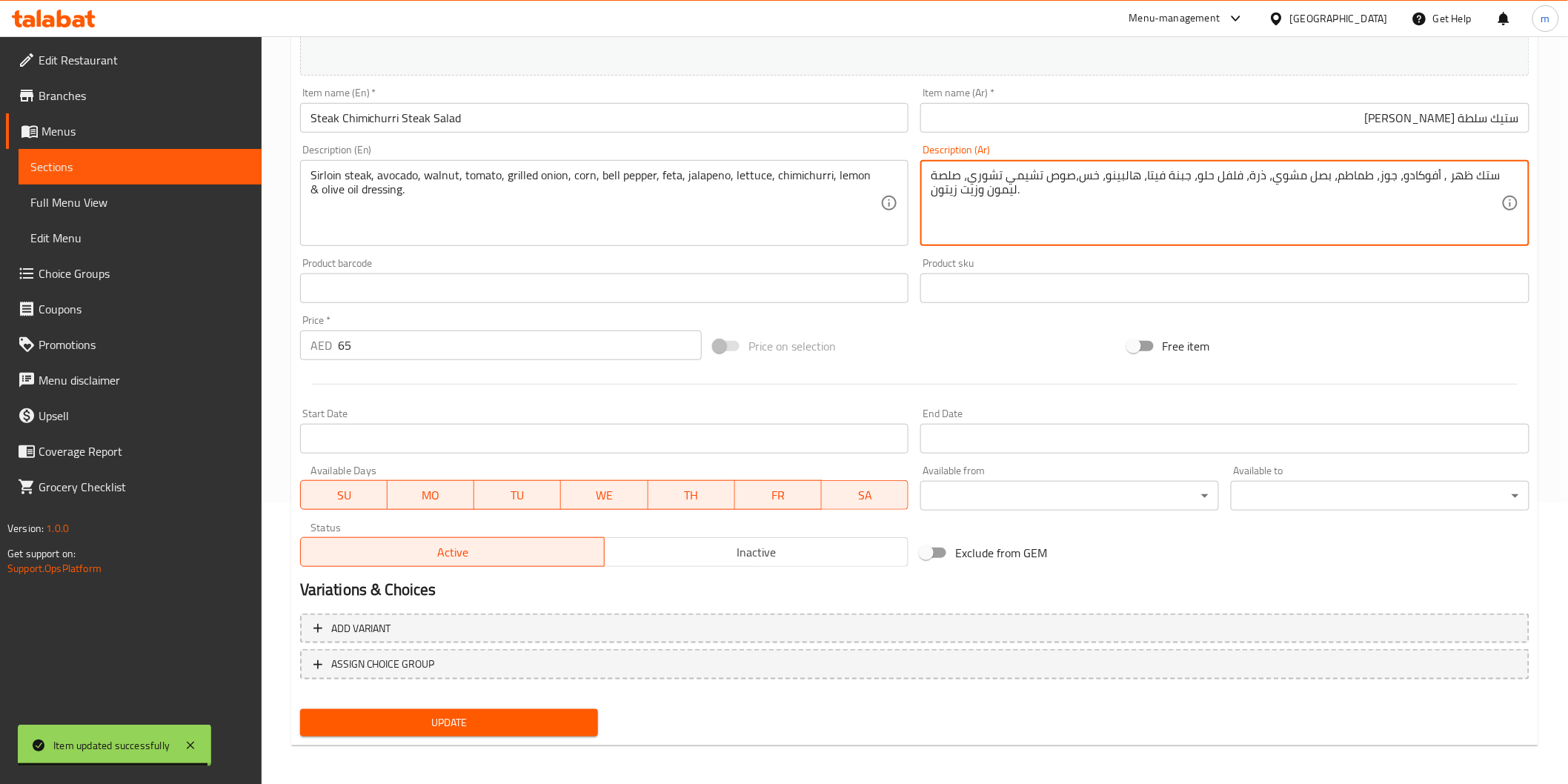
drag, startPoint x: 1438, startPoint y: 181, endPoint x: 1465, endPoint y: 185, distance: 27.3
type textarea "ستيك سيراليون, أفوكادو، جوز، طماطم، بصل مشوي، ذرة، فلفل حلو، جبنة فيتا، هالبينو…"
click at [546, 716] on span "Update" at bounding box center [449, 723] width 275 height 19
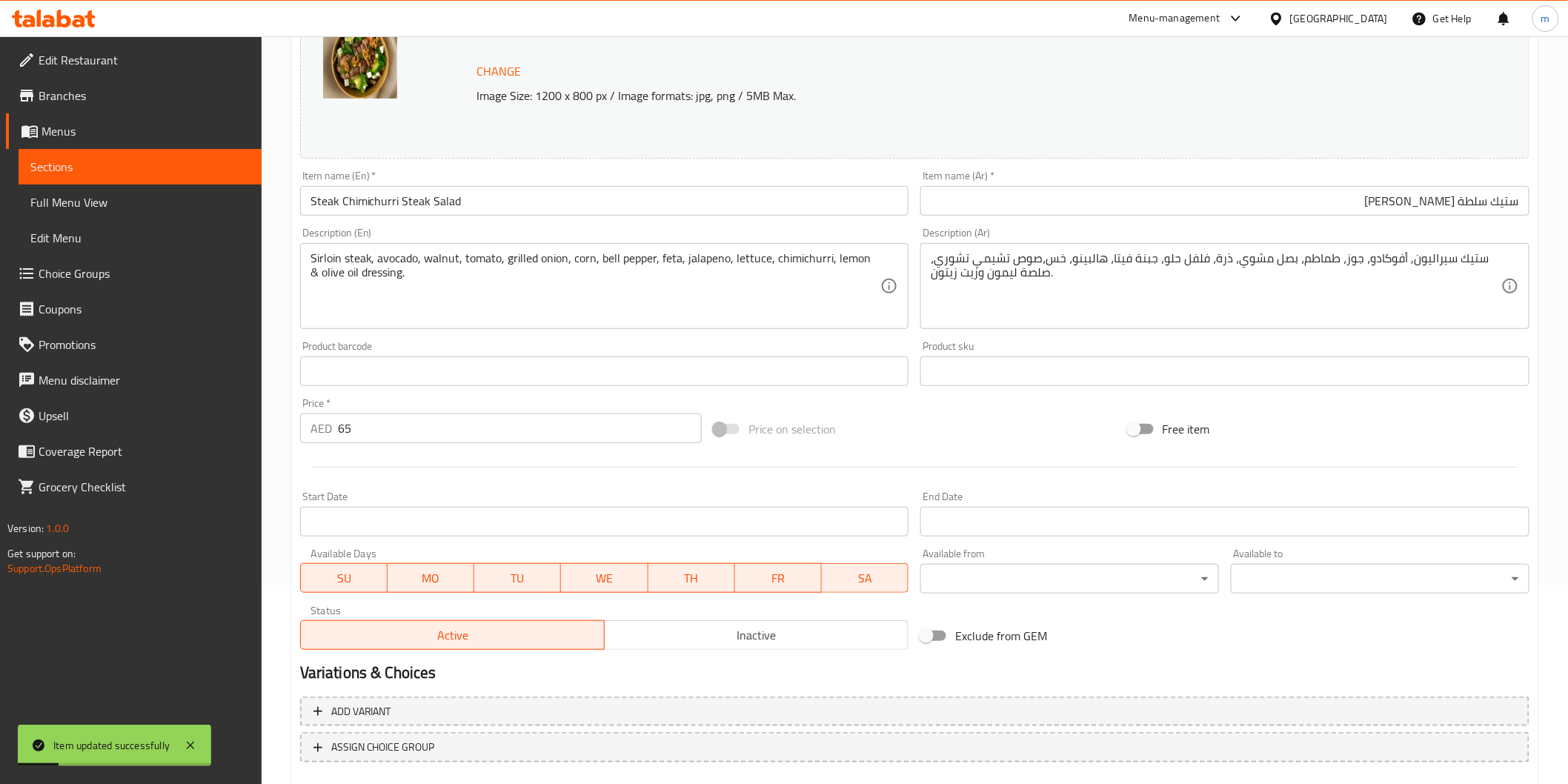
scroll to position [34, 0]
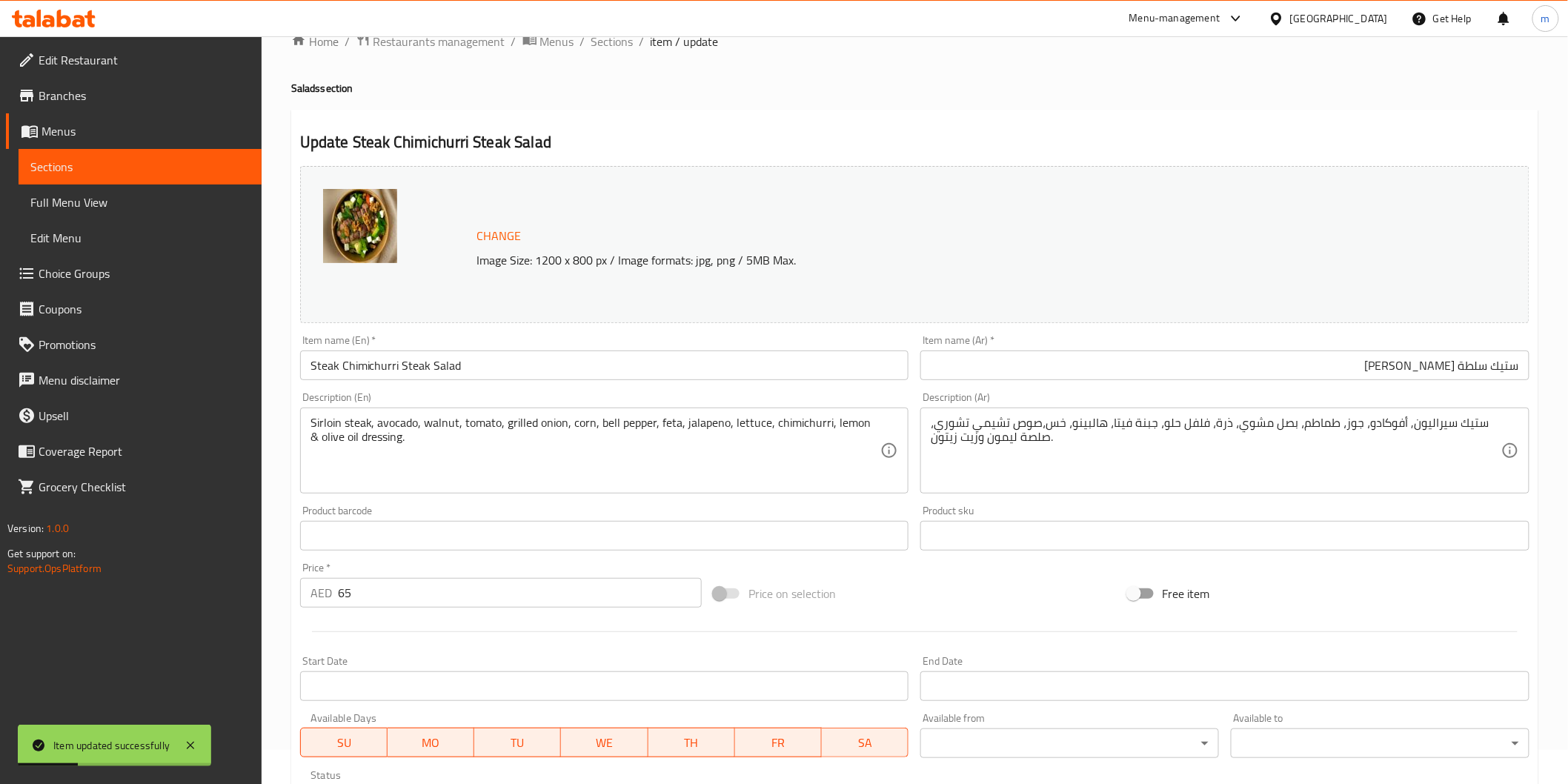
click at [149, 165] on span "Sections" at bounding box center [139, 167] width 219 height 18
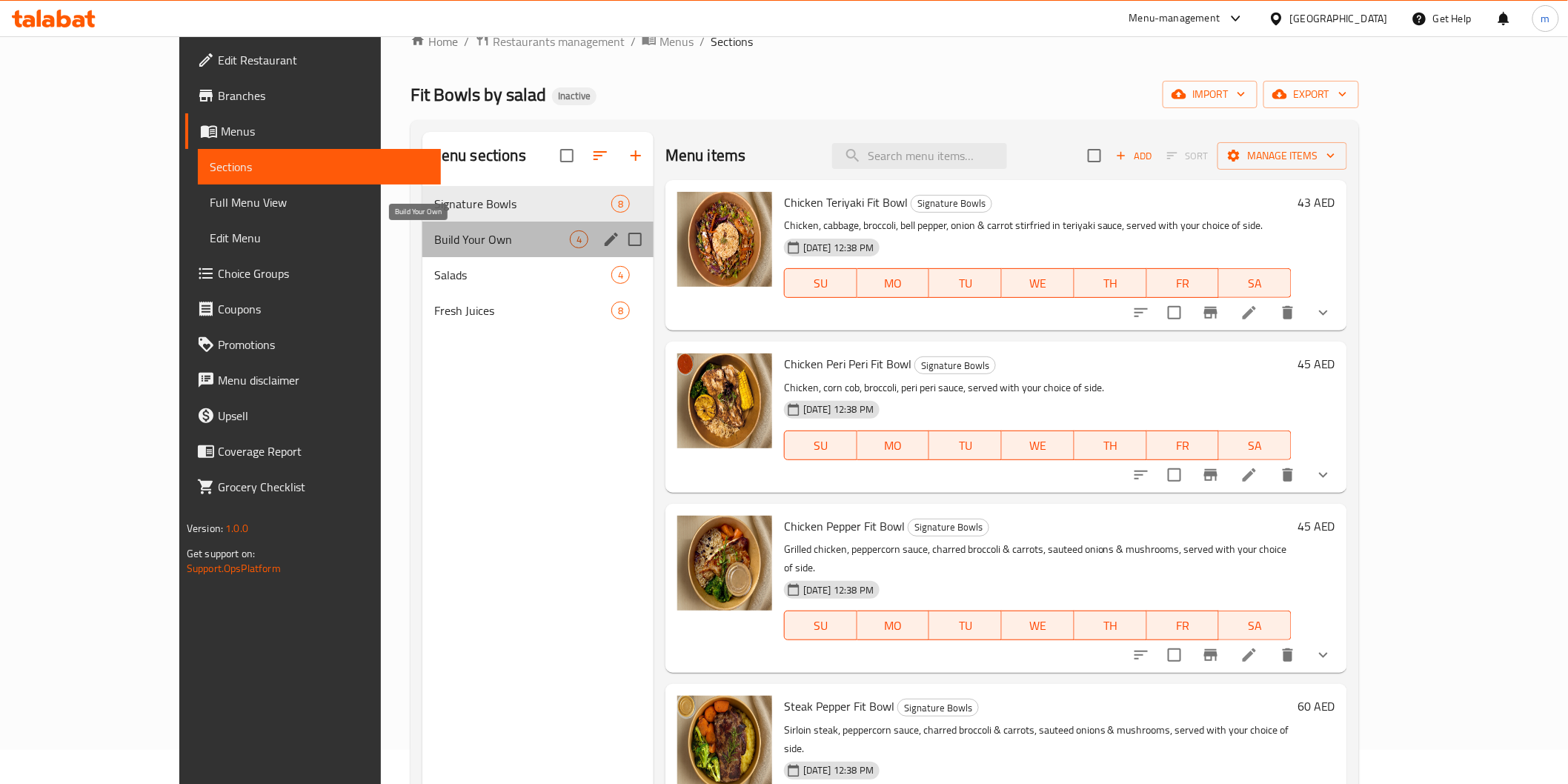
click at [434, 244] on span "Build Your Own" at bounding box center [501, 239] width 136 height 18
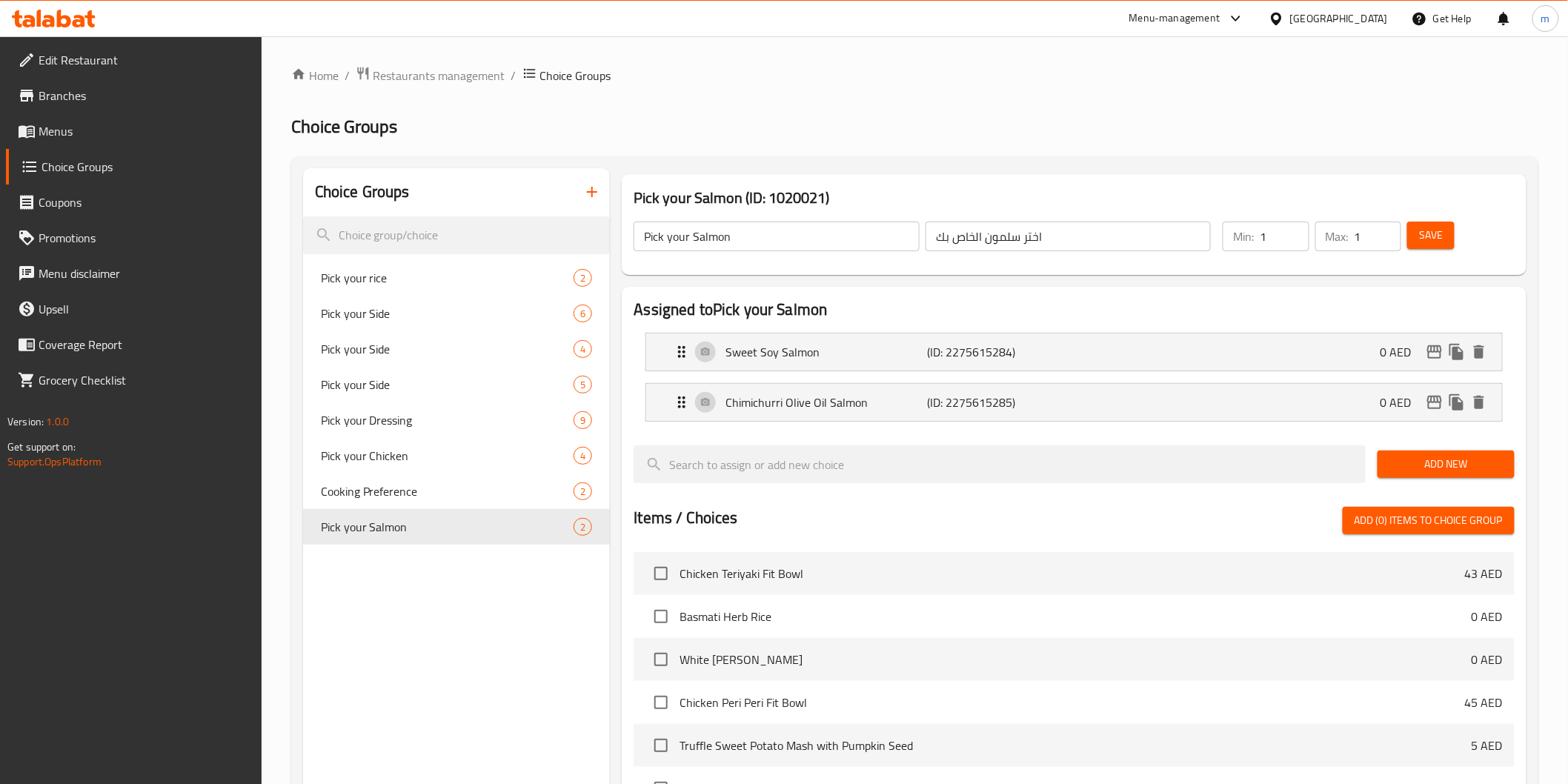
click at [80, 137] on span "Menus" at bounding box center [144, 131] width 211 height 18
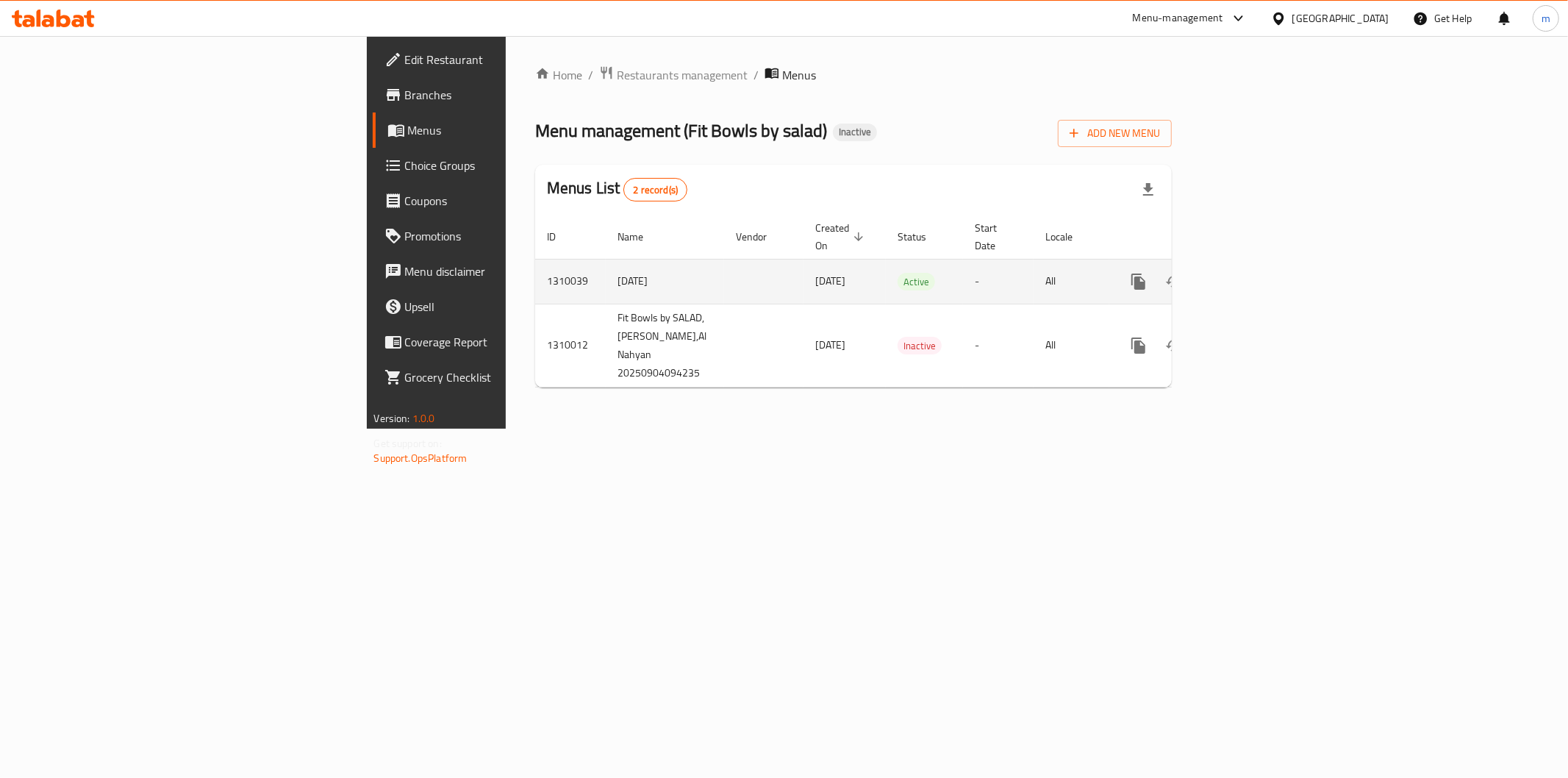
click at [1253, 273] on icon "enhanced table" at bounding box center [1244, 281] width 18 height 18
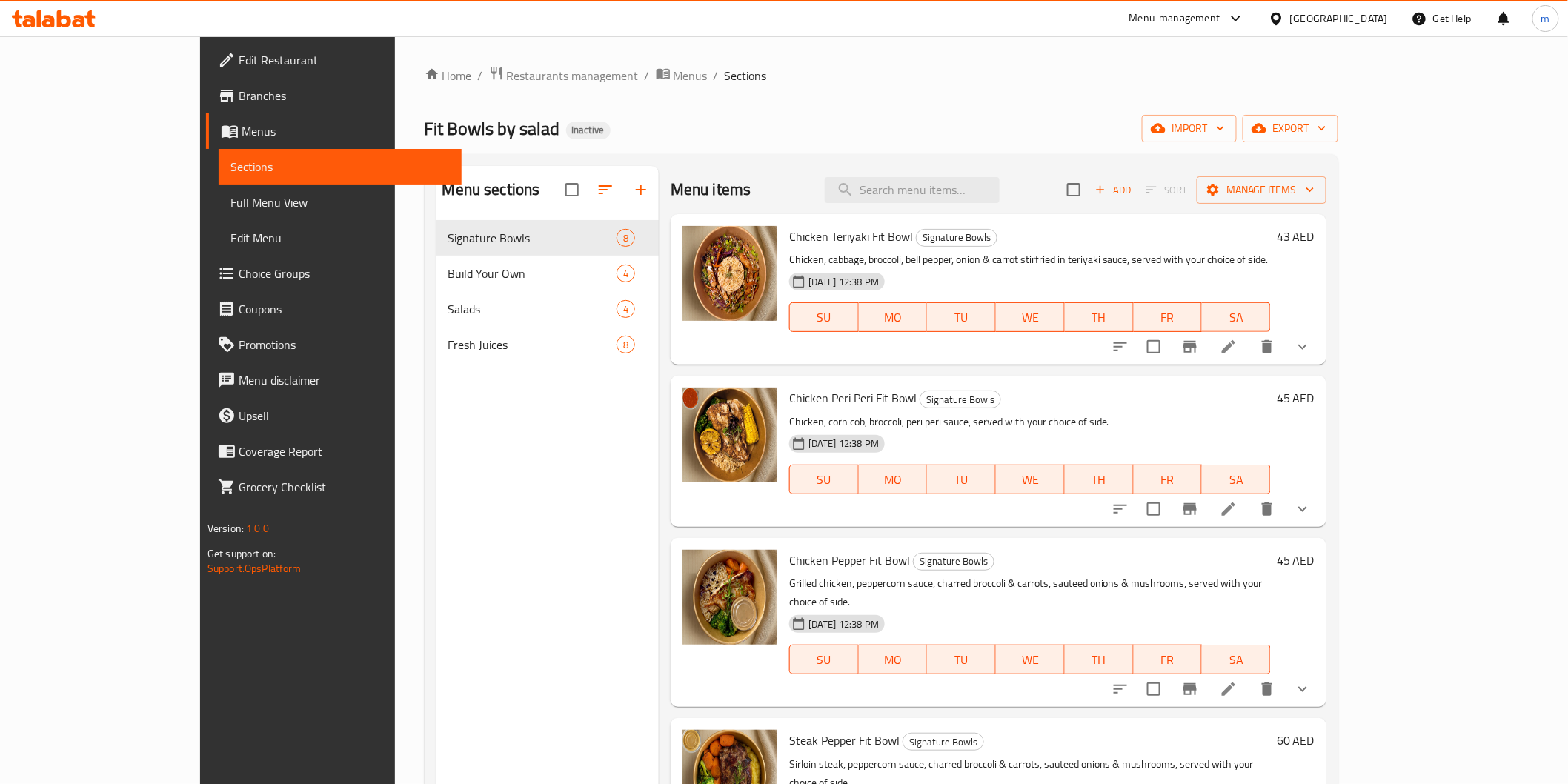
click at [230, 211] on span "Full Menu View" at bounding box center [340, 202] width 219 height 18
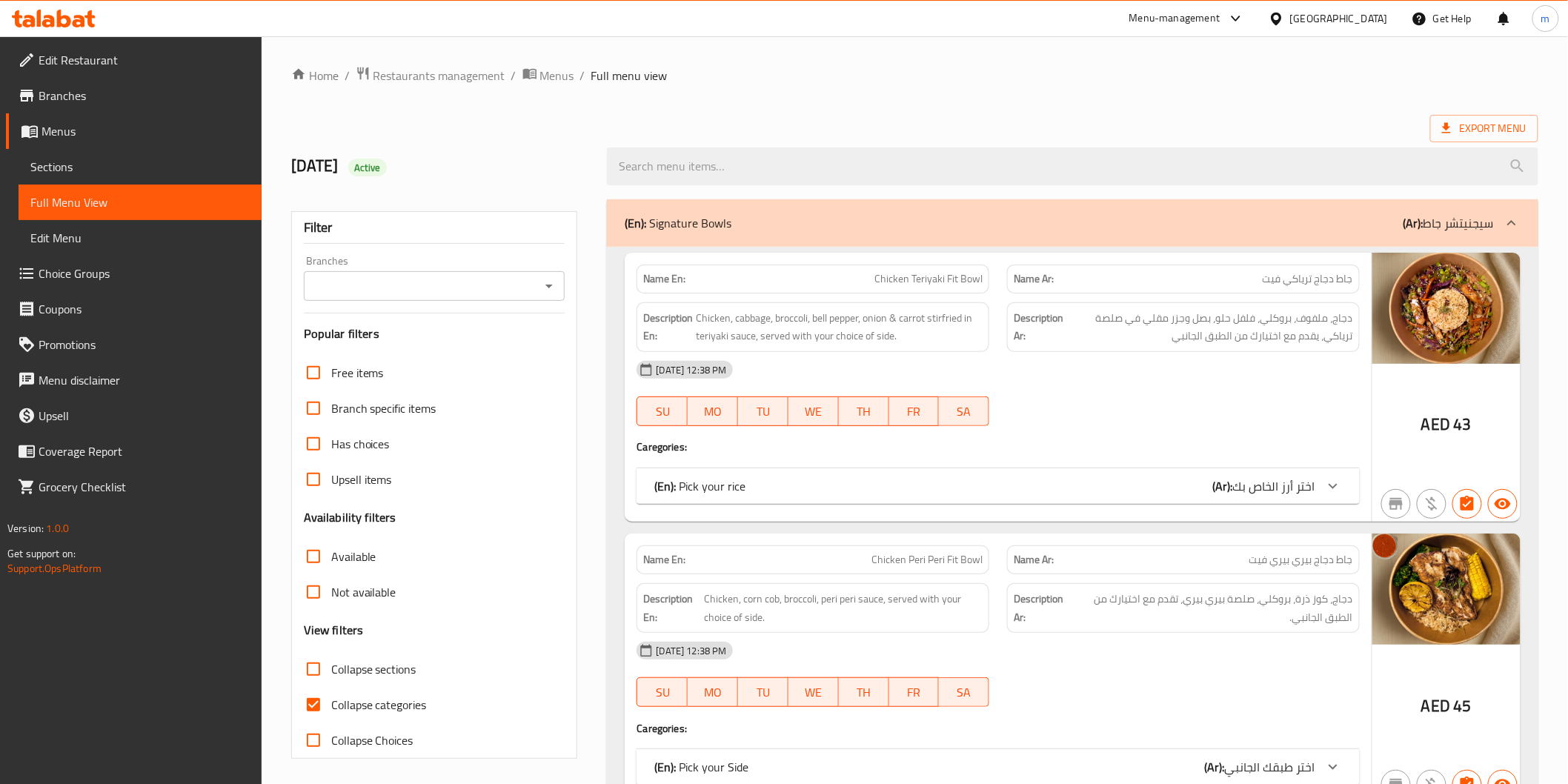
click at [312, 668] on input "Collapse sections" at bounding box center [313, 669] width 36 height 36
checkbox input "true"
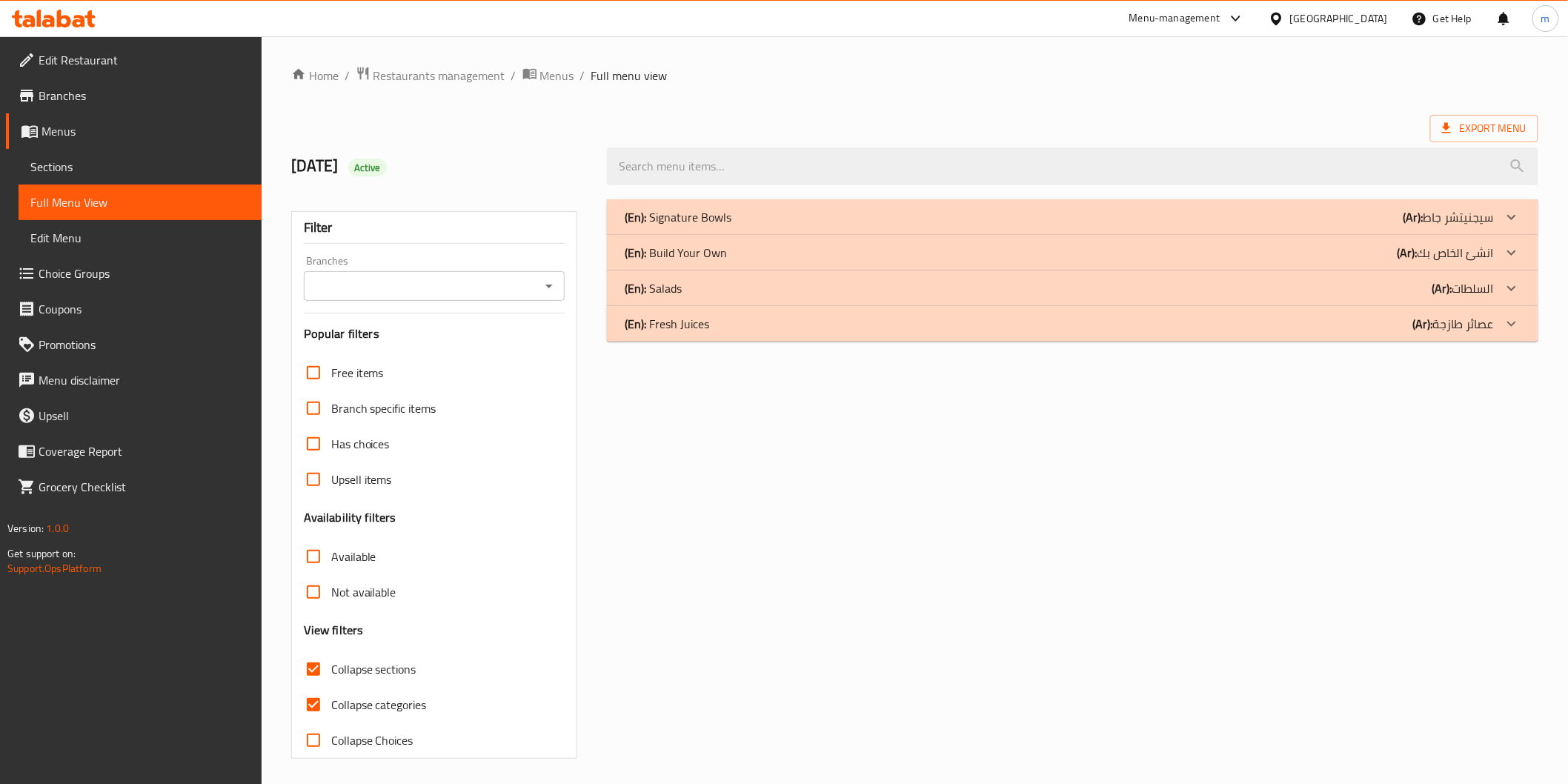
click at [1522, 254] on div at bounding box center [1512, 253] width 36 height 36
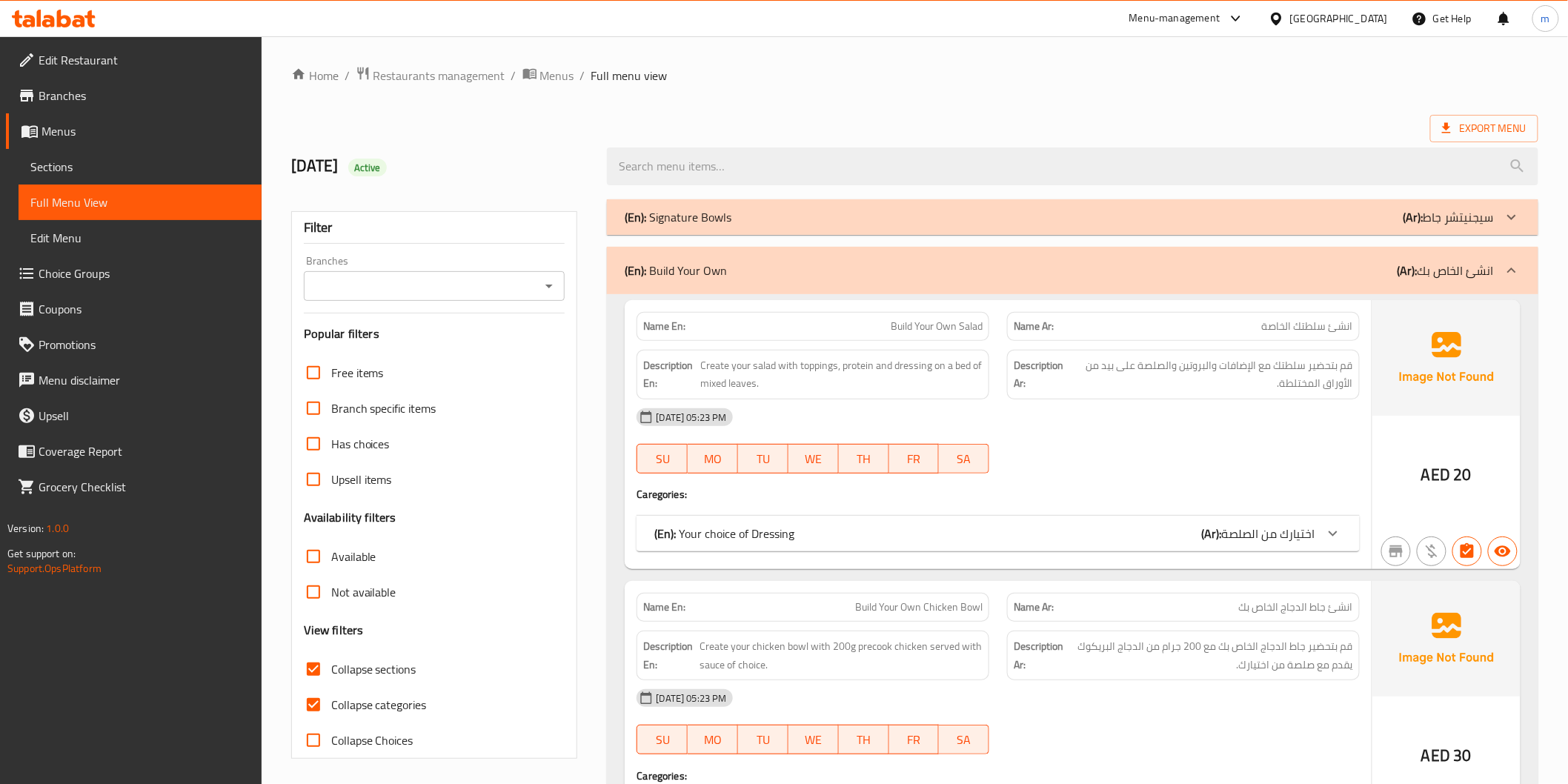
click at [316, 706] on input "Collapse categories" at bounding box center [313, 704] width 36 height 36
checkbox input "false"
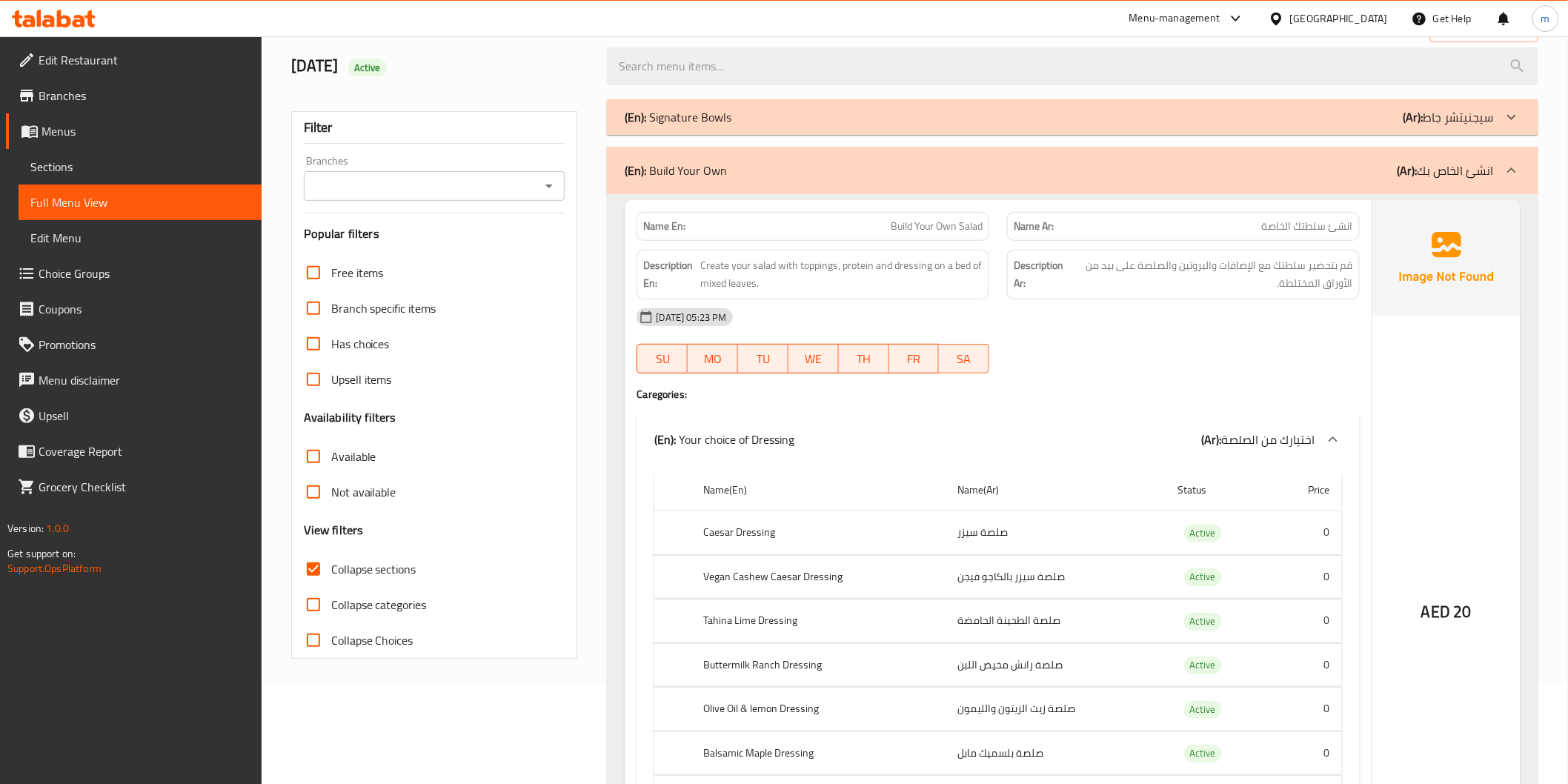
scroll to position [101, 0]
click at [309, 568] on input "Collapse sections" at bounding box center [313, 569] width 36 height 36
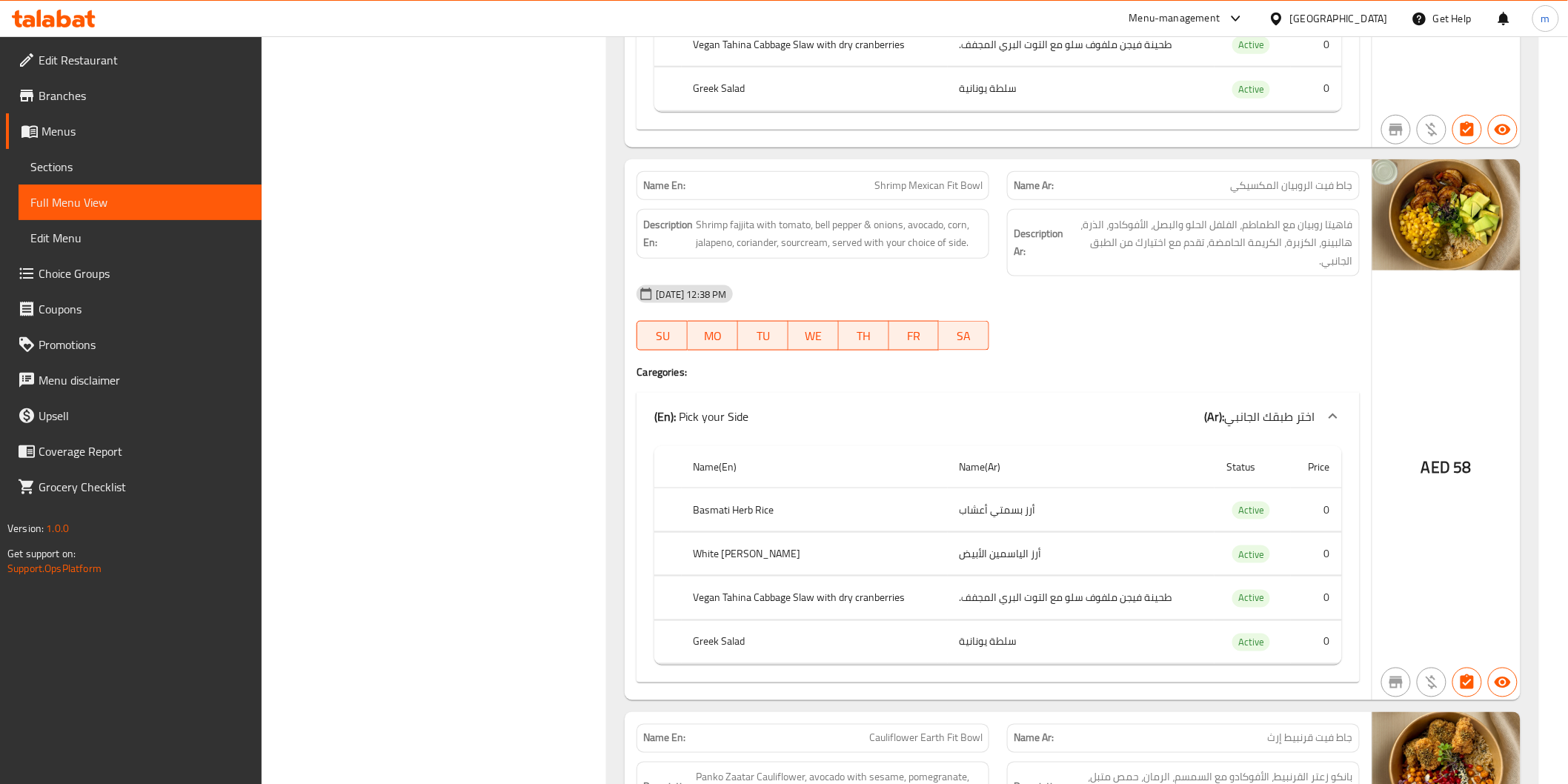
scroll to position [3211, 0]
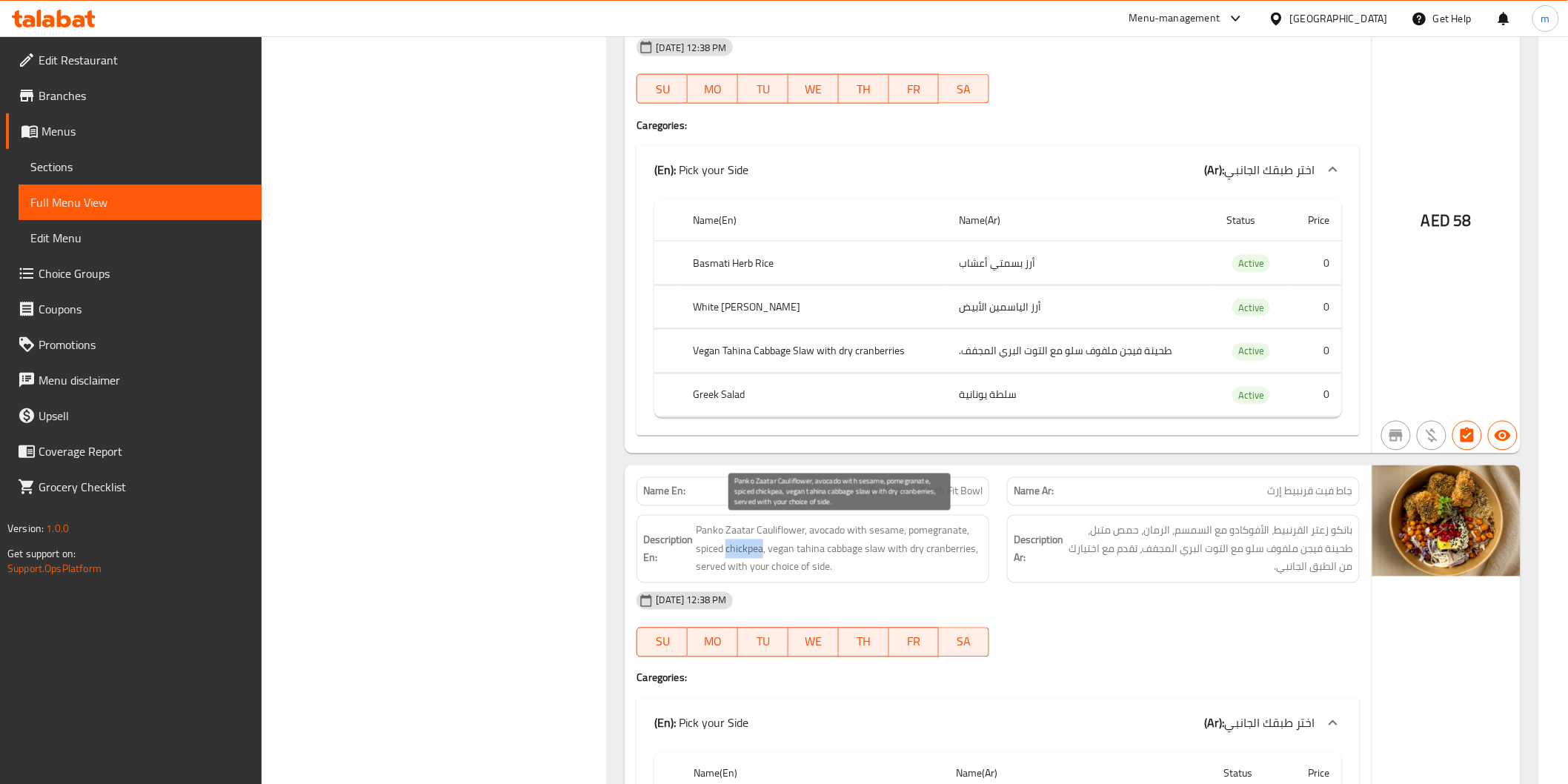
drag, startPoint x: 725, startPoint y: 544, endPoint x: 763, endPoint y: 546, distance: 38.1
click at [763, 546] on span "Panko Zaatar Cauliflower, avocado with sesame, pomegranate, spiced chickpea, ve…" at bounding box center [839, 549] width 287 height 55
copy span "chickpea"
click at [1024, 618] on div "04-09-2025 12:38 PM SU MO TU WE TH FR SA" at bounding box center [997, 624] width 740 height 83
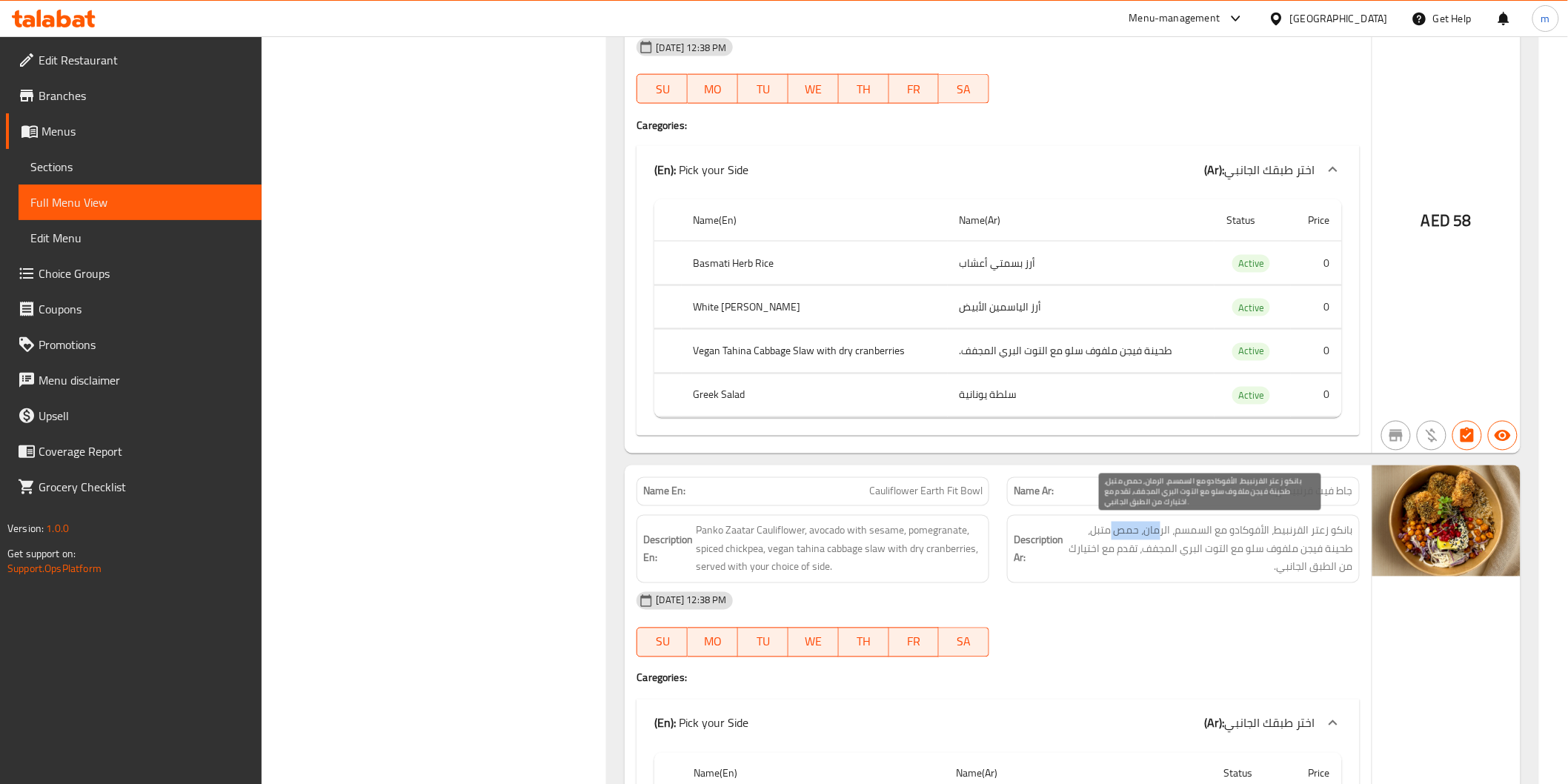
drag, startPoint x: 1150, startPoint y: 525, endPoint x: 1113, endPoint y: 528, distance: 37.1
click at [1113, 528] on span "بانكو زعتر القرنبيط، الأفوكادو مع السمسم، الرمان، حمص متبل، طحينة فيجن ملفوف سل…" at bounding box center [1210, 549] width 287 height 55
click at [1161, 603] on div "[DATE] 12:38 PM" at bounding box center [997, 601] width 740 height 36
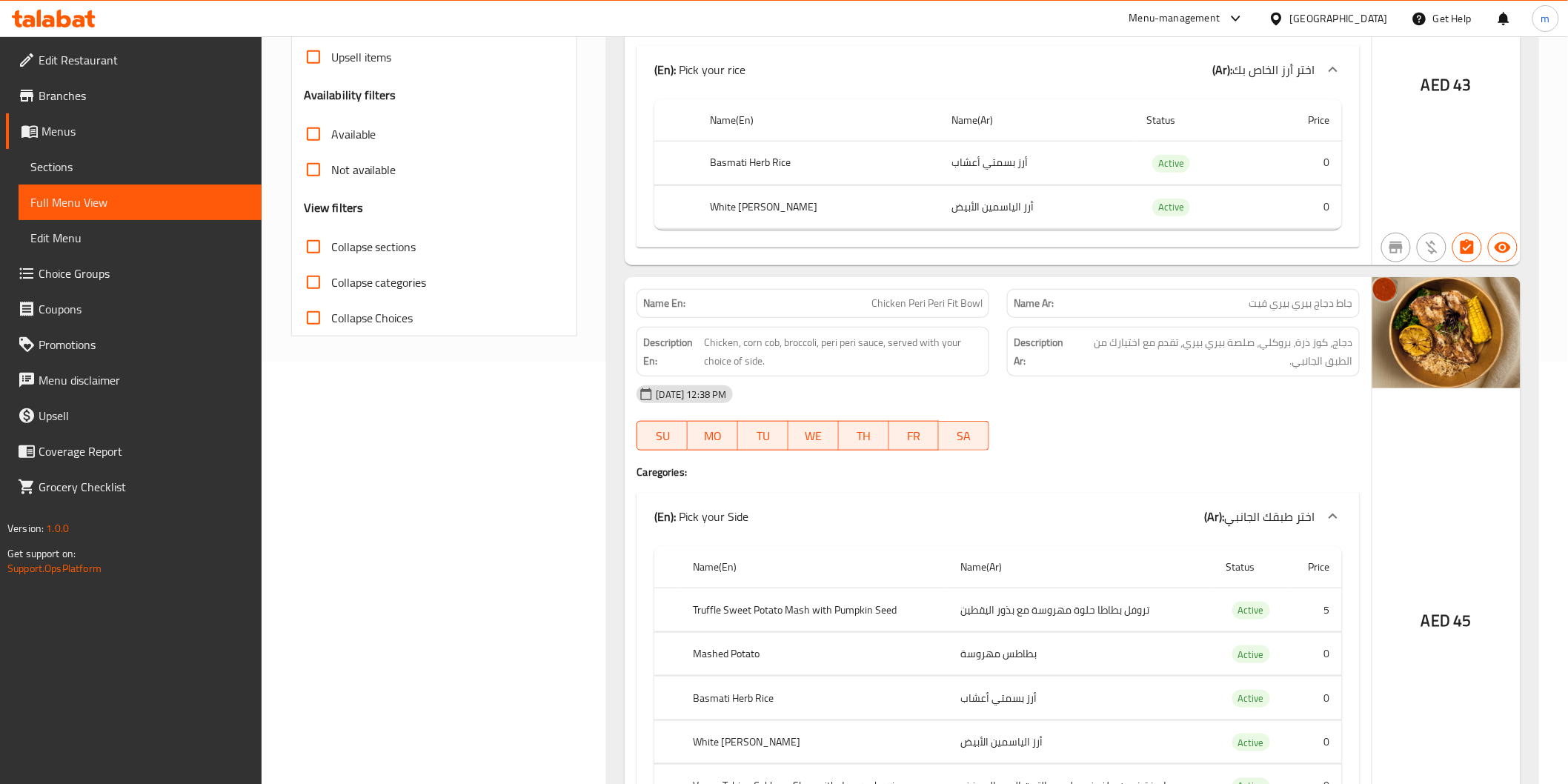
scroll to position [263, 0]
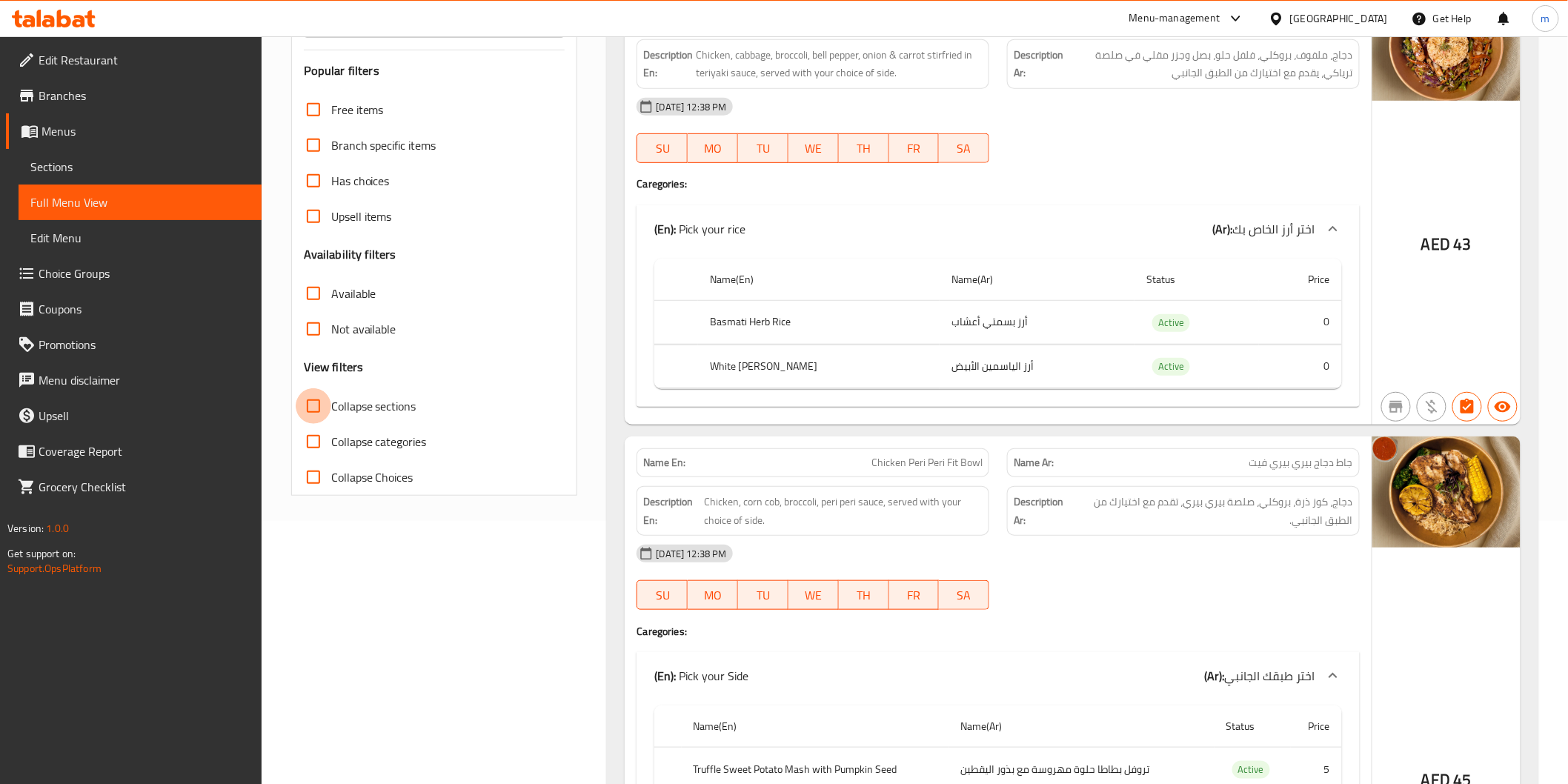
click at [309, 404] on input "Collapse sections" at bounding box center [313, 406] width 36 height 36
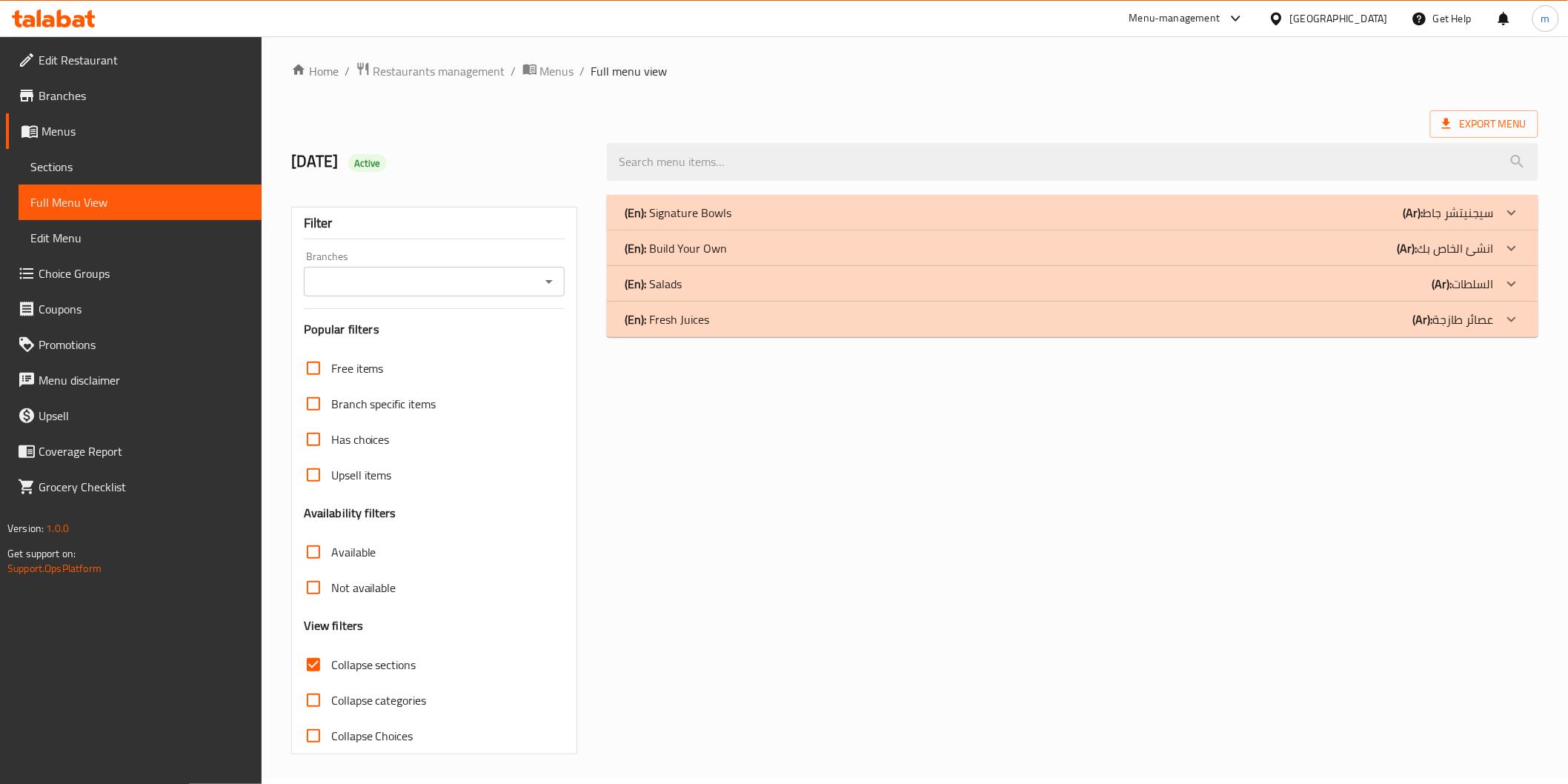
scroll to position [4, 0]
click at [1520, 248] on div at bounding box center [1512, 249] width 36 height 36
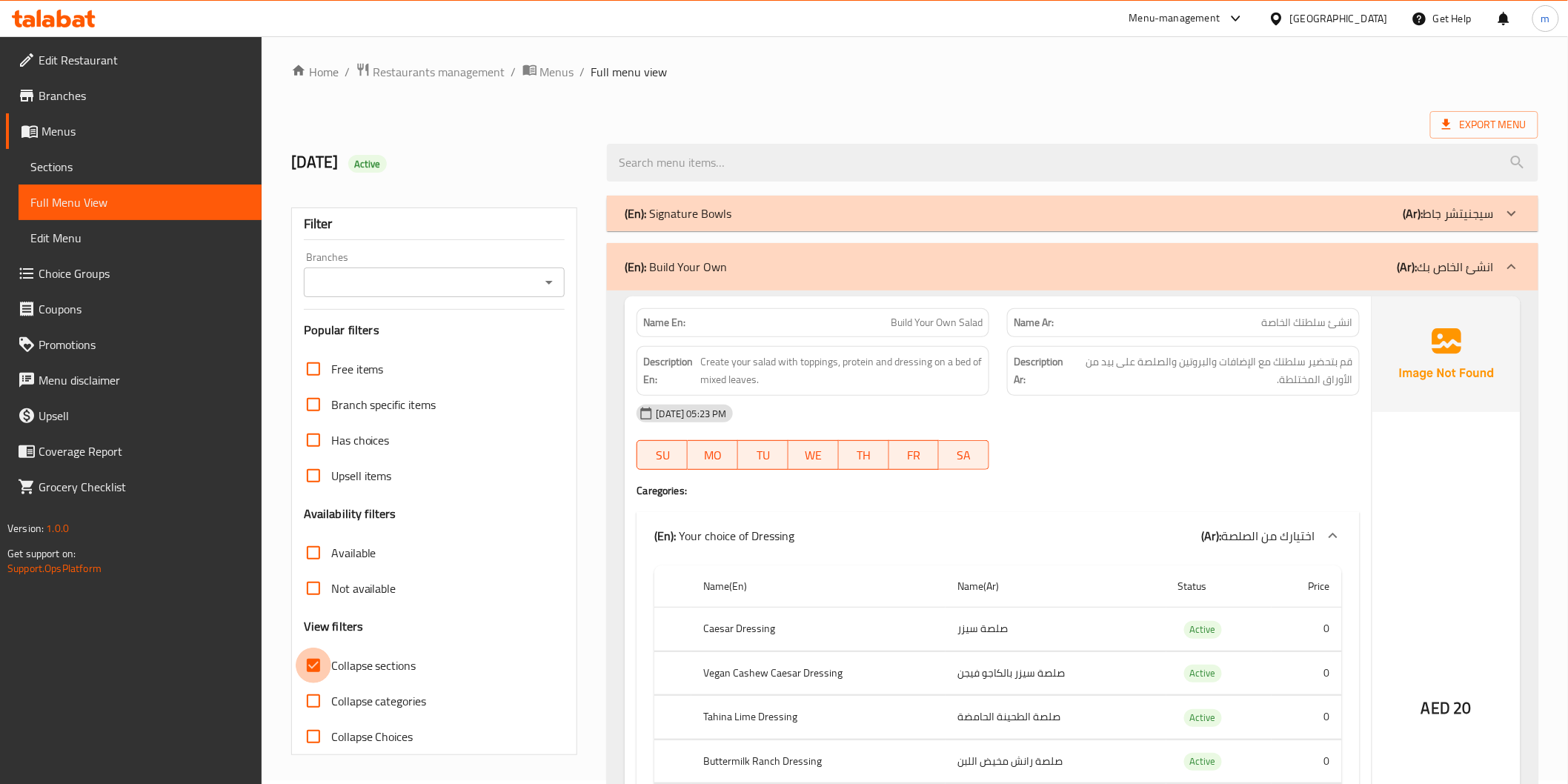
click at [314, 668] on input "Collapse sections" at bounding box center [313, 665] width 36 height 36
checkbox input "false"
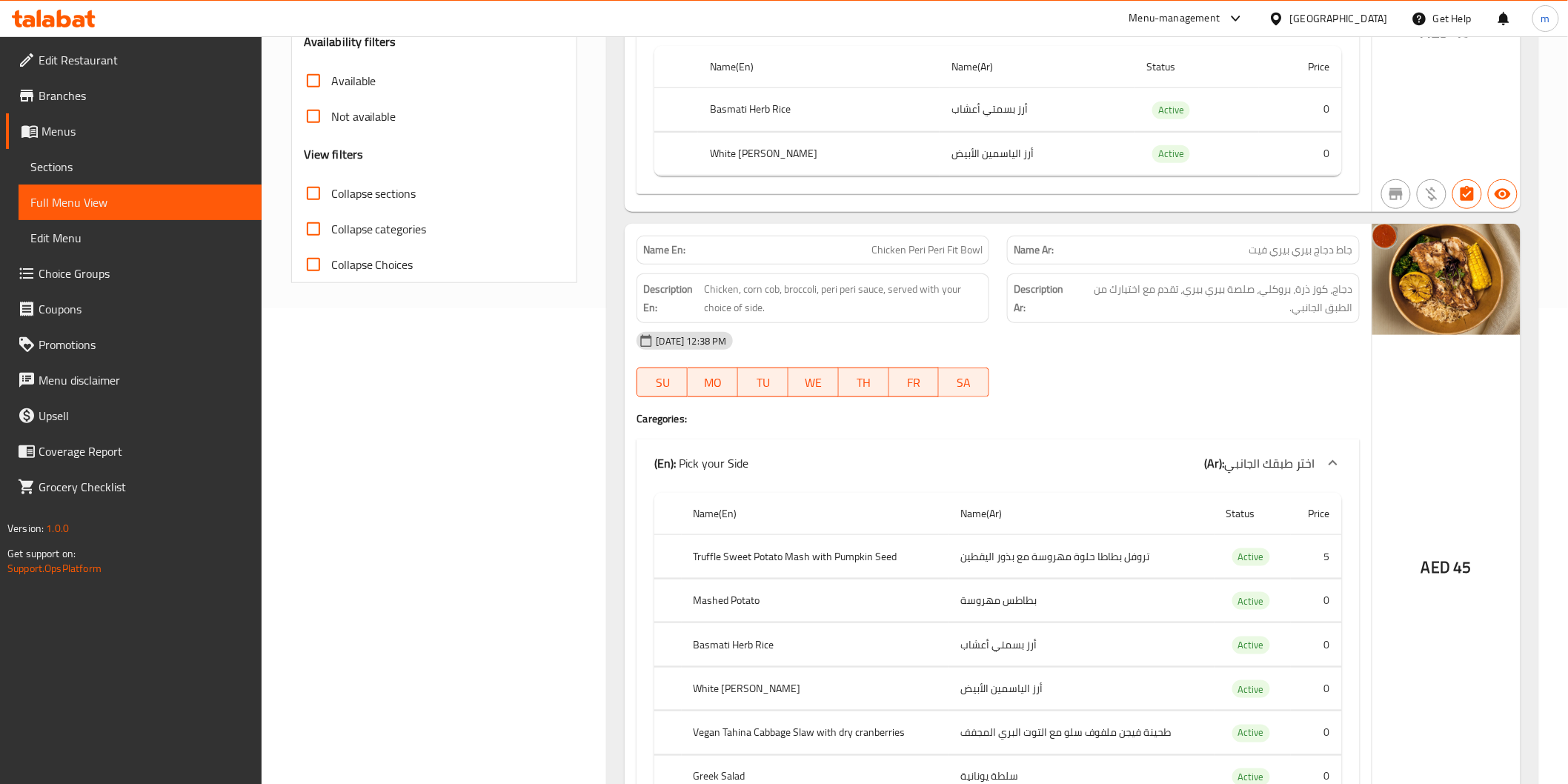
scroll to position [0, 0]
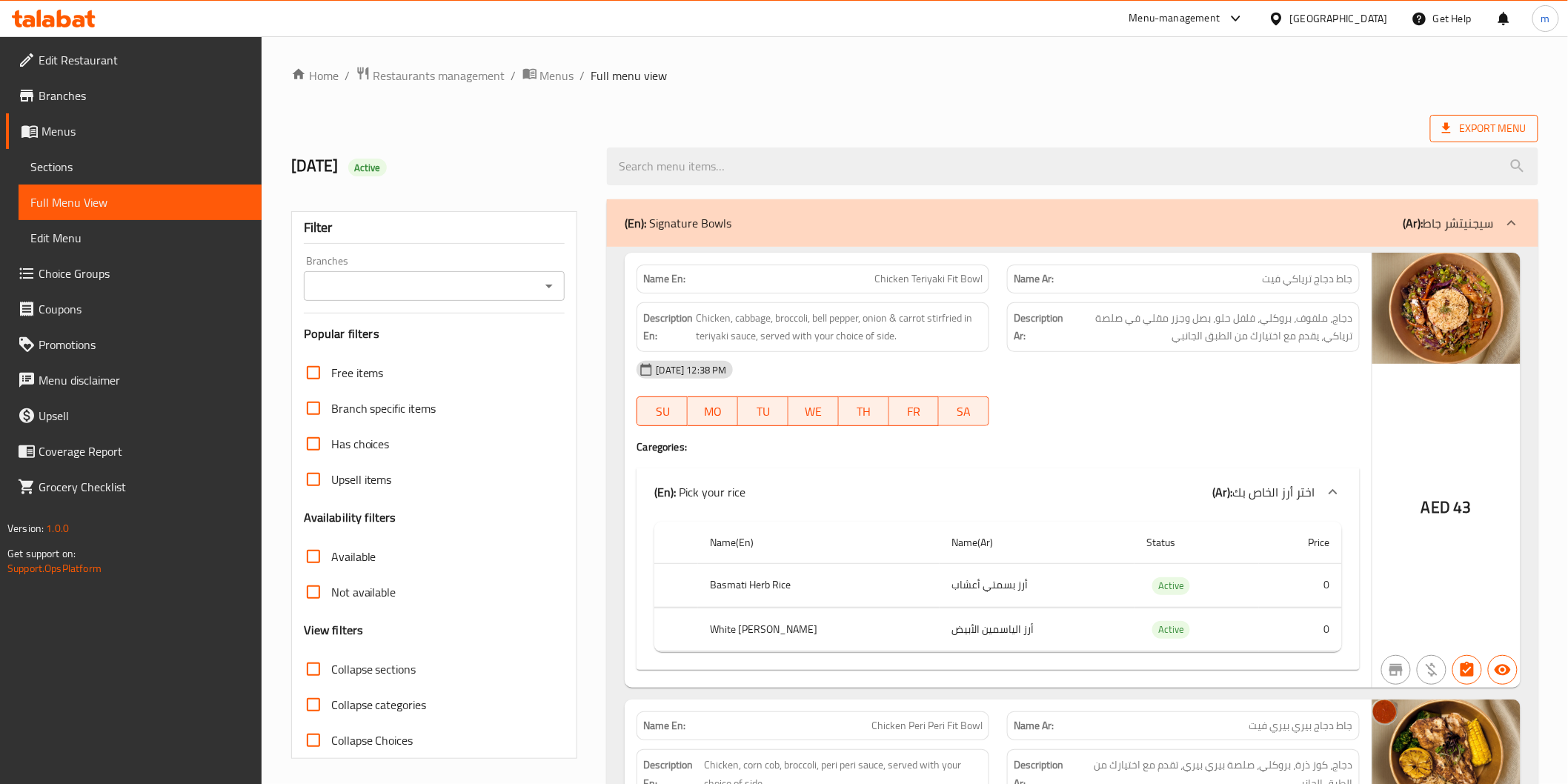
click at [1505, 129] on span "Export Menu" at bounding box center [1484, 129] width 84 height 19
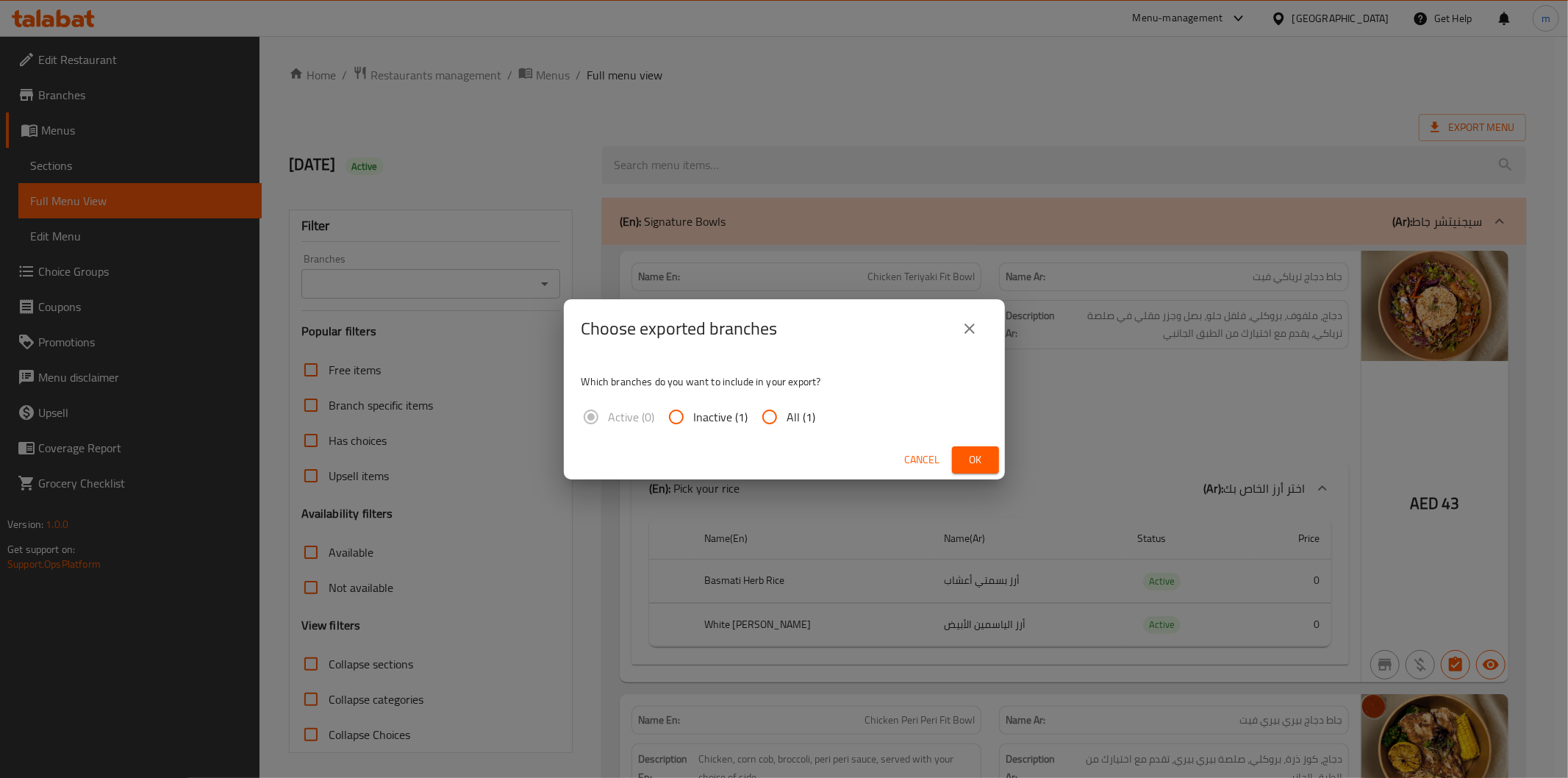
click at [775, 412] on input "All (1)" at bounding box center [769, 417] width 35 height 35
radio input "true"
click at [981, 457] on span "Ok" at bounding box center [974, 460] width 23 height 19
